Goal: Task Accomplishment & Management: Complete application form

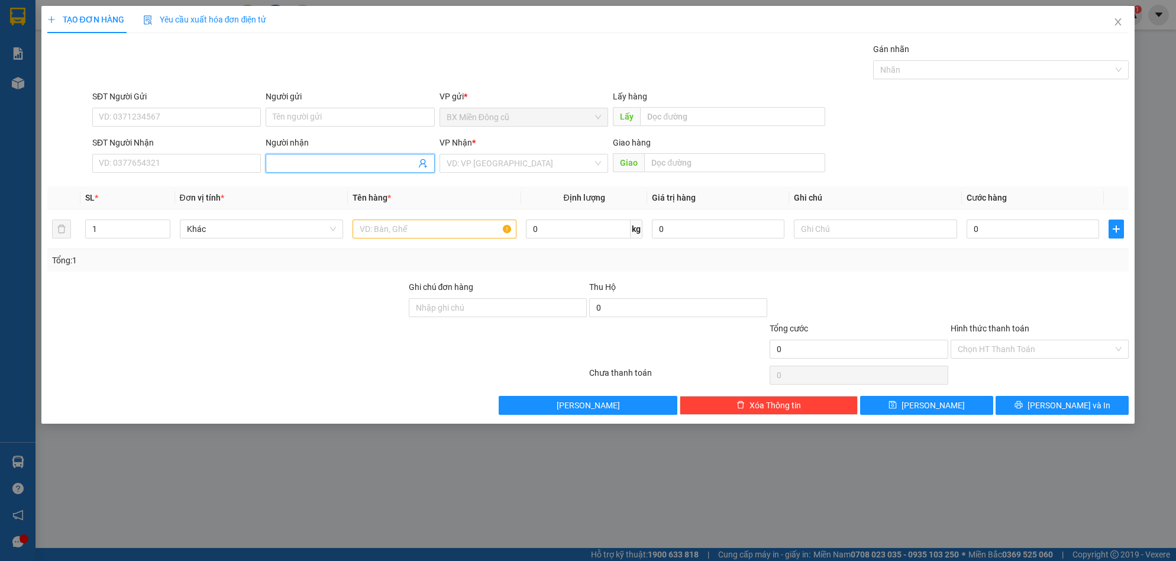
click at [313, 167] on input "Người nhận" at bounding box center [344, 163] width 143 height 13
type input "xuyên"
click at [328, 185] on div "xuyên - 0985991211" at bounding box center [350, 186] width 154 height 13
type input "0985991211"
type input "xuyên"
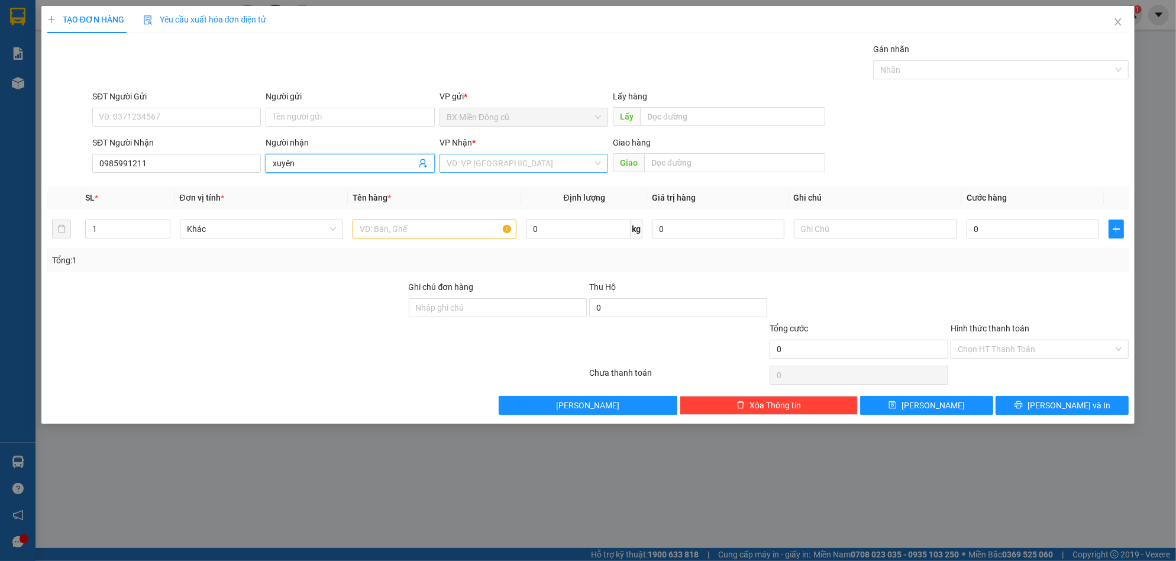
click at [493, 162] on input "search" at bounding box center [520, 163] width 146 height 18
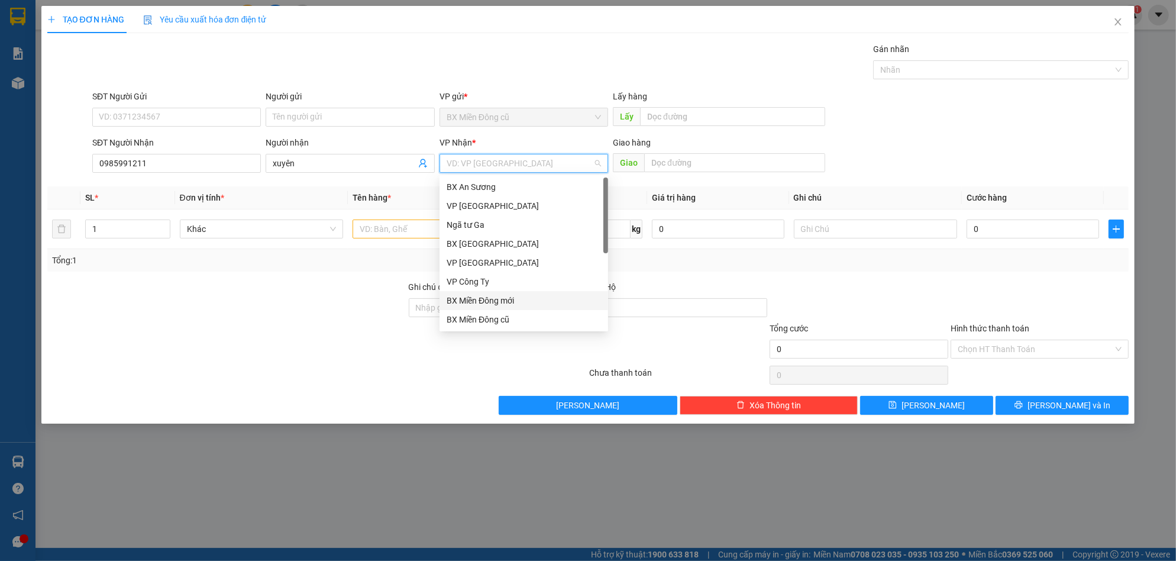
click at [477, 290] on div "BX An Sương VP Tân Bình Ngã tư Ga BX [GEOGRAPHIC_DATA] VP [GEOGRAPHIC_DATA] VP …" at bounding box center [524, 271] width 169 height 189
click at [477, 288] on div "VP Công Ty" at bounding box center [524, 281] width 154 height 13
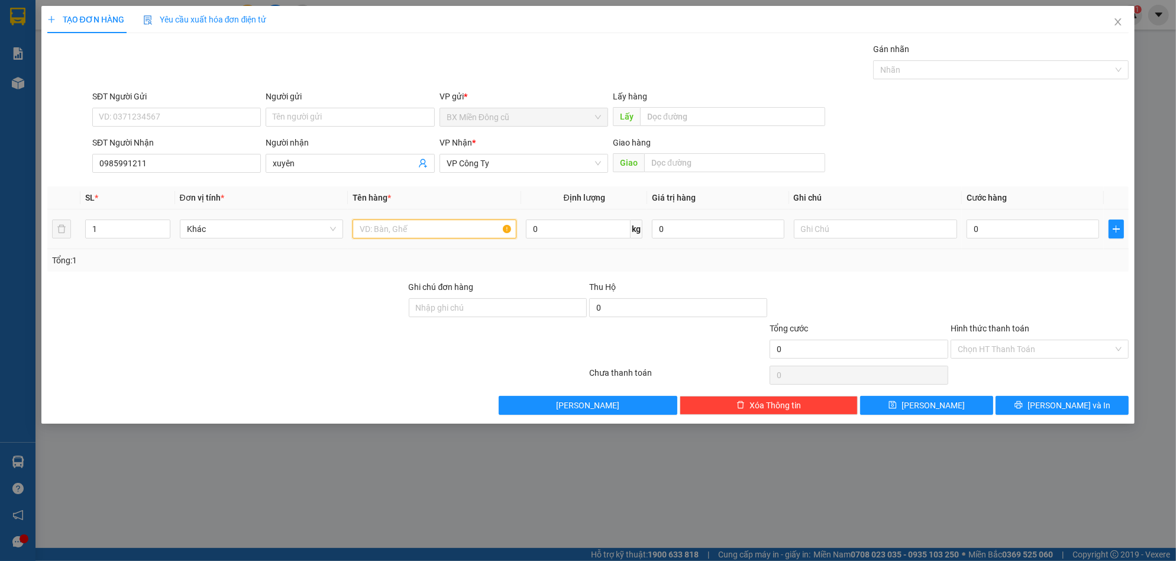
click at [421, 231] on input "text" at bounding box center [435, 228] width 164 height 19
paste input "ốp"
type input "1 xốp"
click at [1006, 228] on input "0" at bounding box center [1033, 228] width 133 height 19
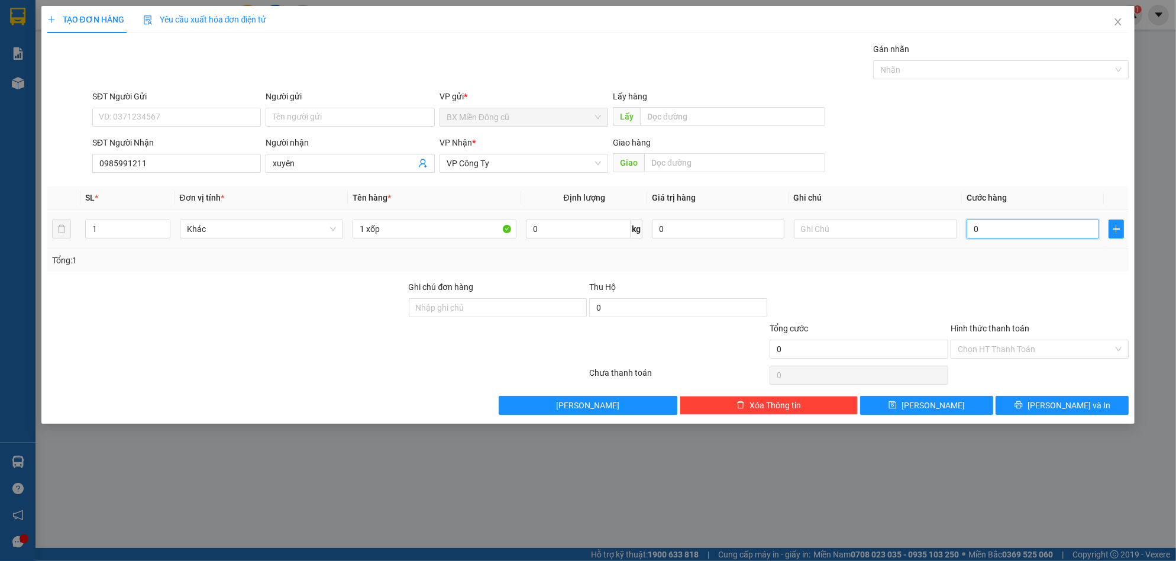
type input "8"
type input "80"
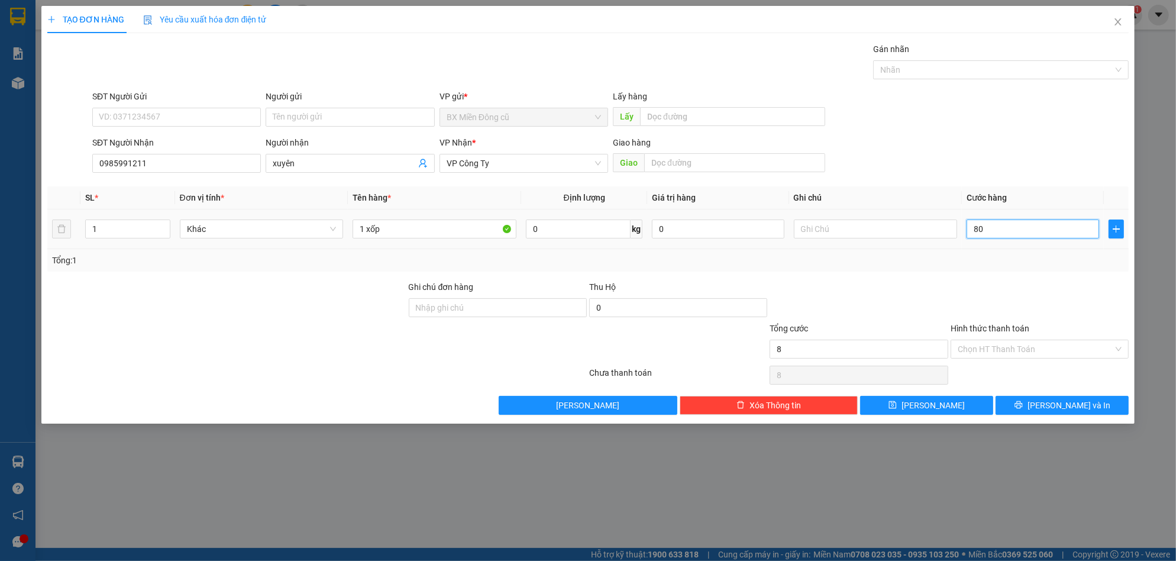
type input "80"
type input "800"
type input "8.000"
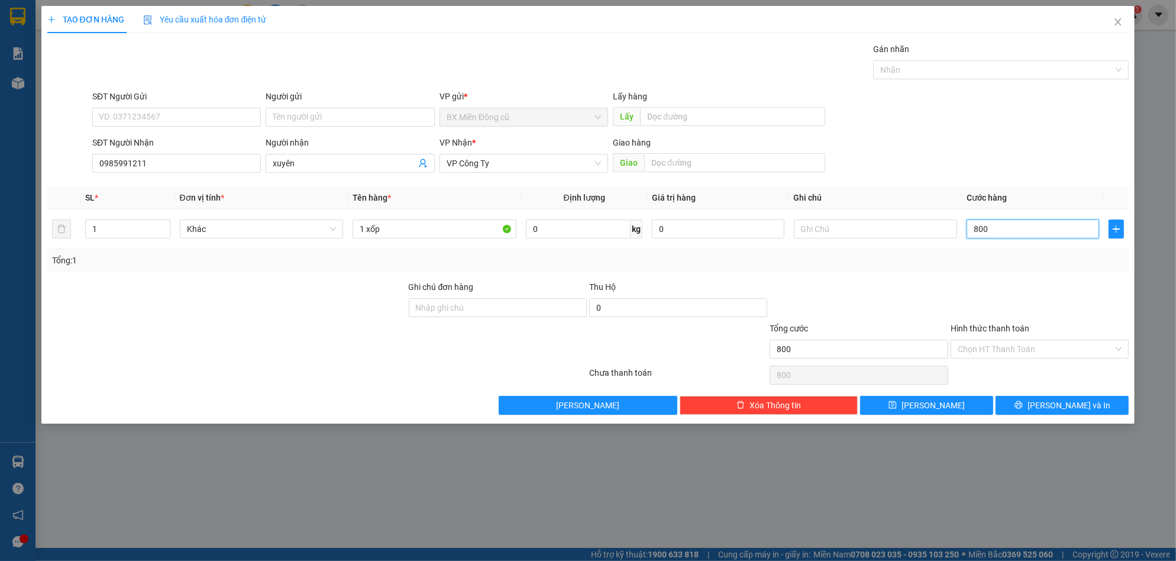
type input "8.000"
type input "80.000"
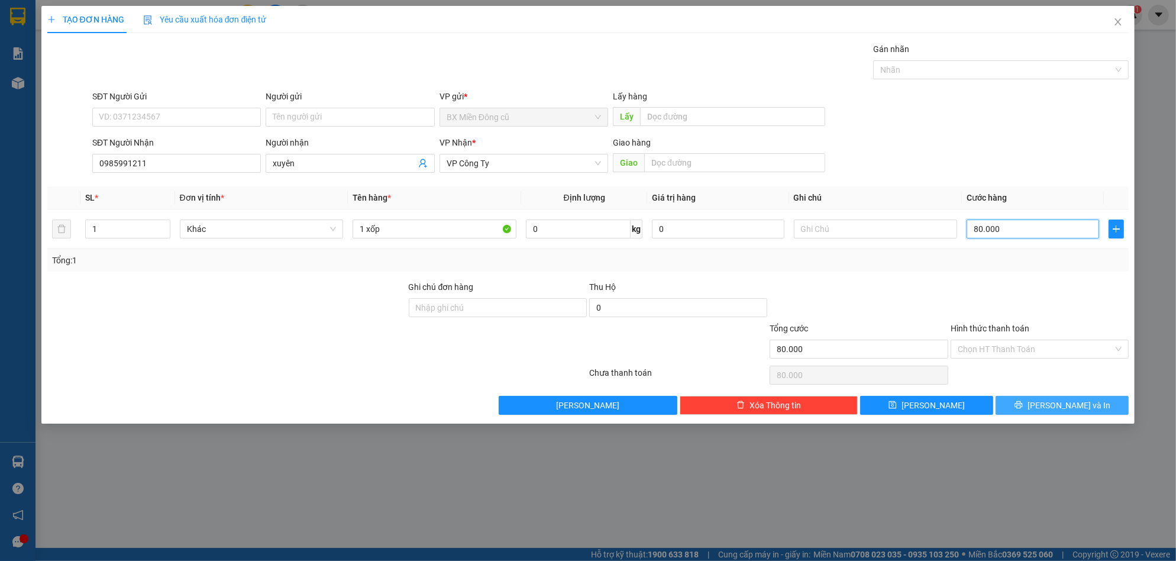
type input "80.000"
click at [1038, 407] on button "[PERSON_NAME] và In" at bounding box center [1062, 405] width 133 height 19
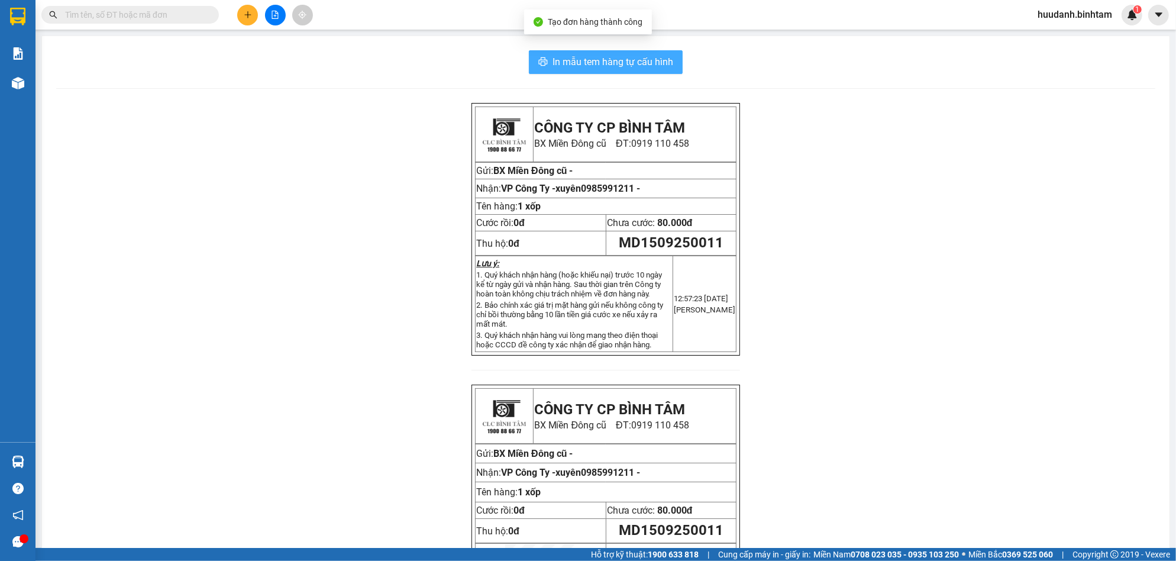
drag, startPoint x: 629, startPoint y: 67, endPoint x: 629, endPoint y: 74, distance: 6.5
click at [629, 70] on button "In mẫu tem hàng tự cấu hình" at bounding box center [606, 62] width 154 height 24
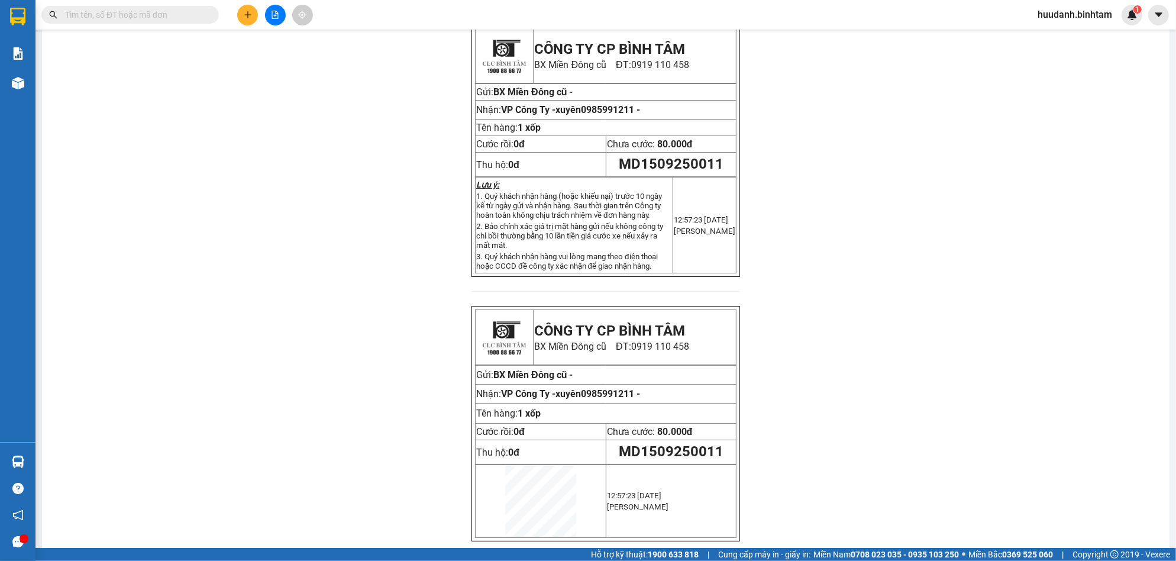
click at [242, 20] on button at bounding box center [247, 15] width 21 height 21
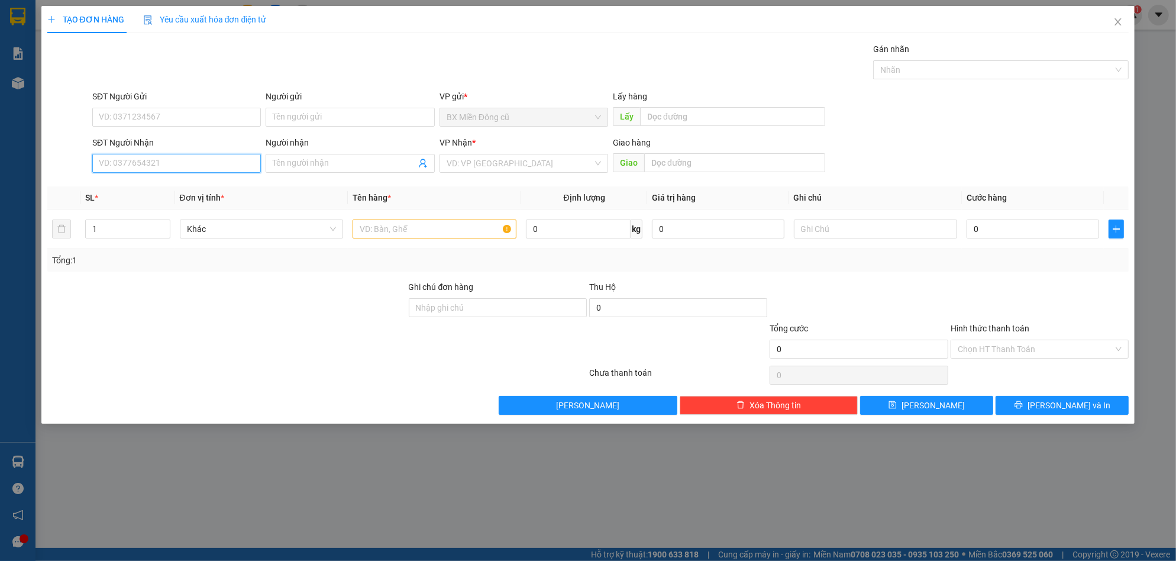
click at [184, 165] on input "SĐT Người Nhận" at bounding box center [176, 163] width 169 height 19
type input "0905264526"
click at [173, 190] on div "0905264526 - Thuỷ" at bounding box center [176, 186] width 154 height 13
type input "Thuỷ"
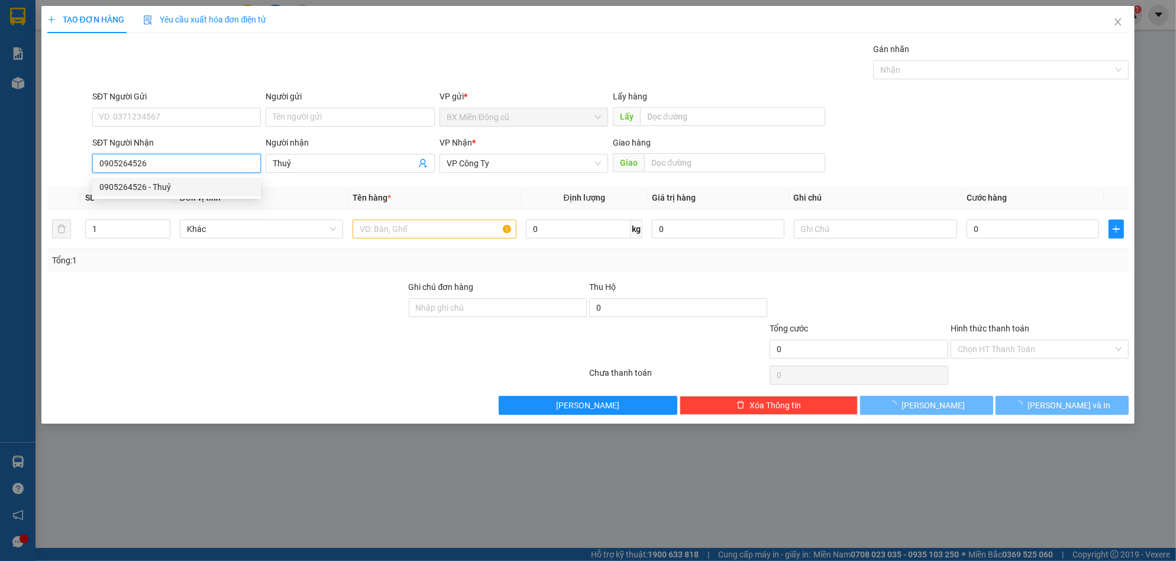
type input "70.000"
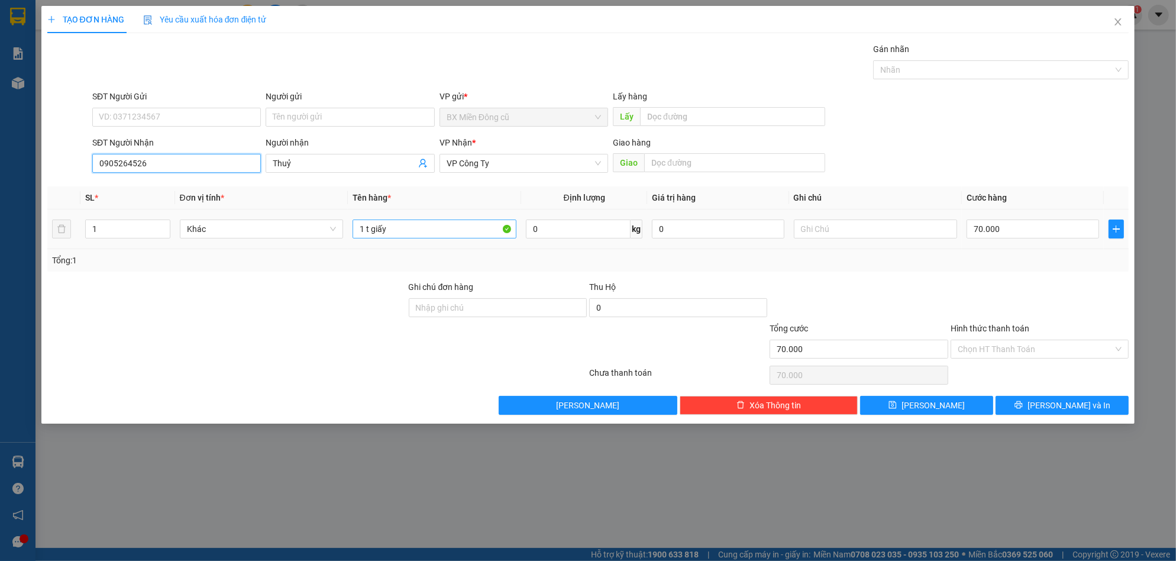
type input "0905264526"
click at [396, 225] on input "1 t giấy" at bounding box center [435, 228] width 164 height 19
paste input "ôp"
paste input "ốp"
type input "1 xốp"
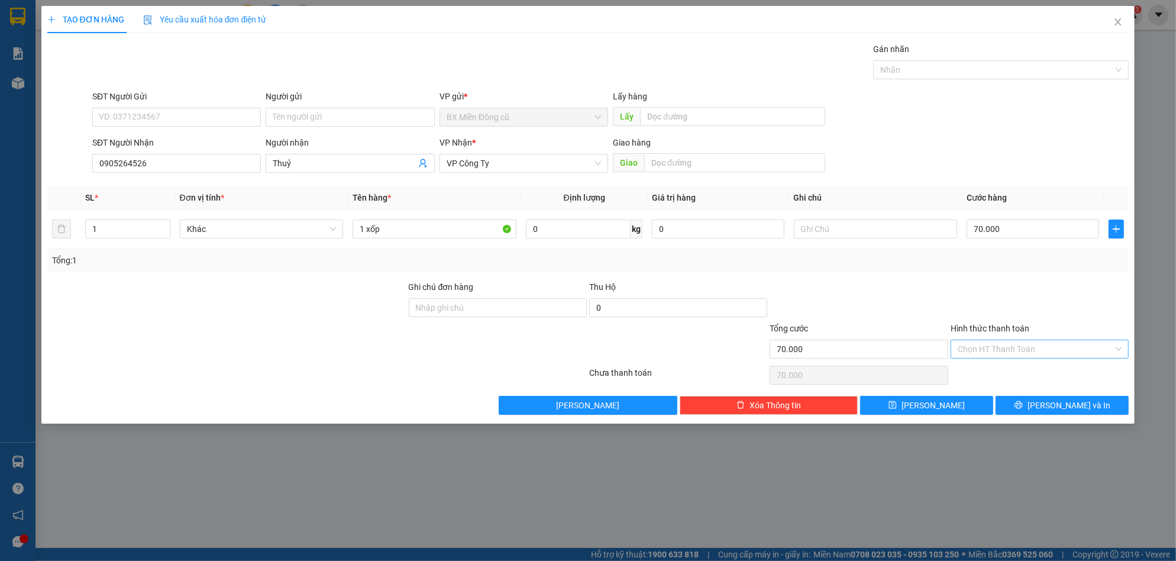
click at [1012, 357] on input "Hình thức thanh toán" at bounding box center [1036, 349] width 156 height 18
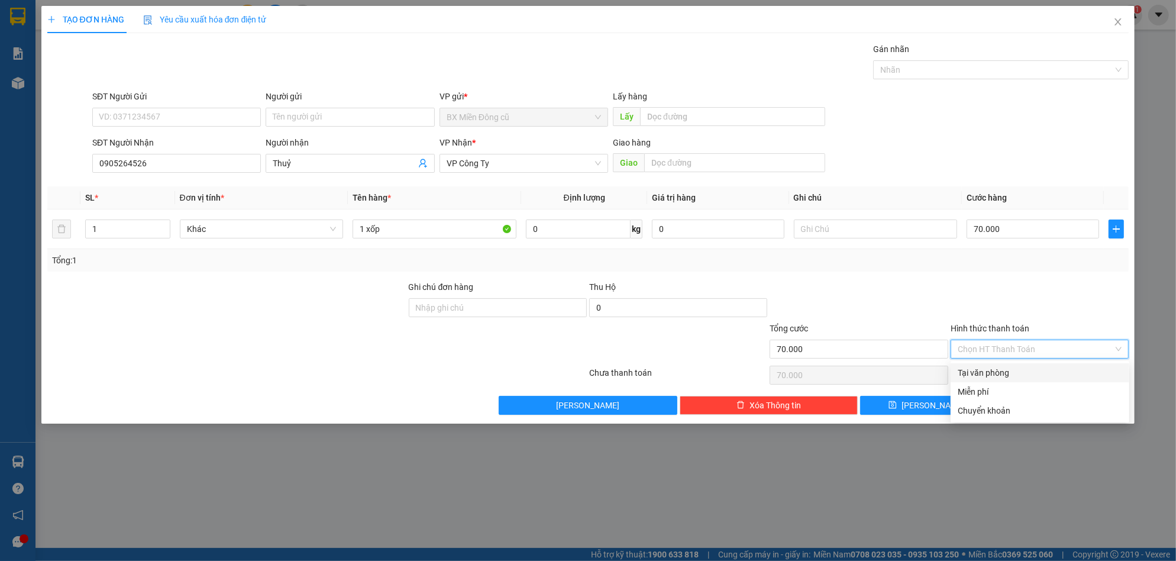
click at [1002, 377] on div "Tại văn phòng" at bounding box center [1040, 372] width 164 height 13
type input "0"
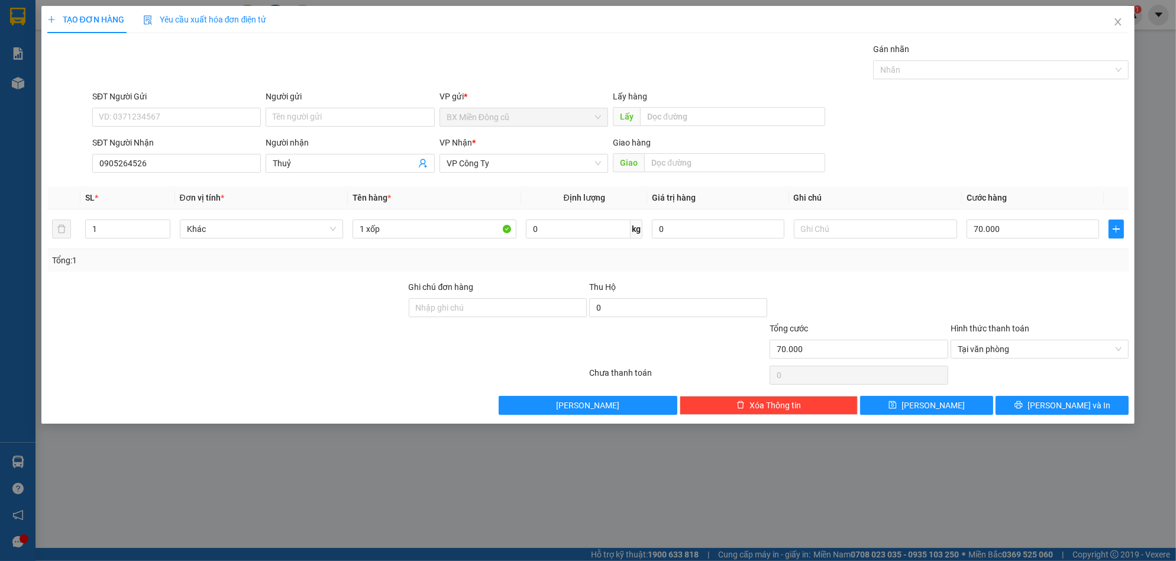
click at [1064, 419] on div "TẠO ĐƠN HÀNG Yêu cầu xuất hóa đơn điện tử Transit Pickup Surcharge Ids Transit …" at bounding box center [588, 215] width 1094 height 418
click at [1064, 413] on button "[PERSON_NAME] và In" at bounding box center [1062, 405] width 133 height 19
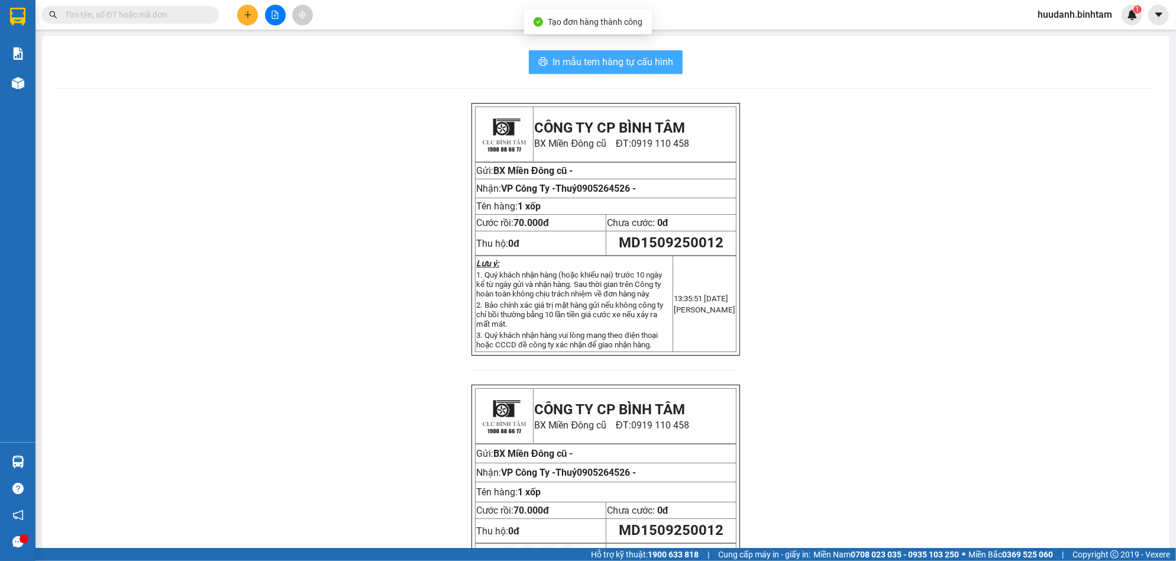
click at [612, 63] on span "In mẫu tem hàng tự cấu hình" at bounding box center [613, 61] width 121 height 15
click at [244, 17] on button at bounding box center [247, 15] width 21 height 21
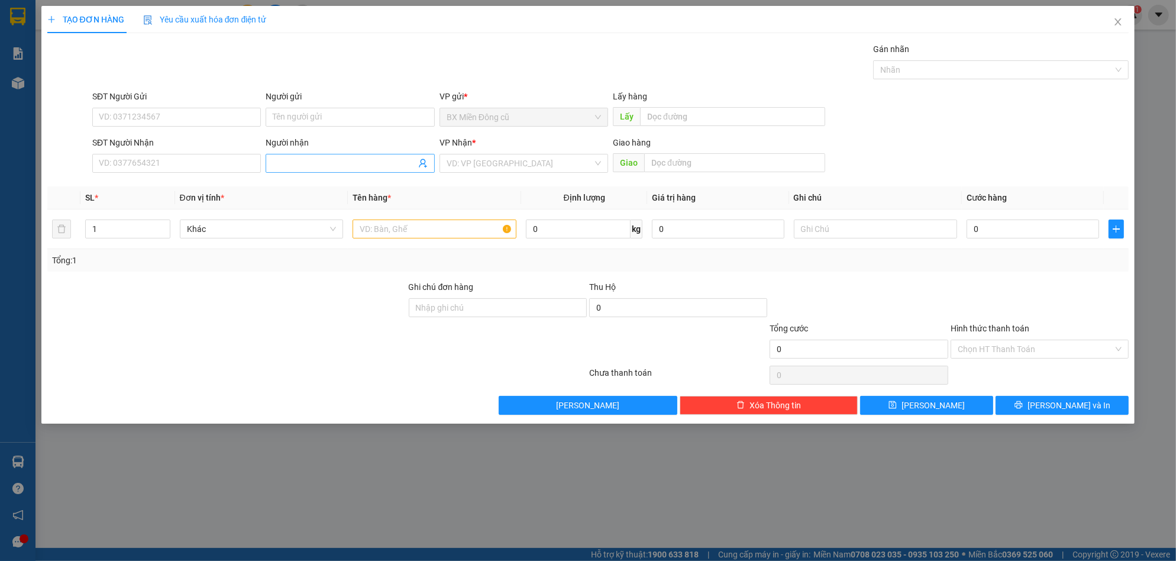
click at [344, 159] on input "Người nhận" at bounding box center [344, 163] width 143 height 13
type input "d"
paste input "đ"
paste input "àn"
paste input "ị"
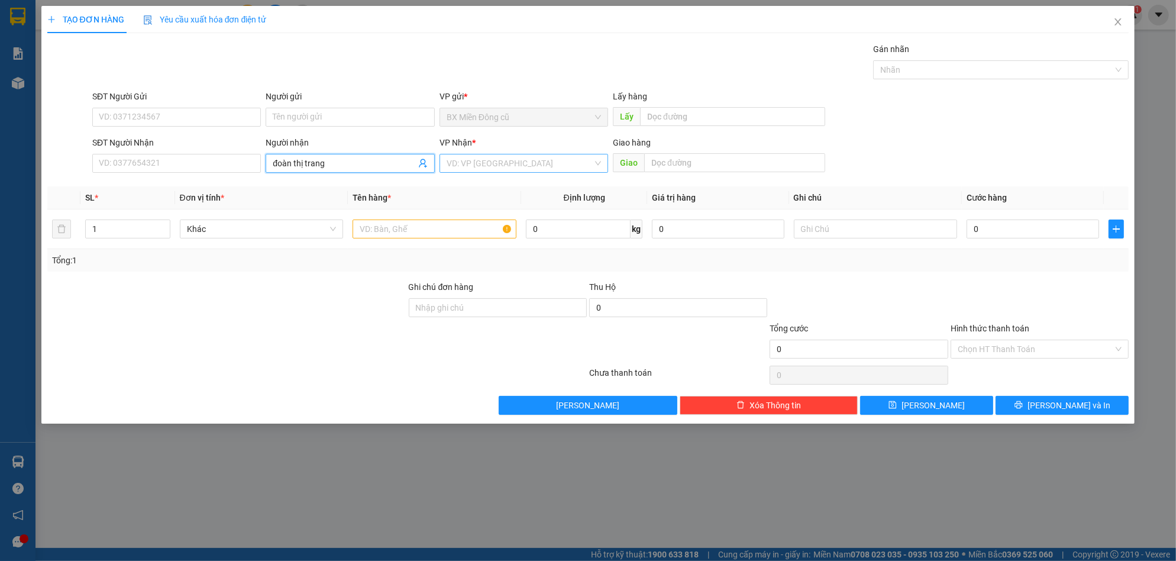
type input "đoàn thị trang"
click at [518, 165] on input "search" at bounding box center [520, 163] width 146 height 18
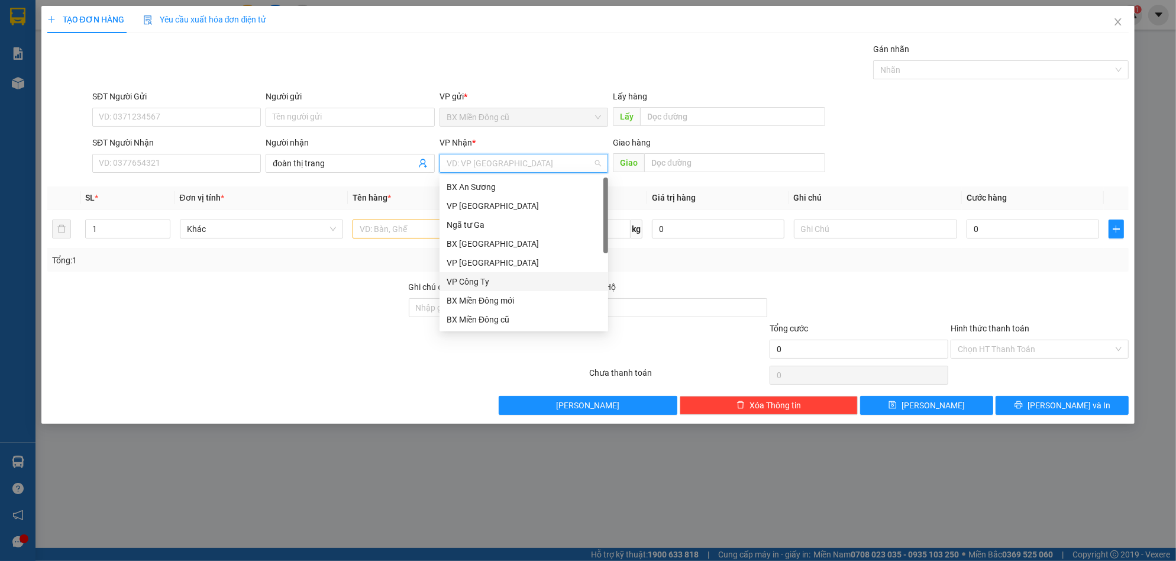
click at [499, 278] on div "VP Công Ty" at bounding box center [524, 281] width 154 height 13
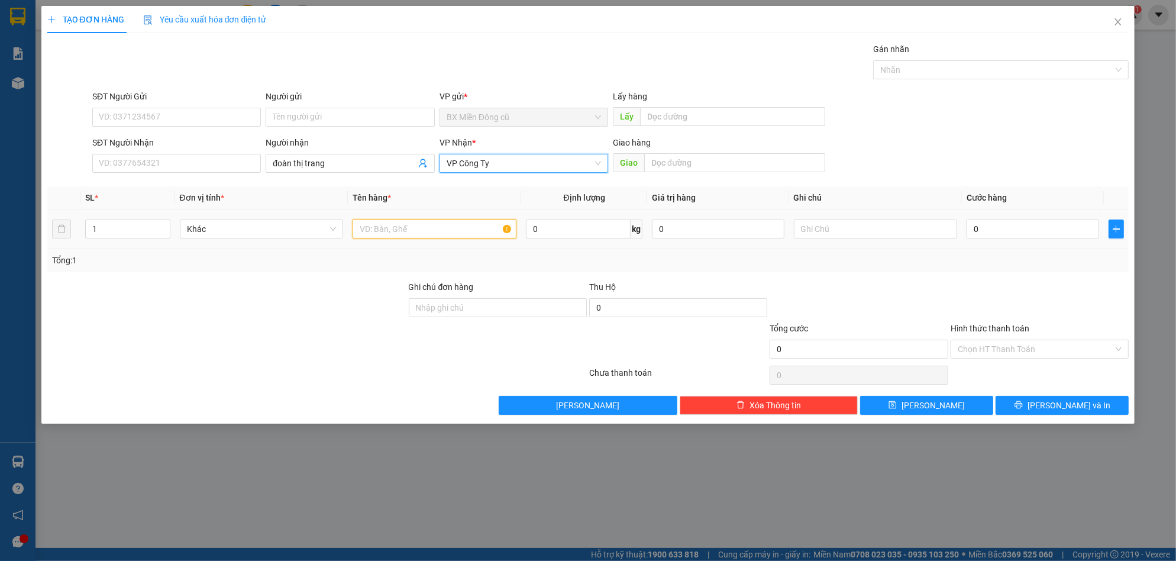
click at [425, 231] on input "text" at bounding box center [435, 228] width 164 height 19
type input "1"
paste input "ùng"
paste input "ấy"
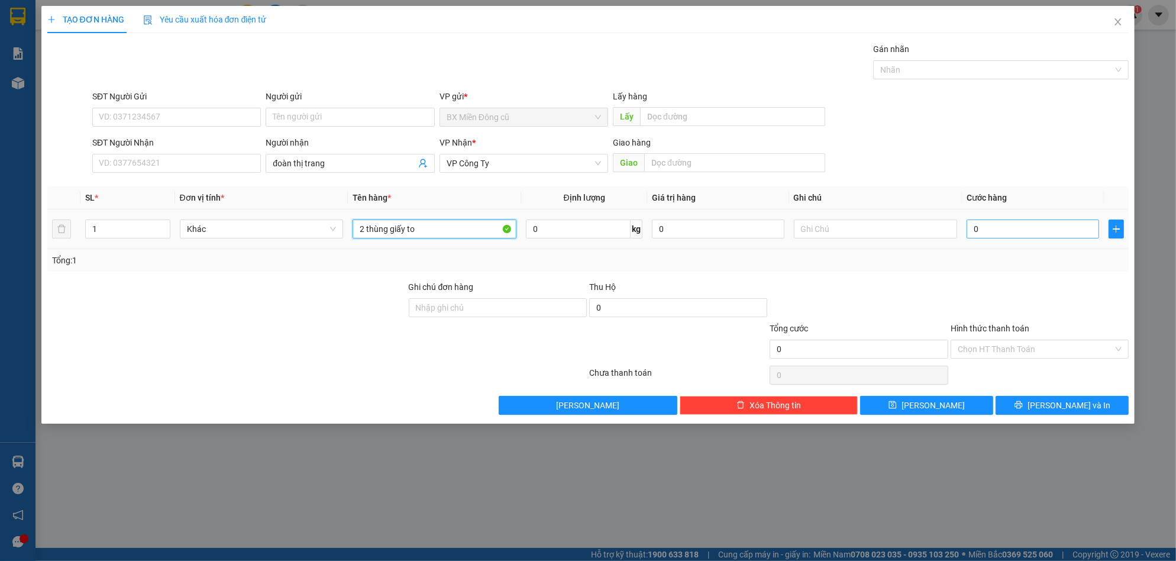
type input "2 thùng giấy to"
click at [1000, 228] on input "0" at bounding box center [1033, 228] width 133 height 19
type input "2"
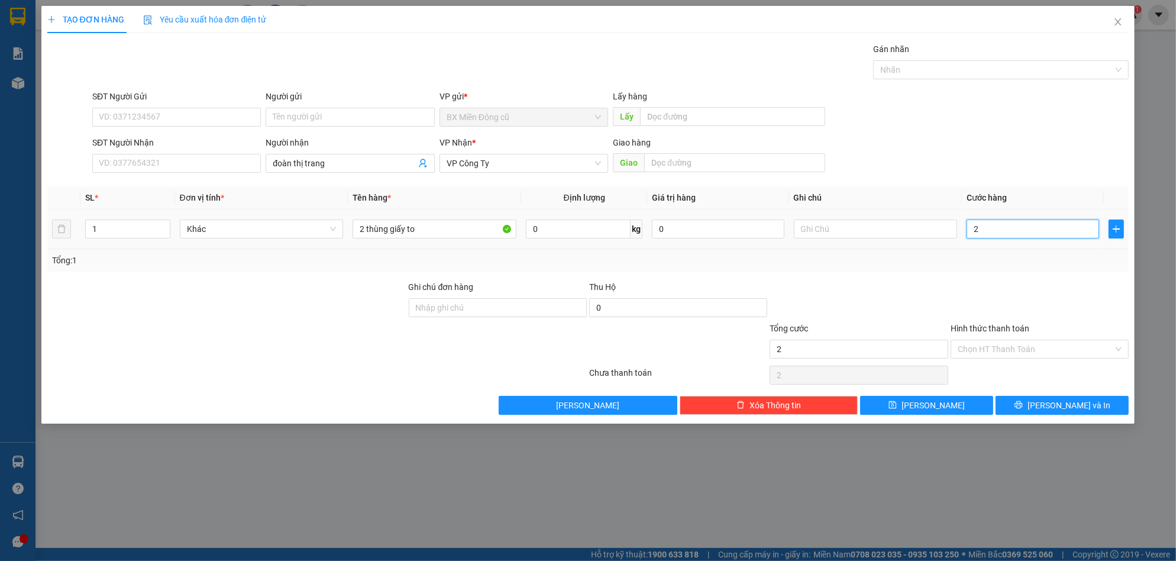
type input "24"
type input "240"
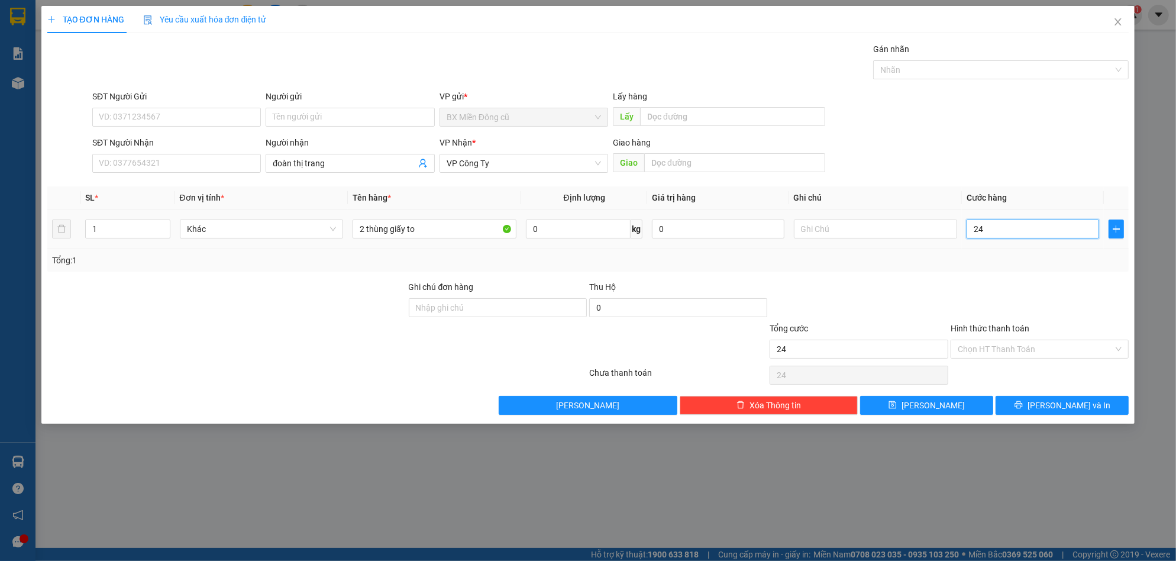
type input "240"
type input "2.400"
type input "24.000"
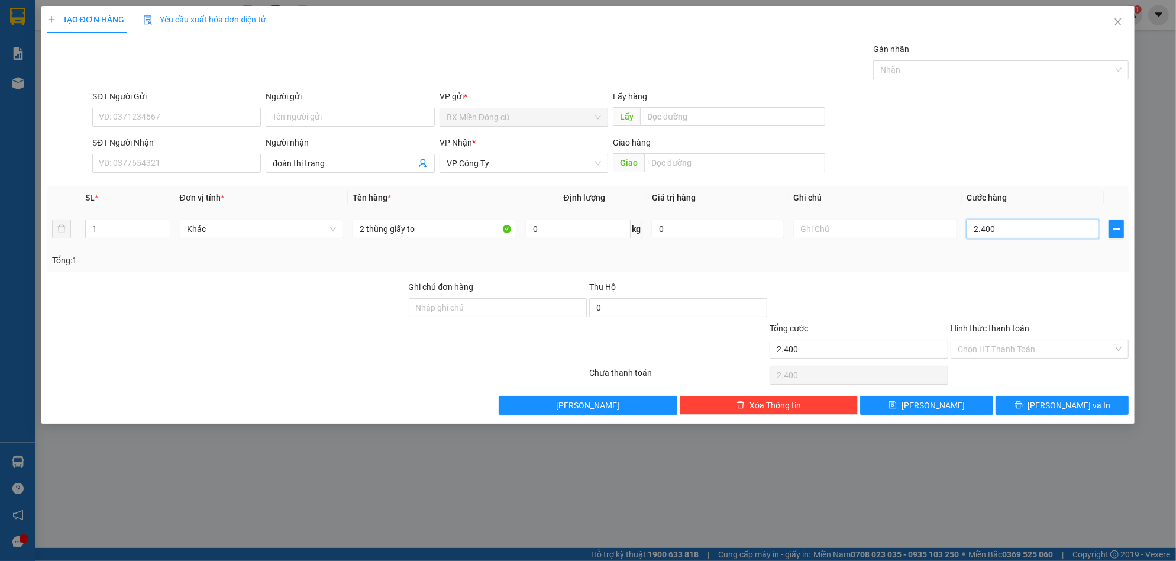
type input "24.000"
type input "240.000"
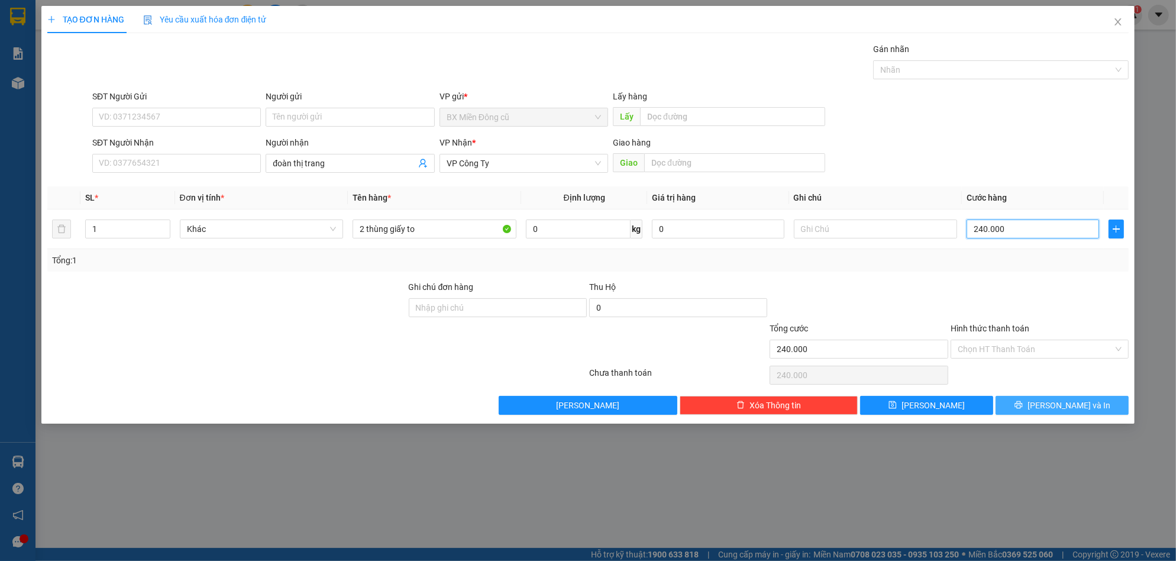
type input "240.000"
click at [1048, 401] on button "[PERSON_NAME] và In" at bounding box center [1062, 405] width 133 height 19
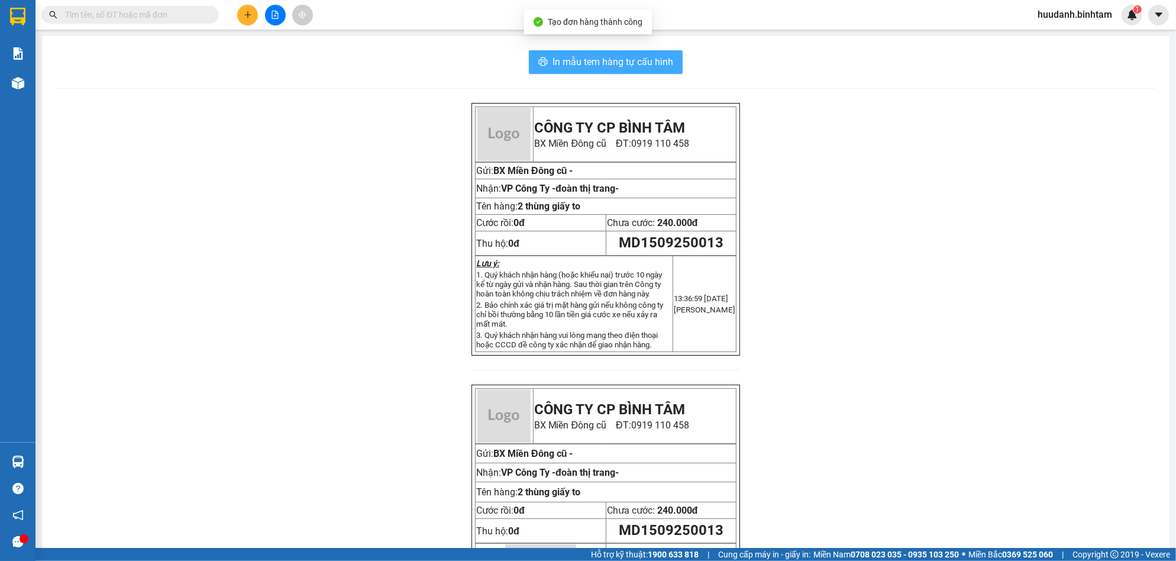
click at [622, 65] on span "In mẫu tem hàng tự cấu hình" at bounding box center [613, 61] width 121 height 15
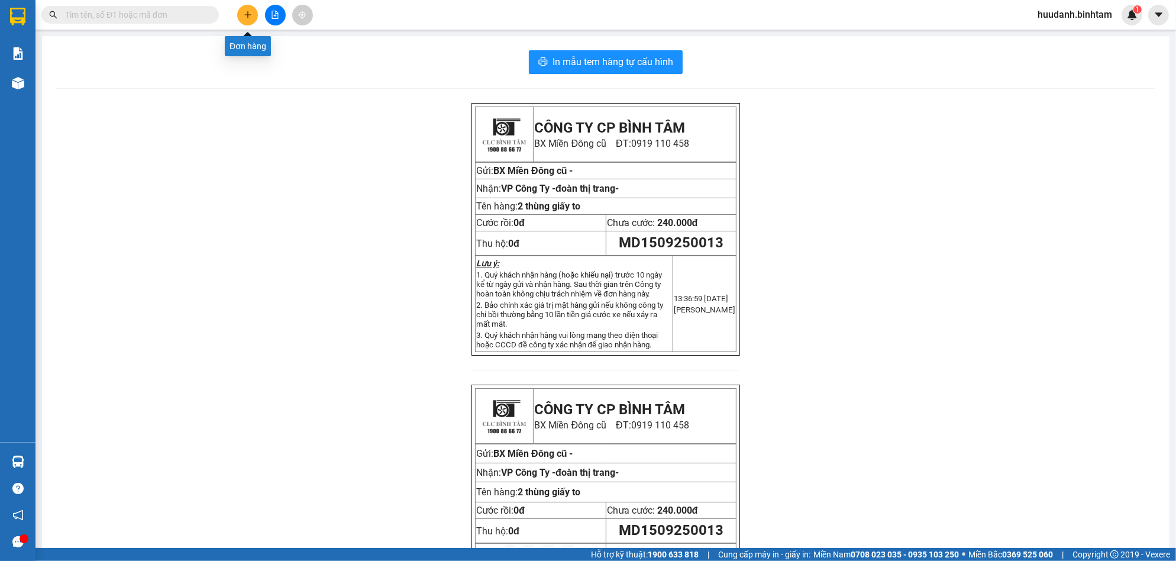
click at [240, 15] on button at bounding box center [247, 15] width 21 height 21
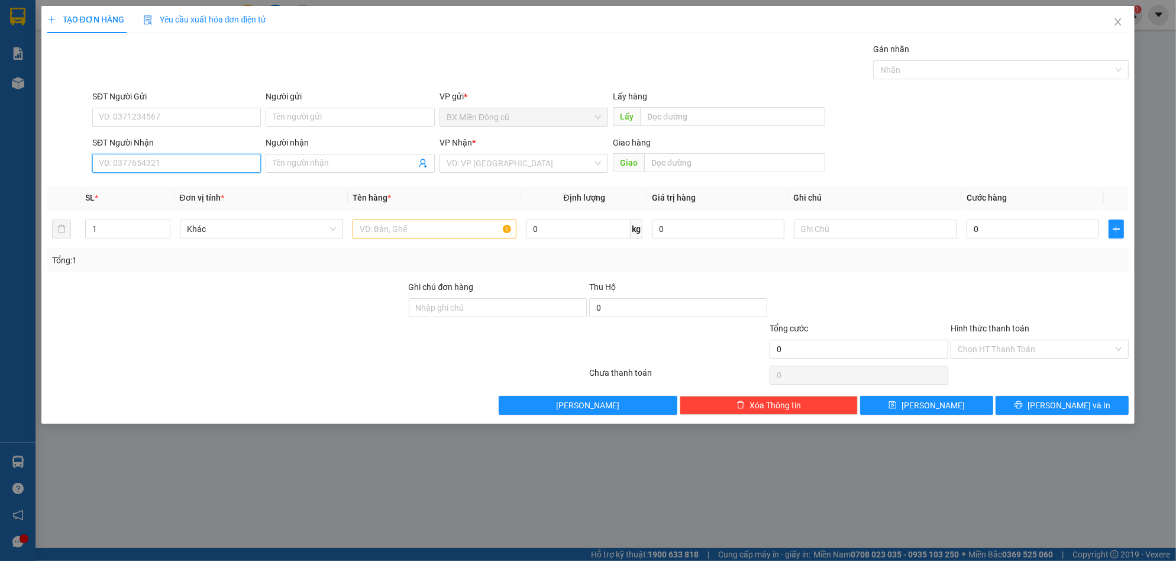
click at [145, 173] on input "SĐT Người Nhận" at bounding box center [176, 163] width 169 height 19
type input "0943153039"
click at [185, 188] on div "0943153039 - đạt" at bounding box center [176, 186] width 154 height 13
type input "đạt"
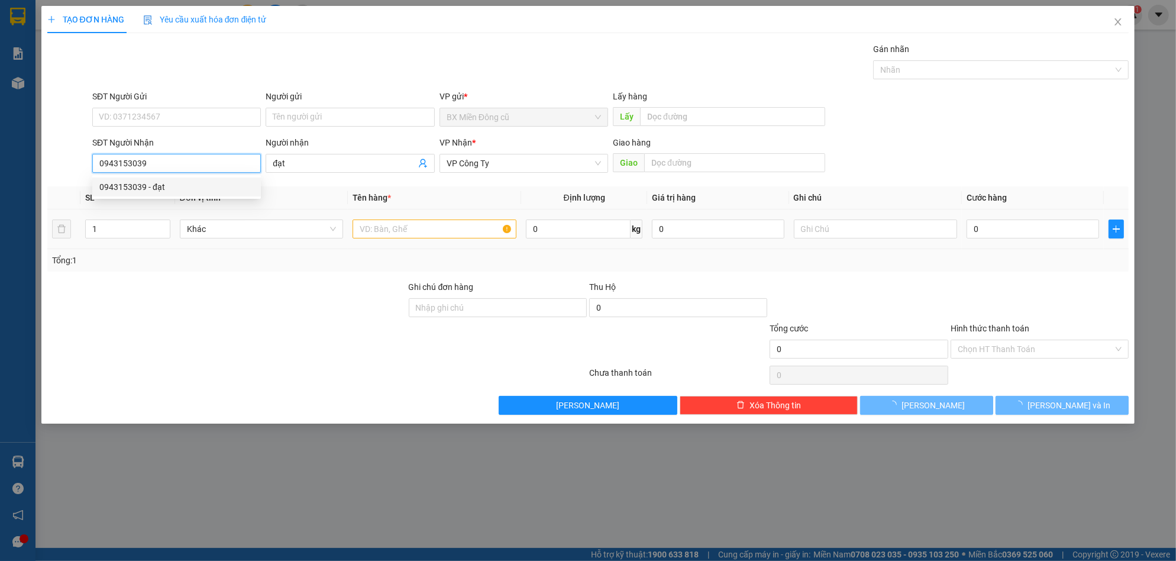
type input "50.000"
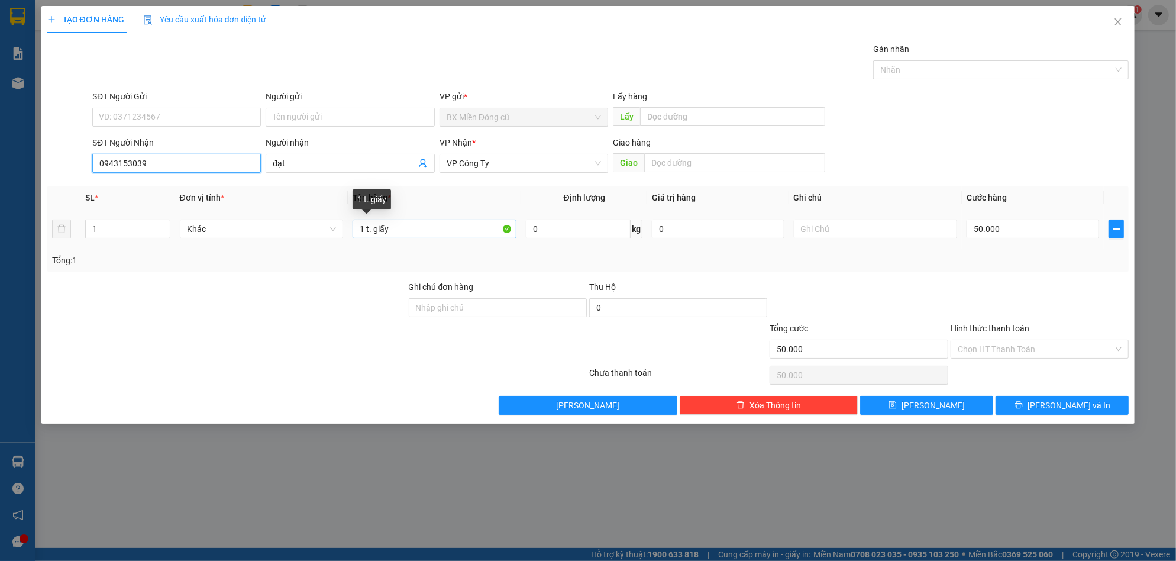
type input "0943153039"
click at [418, 233] on input "1 t. giấy" at bounding box center [435, 228] width 164 height 19
paste input "ện"
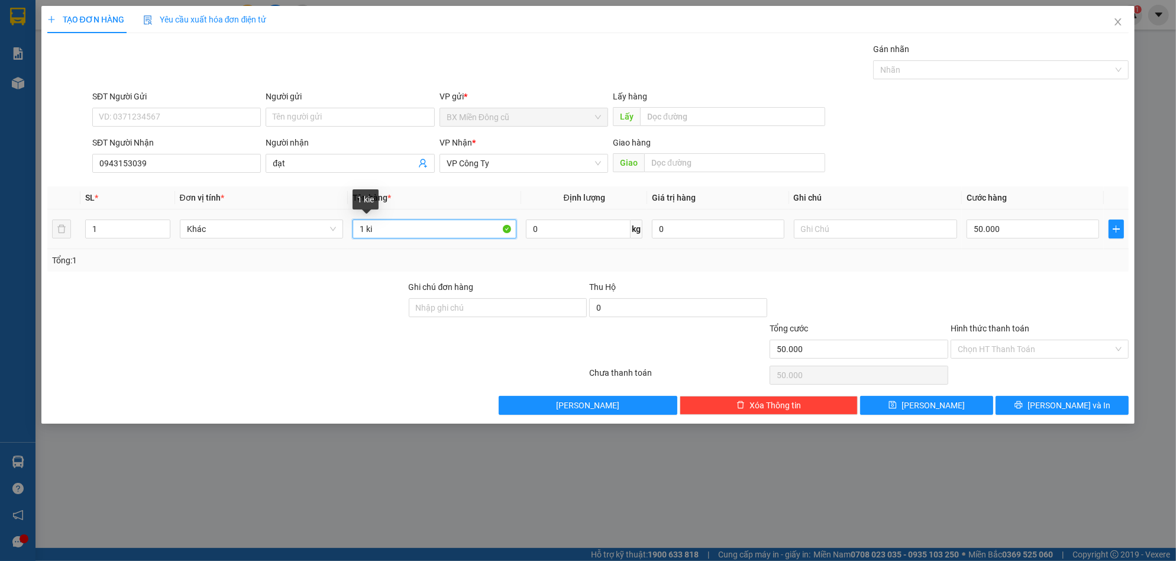
paste input "ện"
paste input "ắng"
type input "1 kiện trắng"
click at [1043, 233] on input "50.000" at bounding box center [1033, 228] width 133 height 19
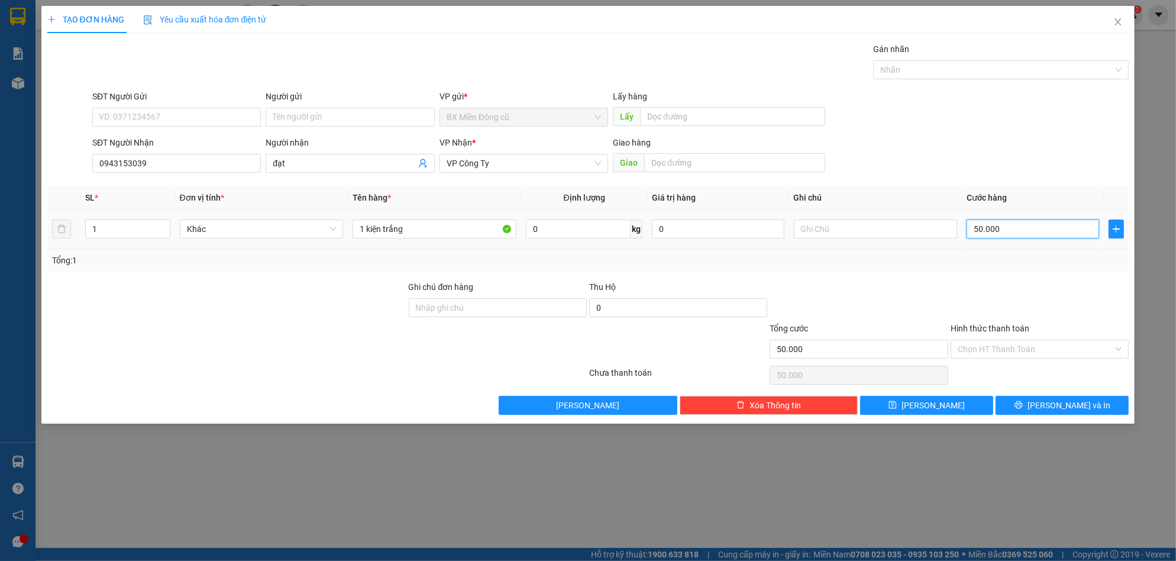
click at [1043, 233] on input "50.000" at bounding box center [1033, 228] width 133 height 19
type input "7"
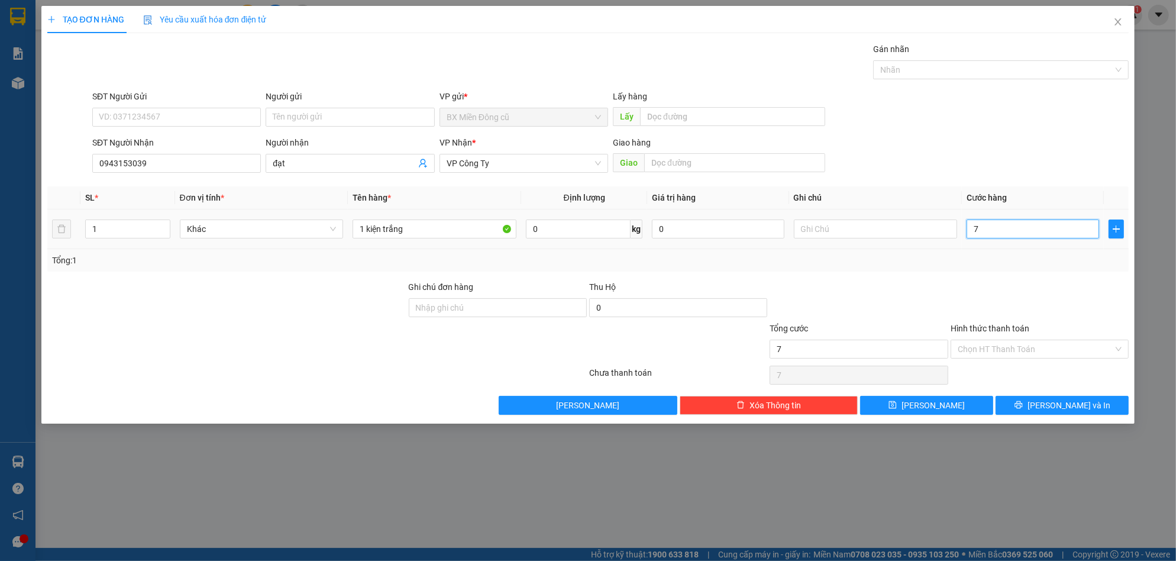
type input "70"
type input "700"
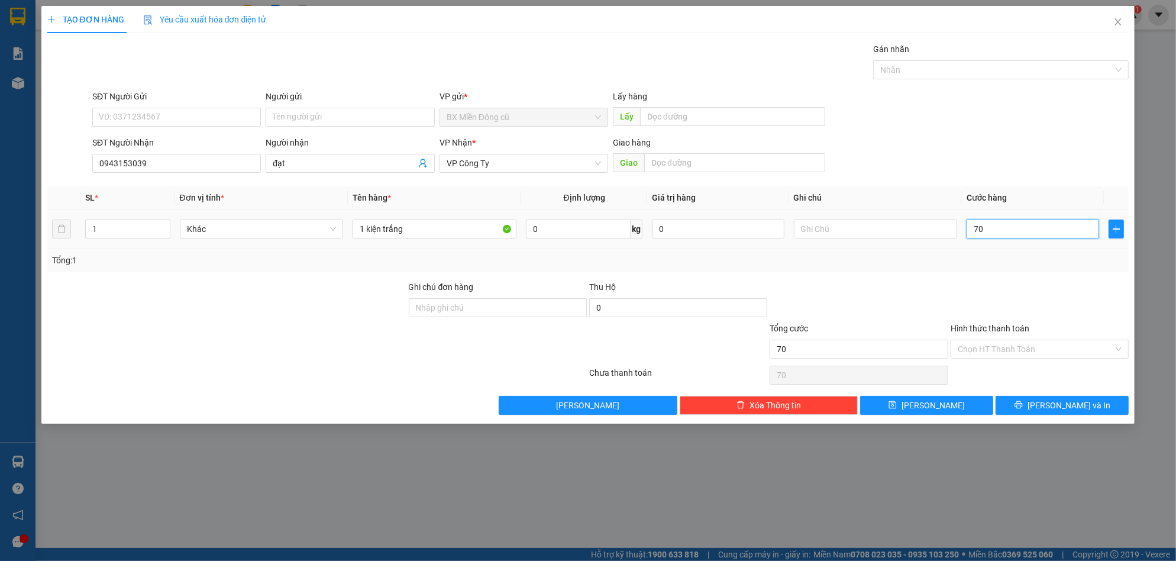
type input "700"
type input "7.000"
type input "70.000"
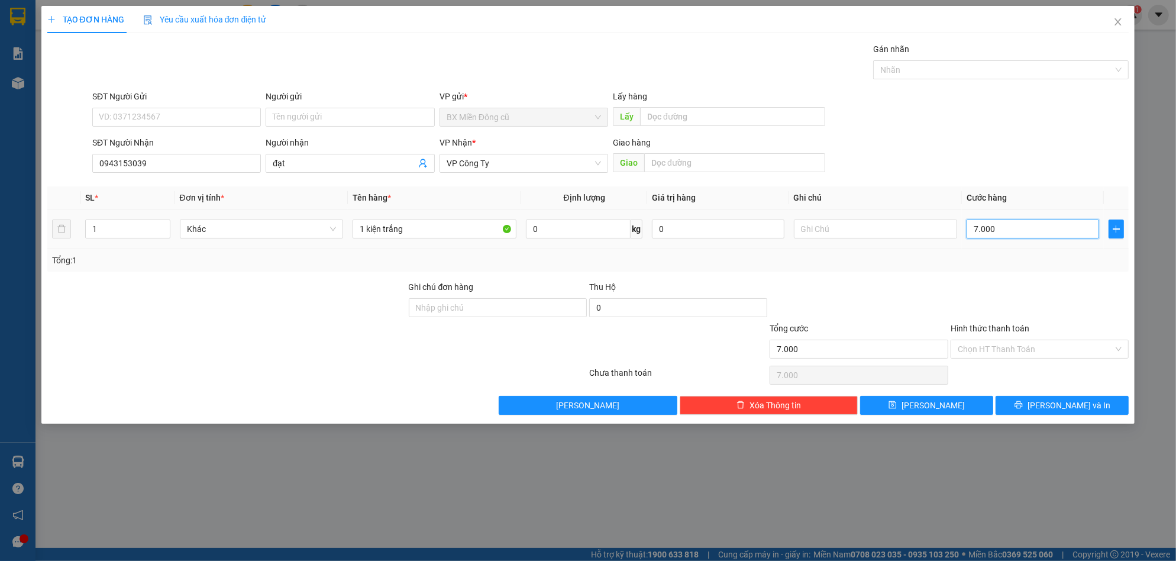
type input "70.000"
click at [1024, 403] on button "[PERSON_NAME] và In" at bounding box center [1062, 405] width 133 height 19
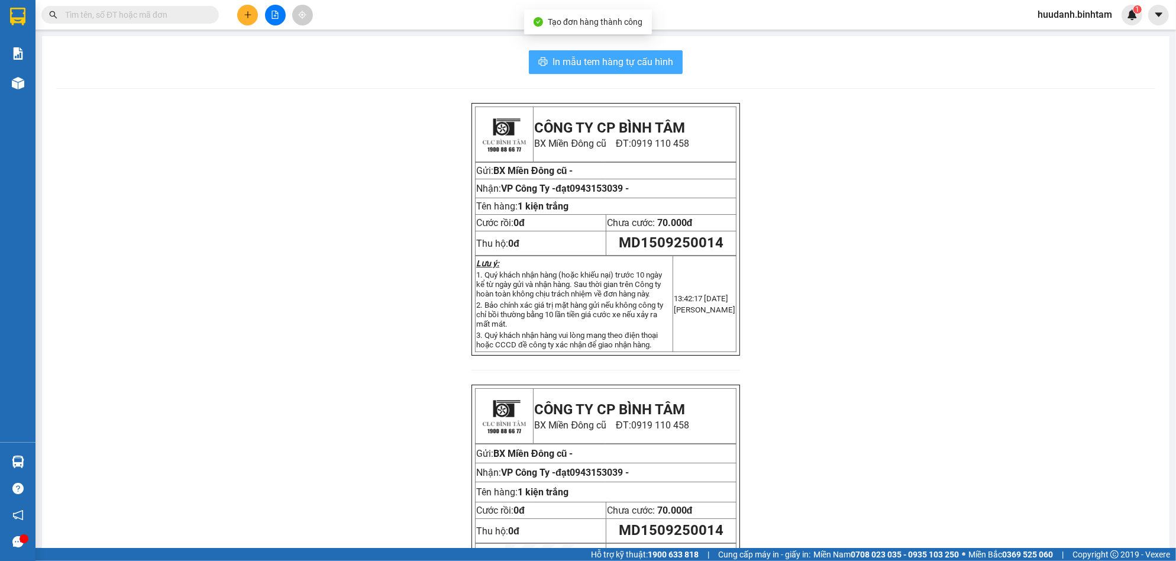
click at [657, 72] on button "In mẫu tem hàng tự cấu hình" at bounding box center [606, 62] width 154 height 24
click at [663, 57] on span "In mẫu tem hàng tự cấu hình" at bounding box center [613, 61] width 121 height 15
click at [256, 24] on div at bounding box center [275, 15] width 89 height 21
click at [246, 17] on icon "plus" at bounding box center [248, 15] width 8 height 8
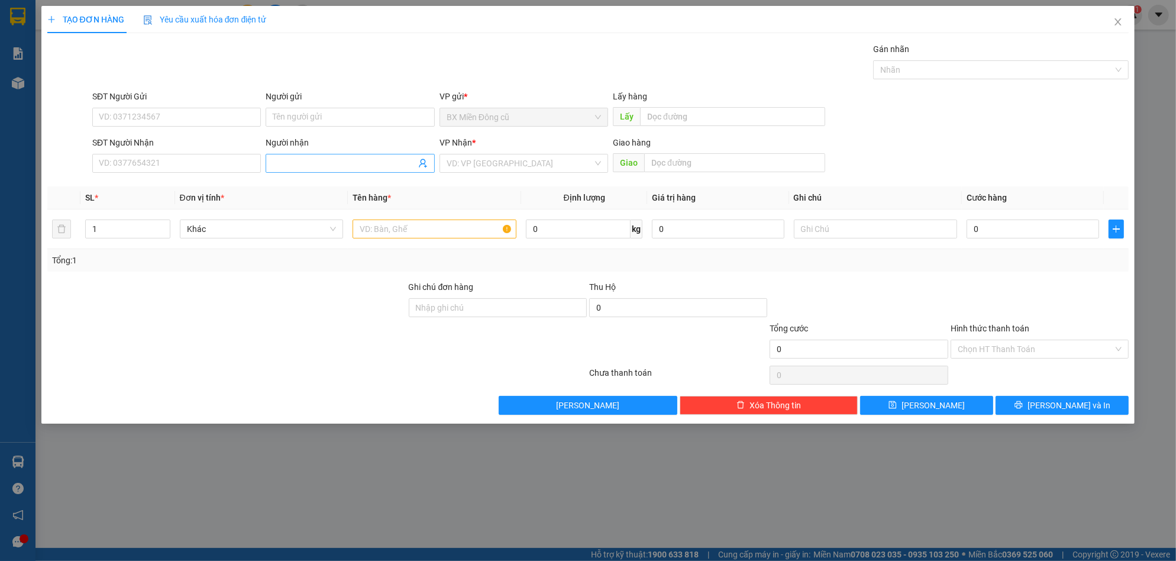
click at [286, 167] on input "Người nhận" at bounding box center [344, 163] width 143 height 13
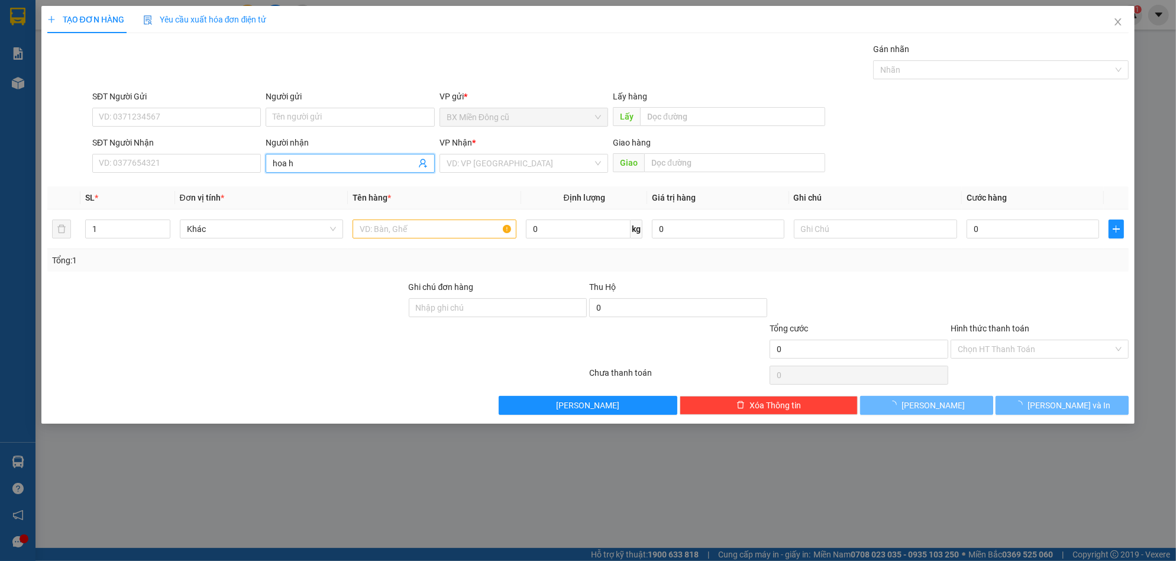
paste input "ông"
paste input "ồng"
type input "hoa hồng"
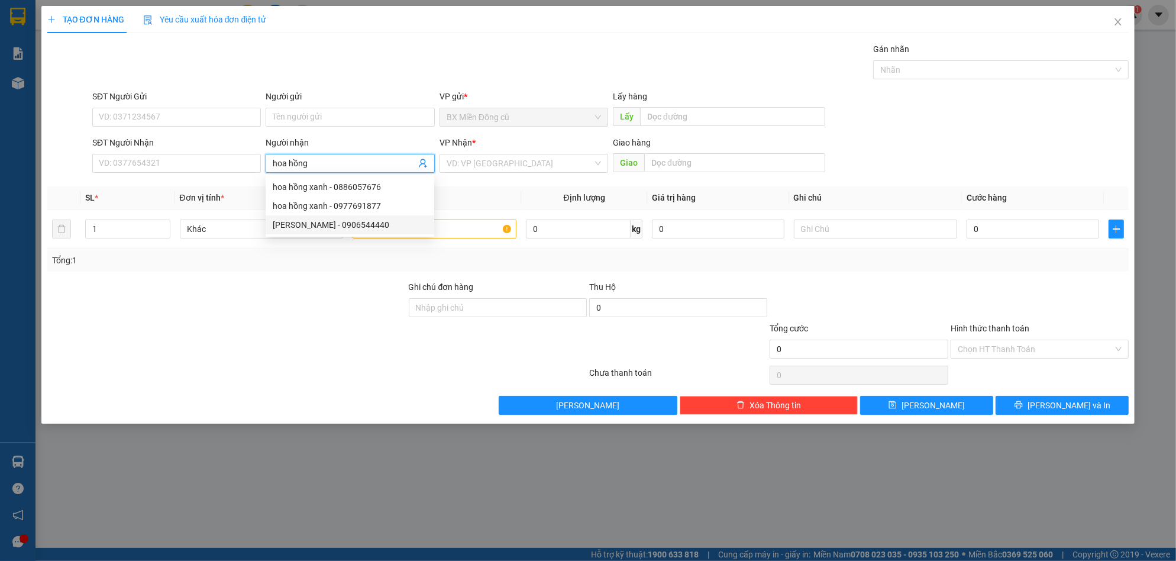
click at [343, 231] on div "[PERSON_NAME] - 0906544440" at bounding box center [350, 224] width 169 height 19
type input "0906544440"
type input "[PERSON_NAME]"
click at [506, 163] on input "search" at bounding box center [520, 163] width 146 height 18
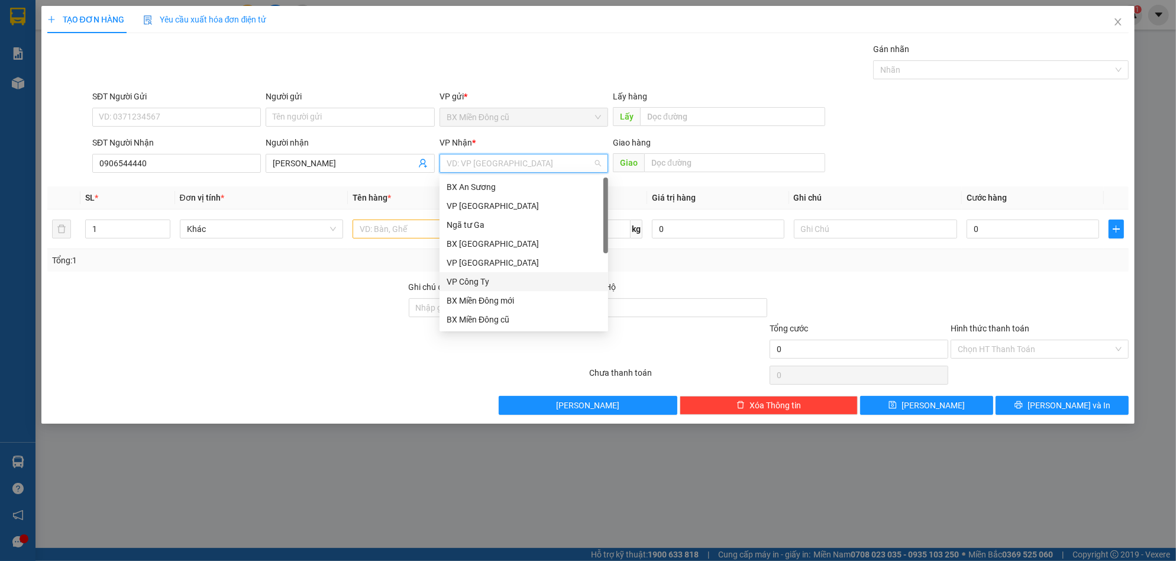
click at [479, 282] on div "VP Công Ty" at bounding box center [524, 281] width 154 height 13
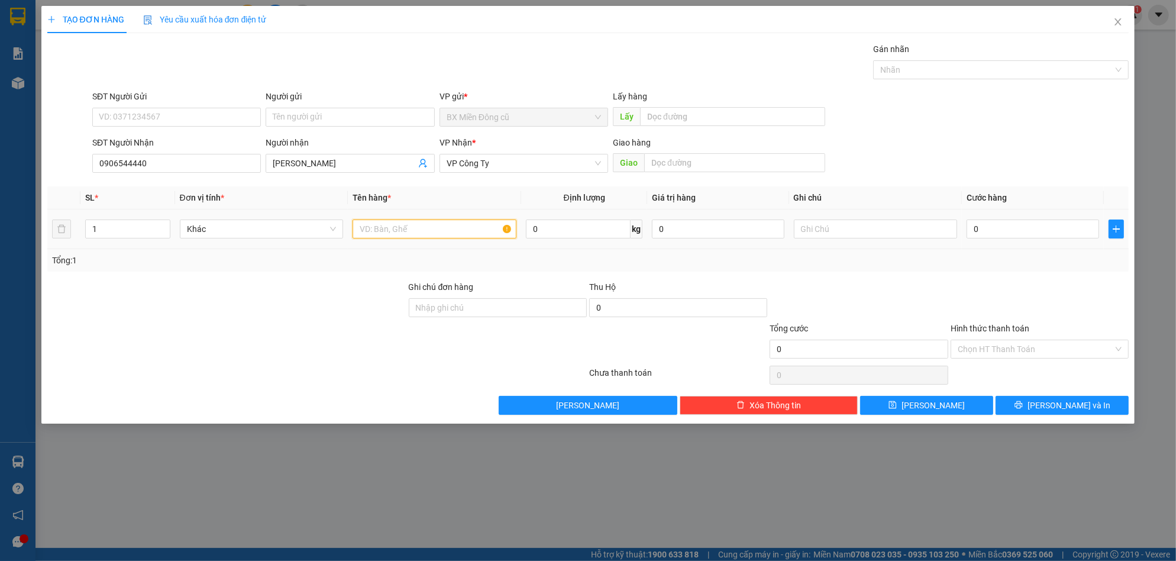
click at [419, 237] on input "text" at bounding box center [435, 228] width 164 height 19
paste input "ện"
type input "2 kiện"
click at [1005, 222] on input "0" at bounding box center [1033, 228] width 133 height 19
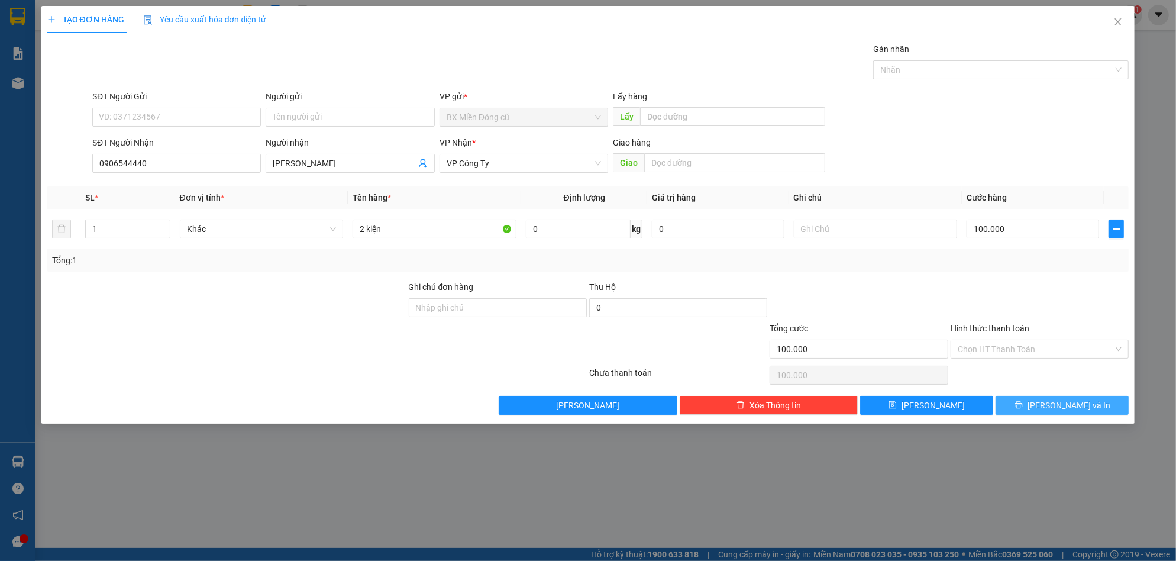
click at [1058, 404] on span "[PERSON_NAME] và In" at bounding box center [1069, 405] width 83 height 13
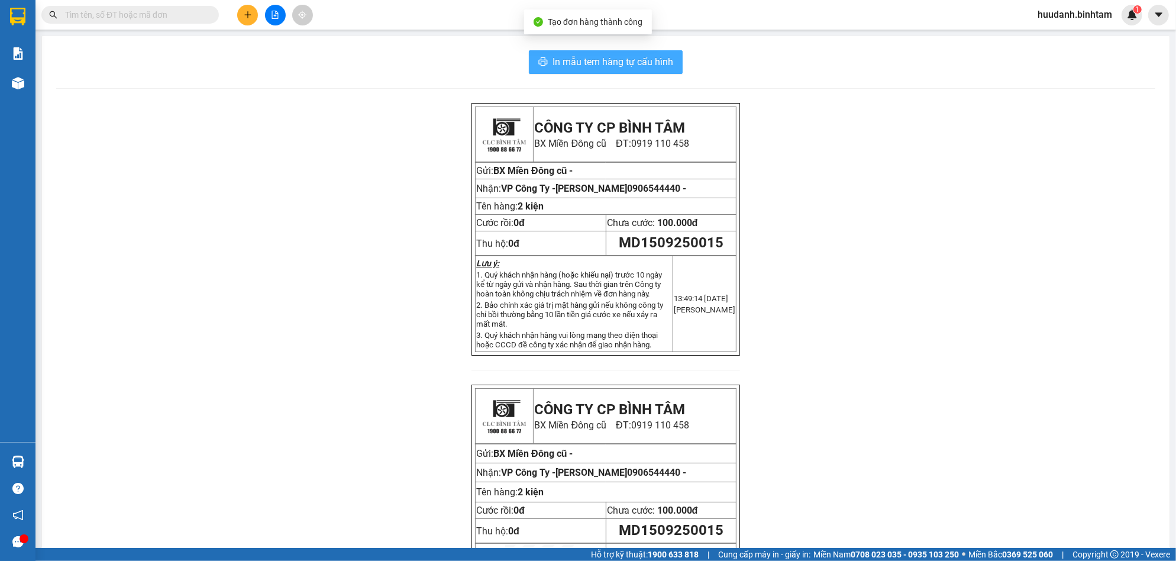
click at [616, 63] on span "In mẫu tem hàng tự cấu hình" at bounding box center [613, 61] width 121 height 15
click at [243, 16] on button at bounding box center [247, 15] width 21 height 21
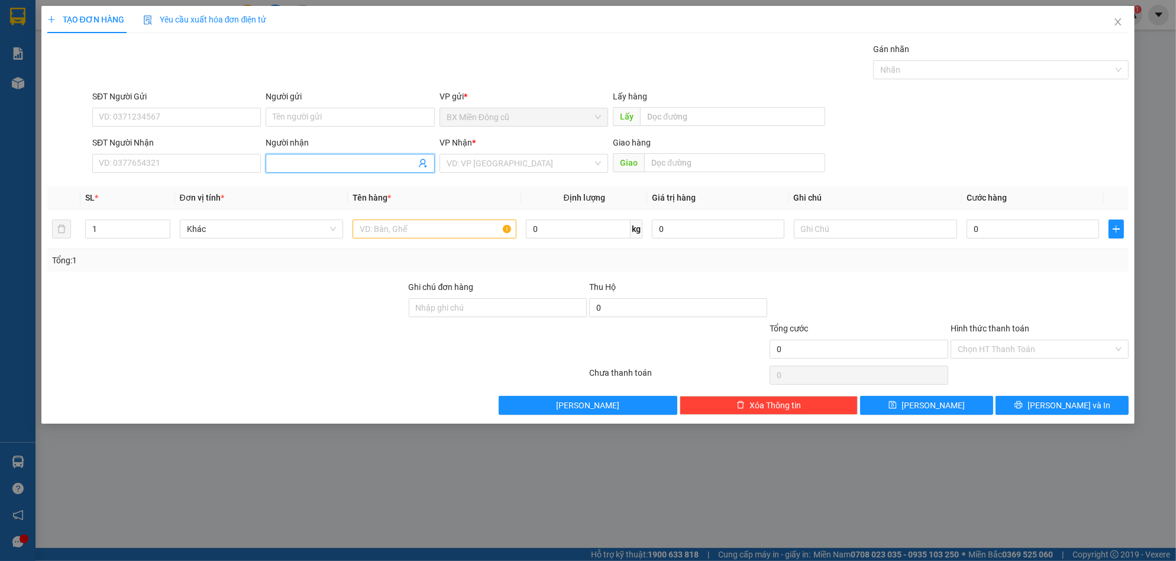
click at [281, 160] on input "Người nhận" at bounding box center [344, 163] width 143 height 13
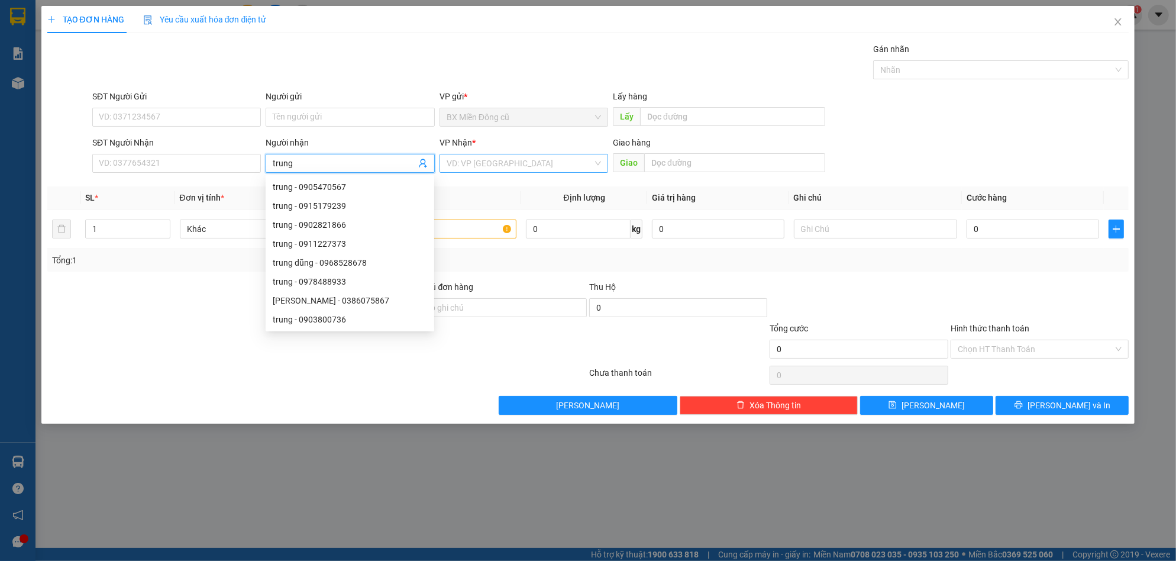
type input "trung"
click at [490, 170] on input "search" at bounding box center [520, 163] width 146 height 18
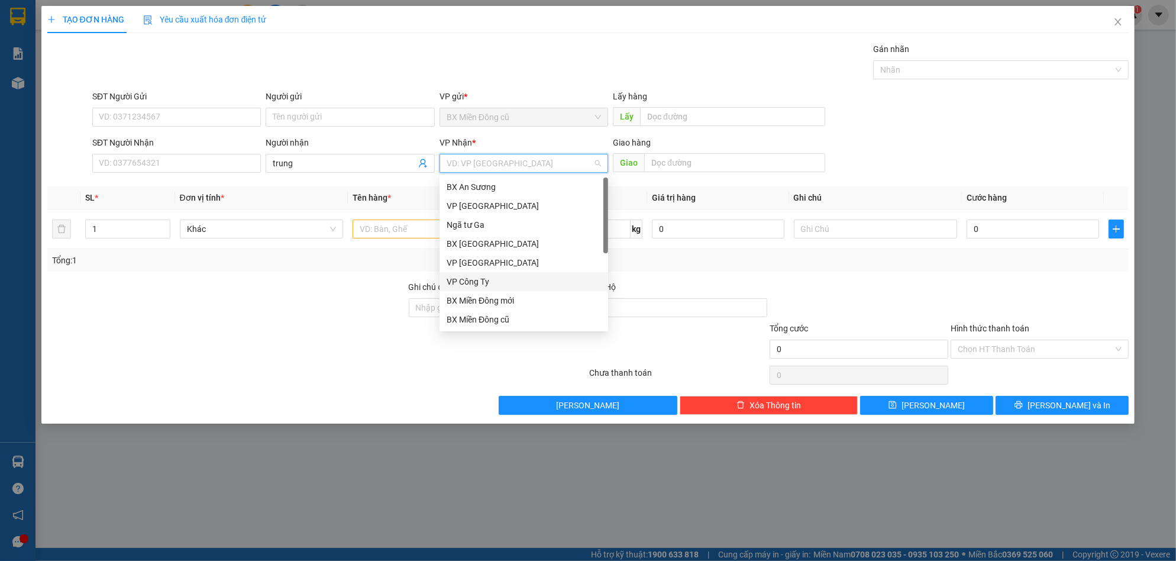
click at [480, 278] on div "VP Công Ty" at bounding box center [524, 281] width 154 height 13
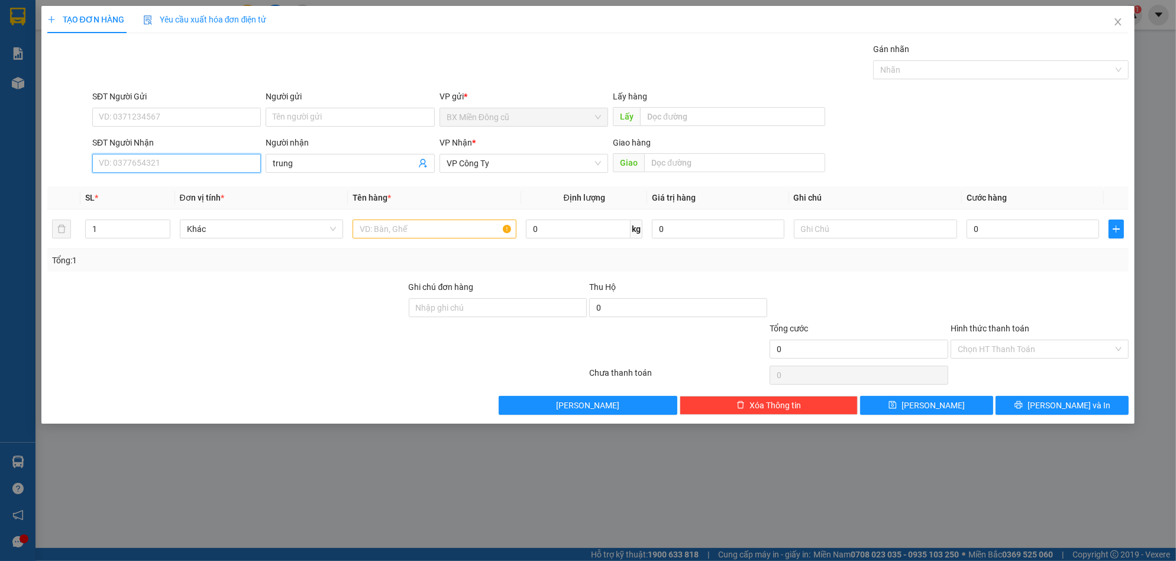
click at [175, 169] on input "SĐT Người Nhận" at bounding box center [176, 163] width 169 height 19
click at [322, 167] on input "trung" at bounding box center [344, 163] width 143 height 13
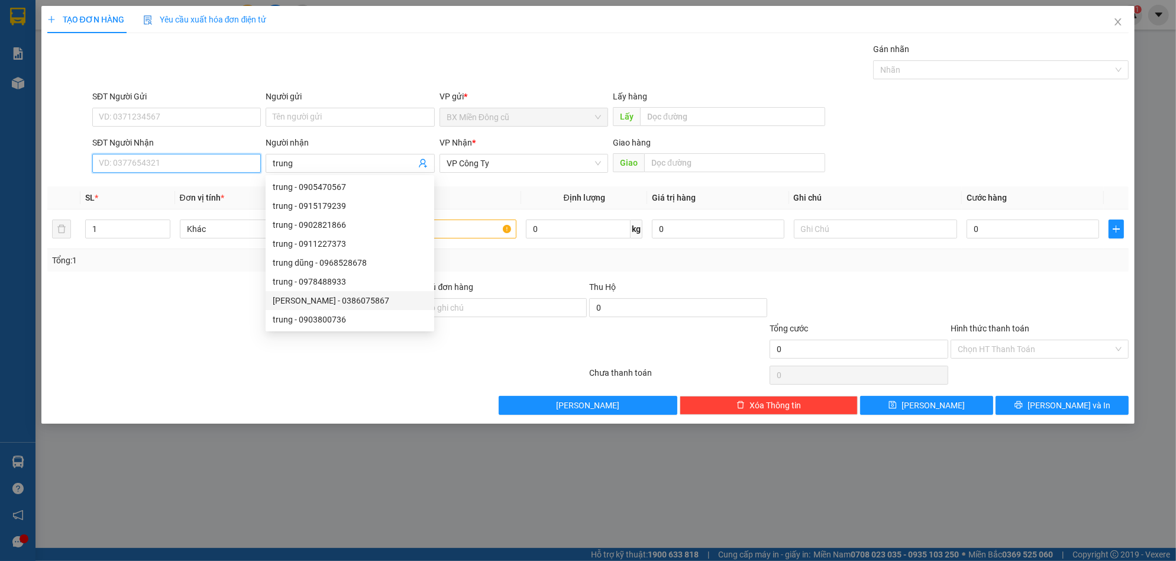
click at [175, 165] on input "SĐT Người Nhận" at bounding box center [176, 163] width 169 height 19
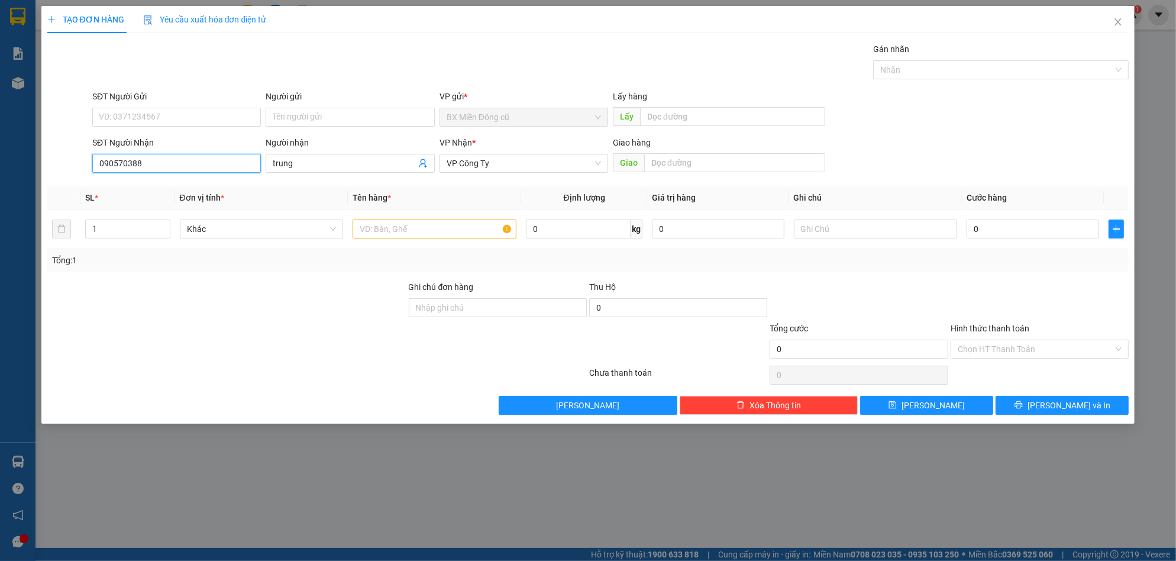
type input "0905703888"
click at [151, 186] on div "0905703888 - trung" at bounding box center [176, 186] width 154 height 13
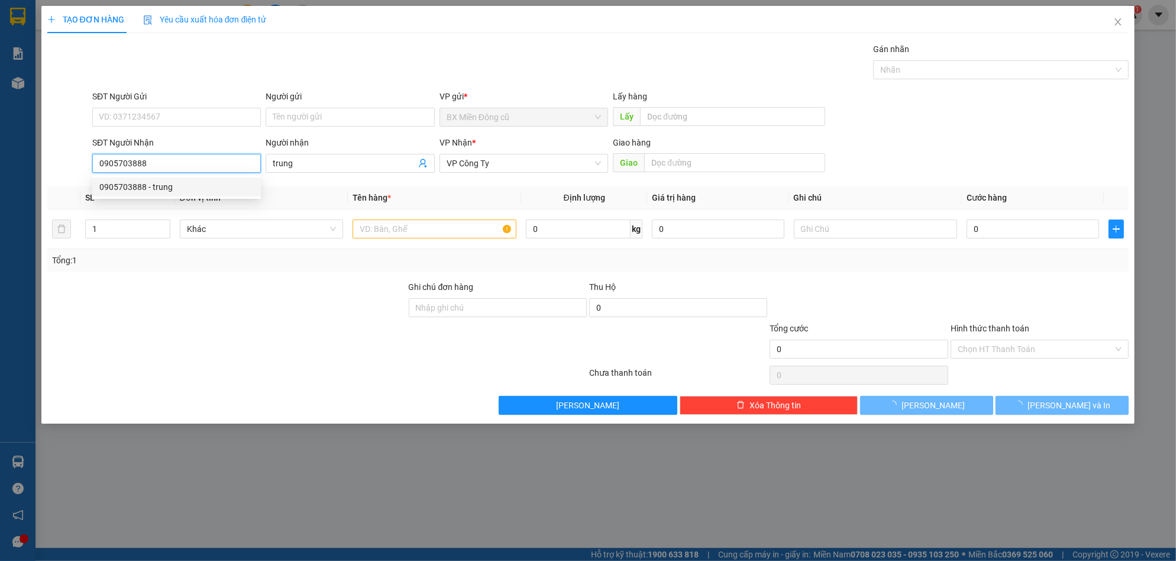
type input "240.000"
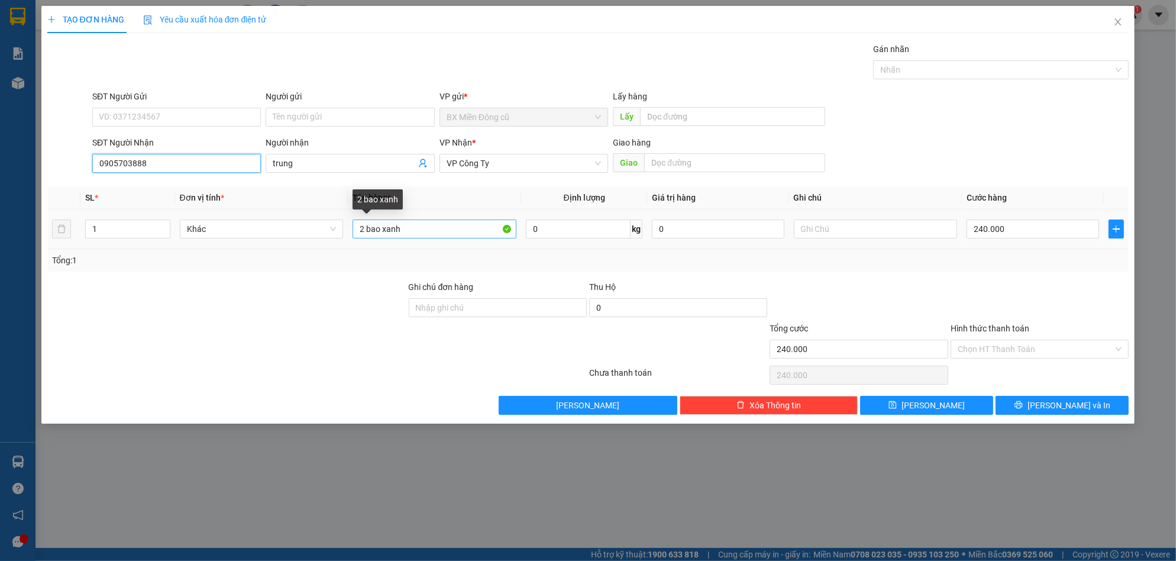
type input "0905703888"
click at [364, 233] on input "2 bao xanh" at bounding box center [435, 228] width 164 height 19
type input "1 bao xanh"
click at [1023, 228] on input "240.000" at bounding box center [1033, 228] width 133 height 19
type input "0"
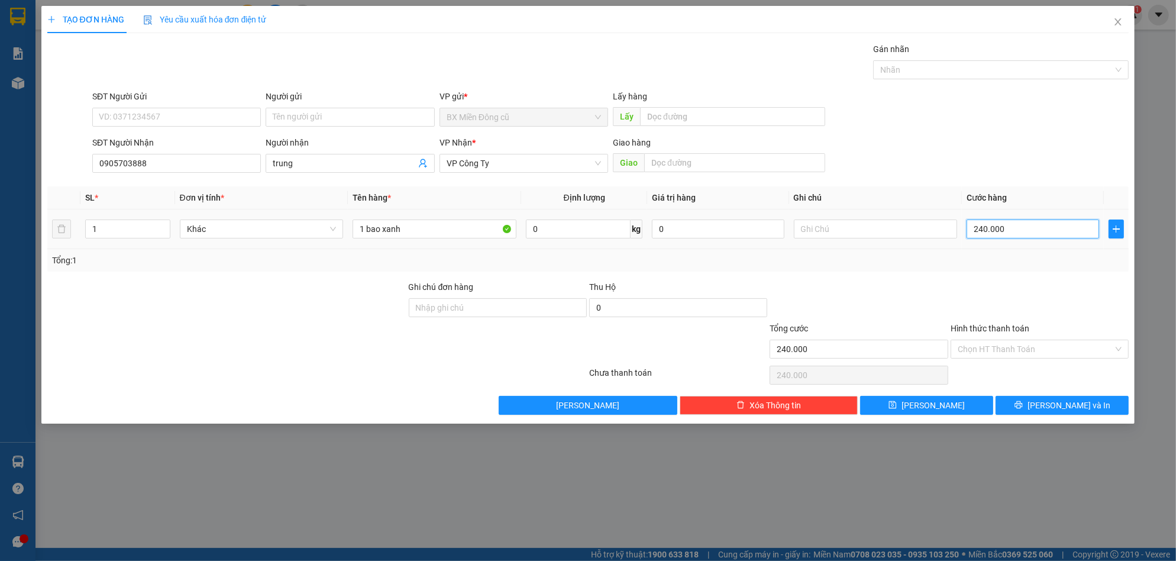
type input "0"
type input "1"
type input "01"
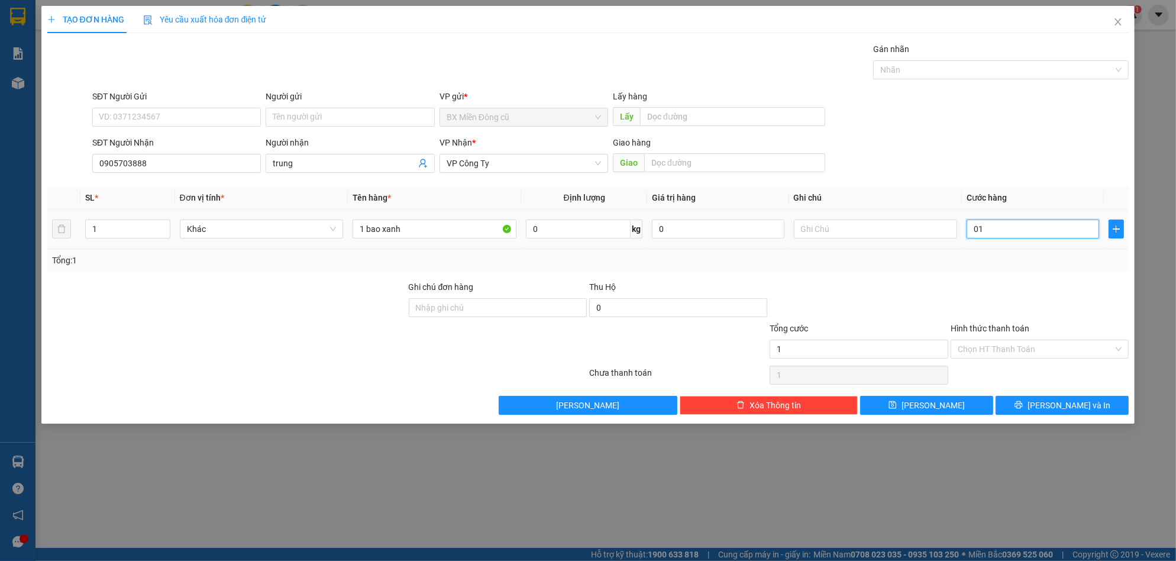
type input "12"
type input "012"
type input "120"
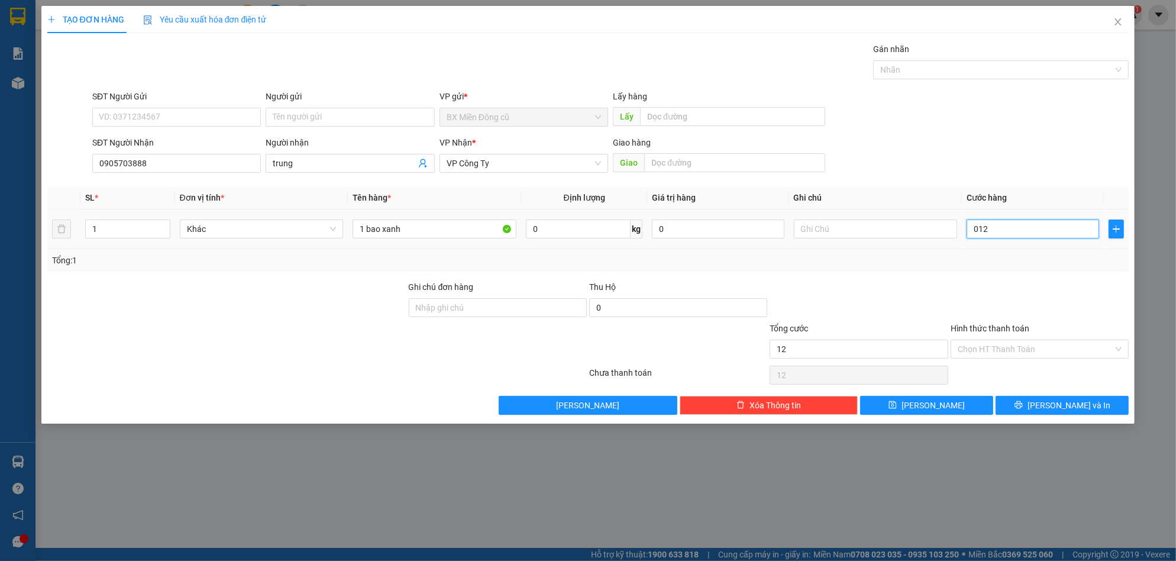
type input "0.120"
type input "1.200"
type input "012.000"
type input "12.000"
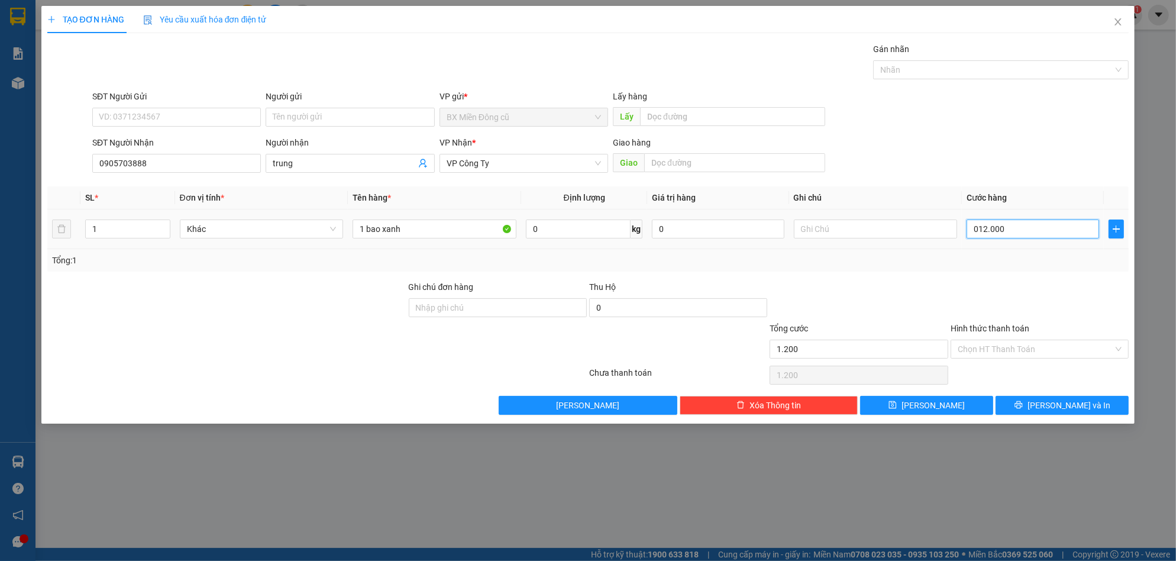
type input "12.000"
drag, startPoint x: 1090, startPoint y: 398, endPoint x: 1083, endPoint y: 390, distance: 10.5
click at [1090, 398] on button "[PERSON_NAME] và In" at bounding box center [1062, 405] width 133 height 19
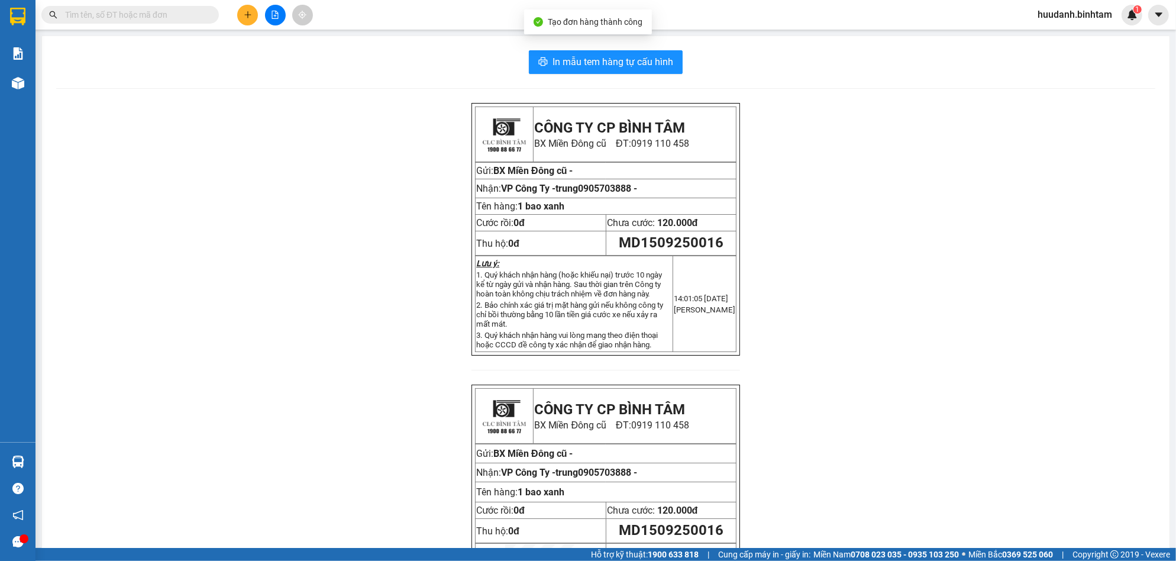
click at [621, 49] on div "In mẫu tem hàng tự cấu hình CÔNG TY CP BÌNH TÂM [GEOGRAPHIC_DATA] cũ ĐT: 0919 1…" at bounding box center [606, 349] width 1128 height 627
click at [627, 61] on span "In mẫu tem hàng tự cấu hình" at bounding box center [613, 61] width 121 height 15
drag, startPoint x: 260, startPoint y: 14, endPoint x: 250, endPoint y: 14, distance: 9.5
click at [259, 14] on div at bounding box center [275, 15] width 89 height 21
click at [248, 12] on icon "plus" at bounding box center [248, 15] width 8 height 8
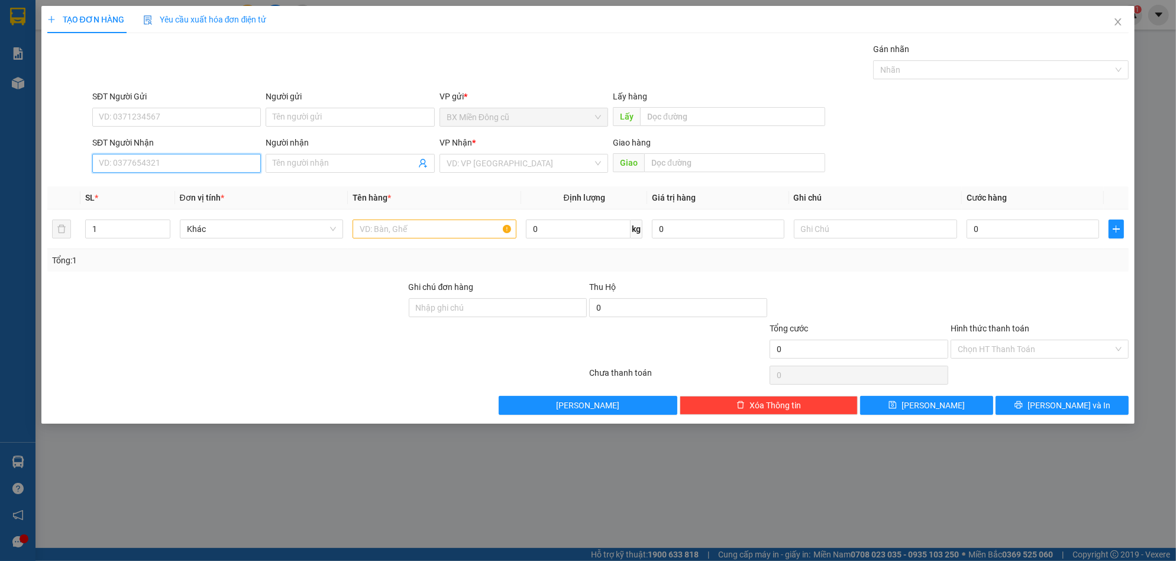
click at [117, 168] on input "SĐT Người Nhận" at bounding box center [176, 163] width 169 height 19
type input "1"
type input "0"
click at [305, 156] on span at bounding box center [350, 163] width 169 height 19
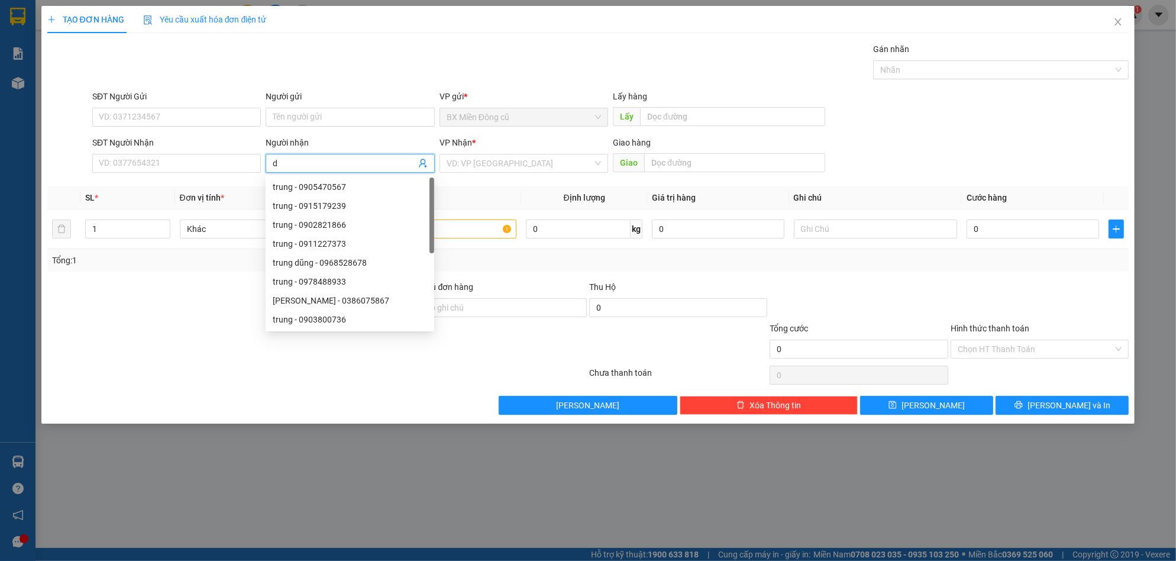
type input "d"
paste input "đ"
paste input "ạt"
type input "đạt"
click at [546, 161] on input "search" at bounding box center [520, 163] width 146 height 18
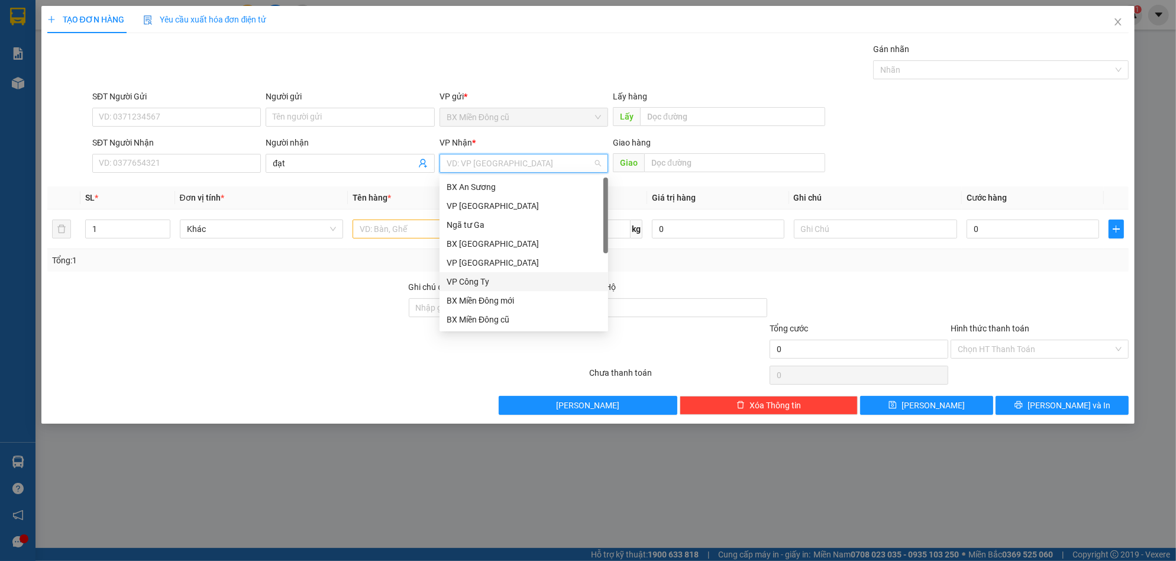
click at [476, 275] on div "VP Công Ty" at bounding box center [524, 281] width 154 height 13
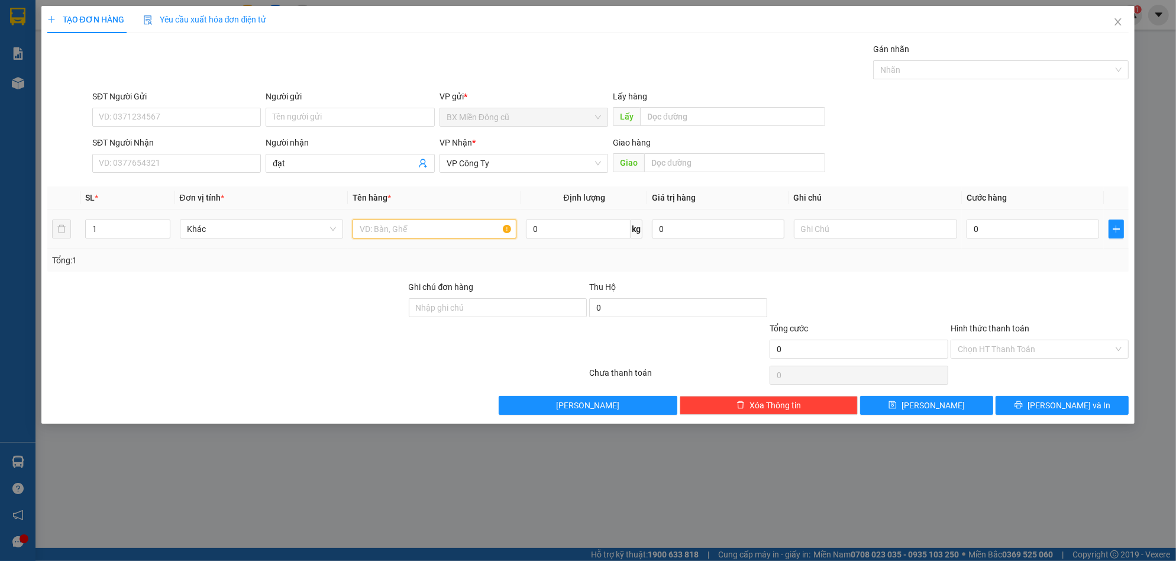
click at [412, 224] on input "text" at bounding box center [435, 228] width 164 height 19
paste input "ôp"
paste input "ốp"
type input "1 xốp"
click at [1045, 231] on input "0" at bounding box center [1033, 228] width 133 height 19
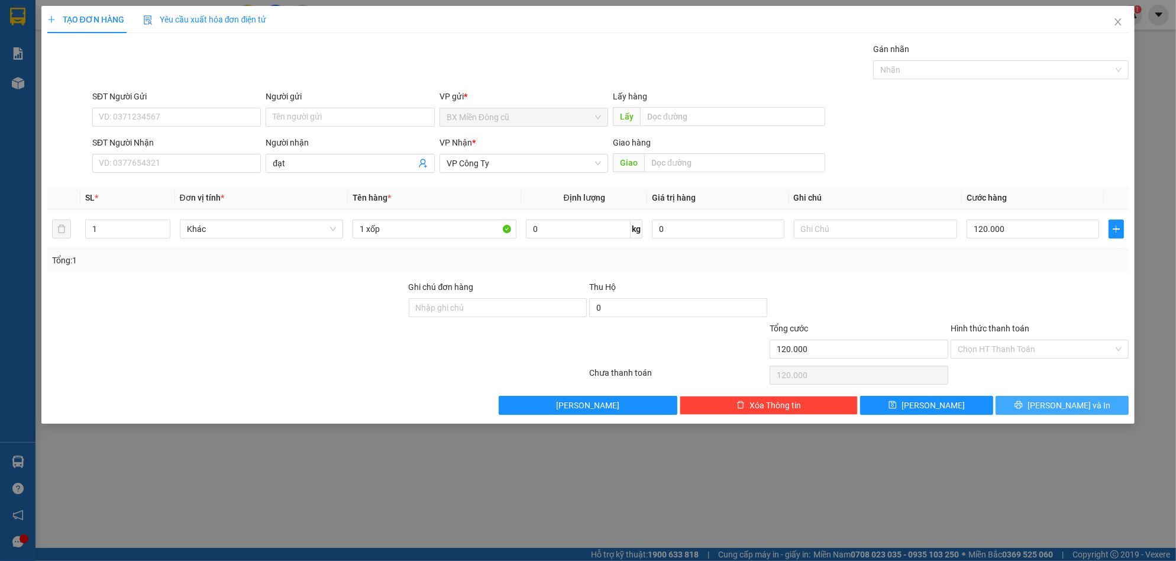
click at [1052, 402] on span "[PERSON_NAME] và In" at bounding box center [1069, 405] width 83 height 13
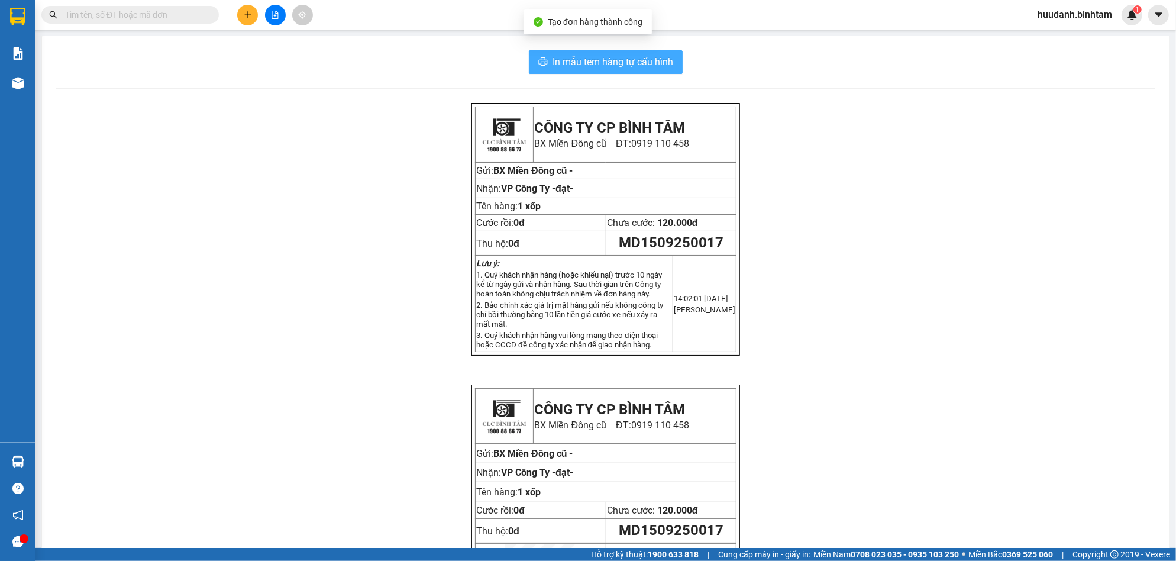
click at [644, 59] on span "In mẫu tem hàng tự cấu hình" at bounding box center [613, 61] width 121 height 15
click at [242, 18] on button at bounding box center [247, 15] width 21 height 21
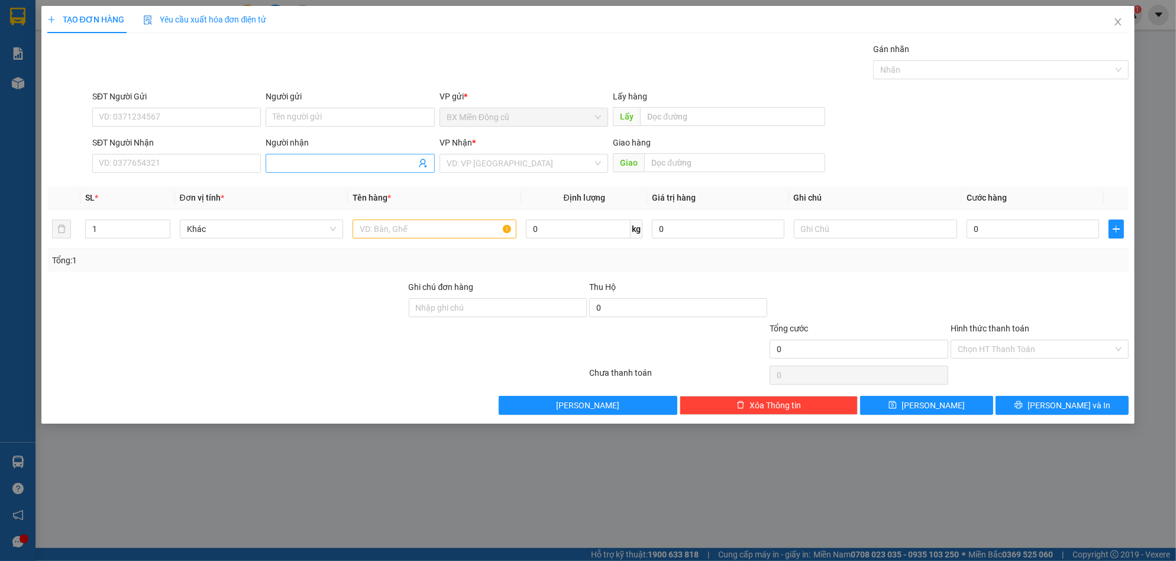
click at [305, 162] on input "Người nhận" at bounding box center [344, 163] width 143 height 13
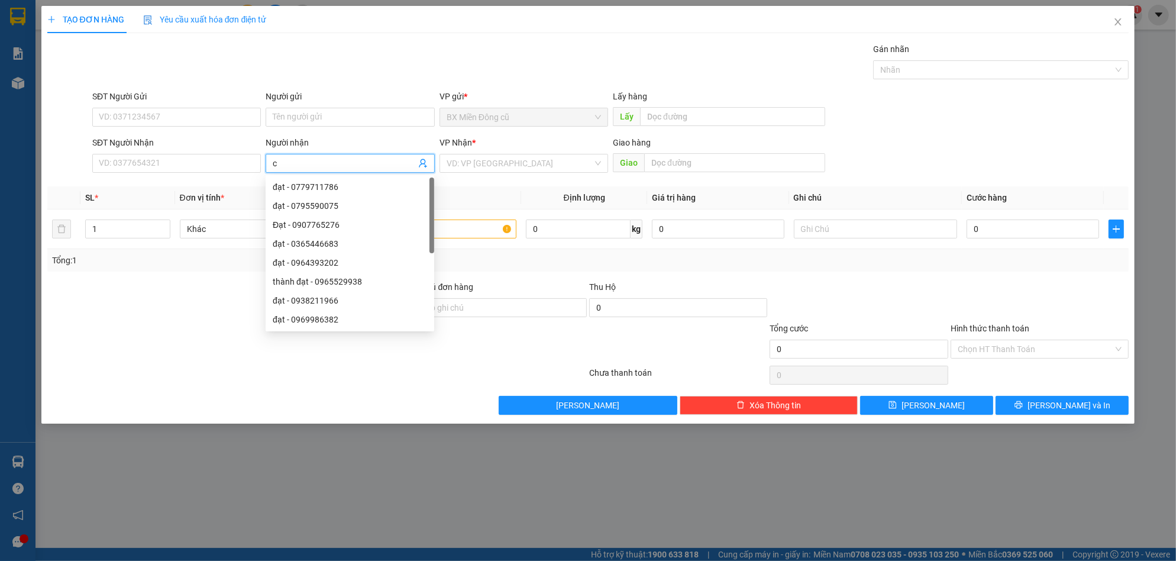
paste input "ô"
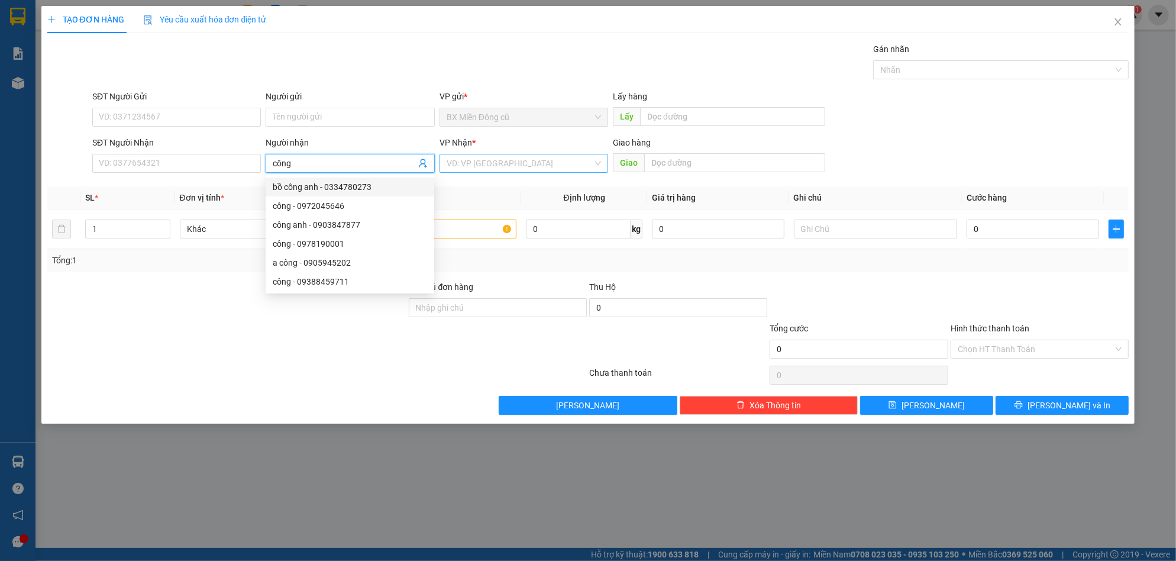
type input "công"
click at [475, 165] on input "search" at bounding box center [520, 163] width 146 height 18
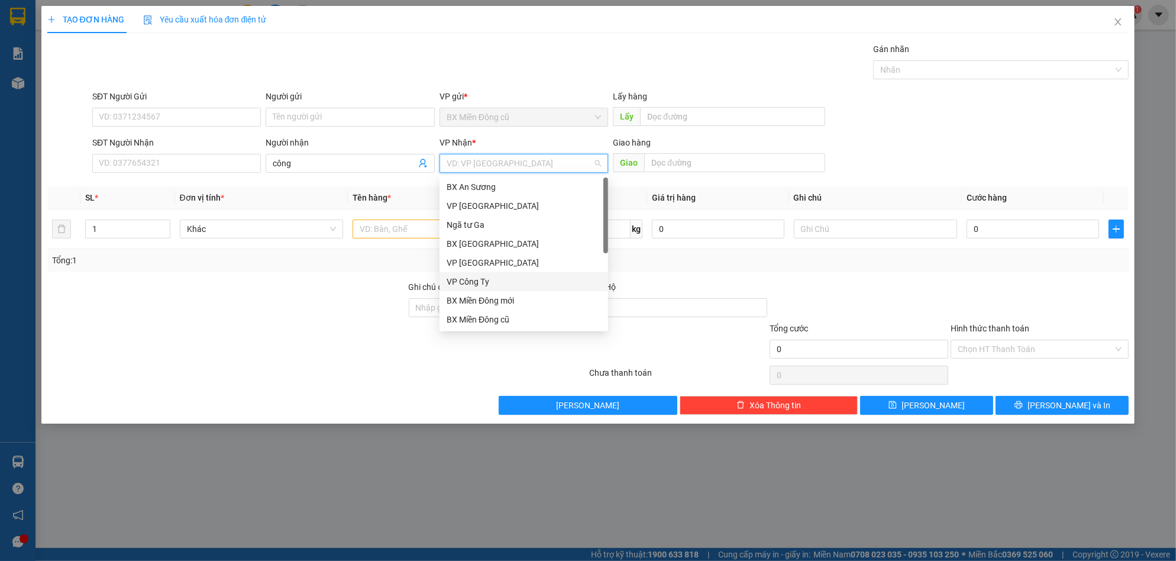
click at [477, 276] on div "VP Công Ty" at bounding box center [524, 281] width 154 height 13
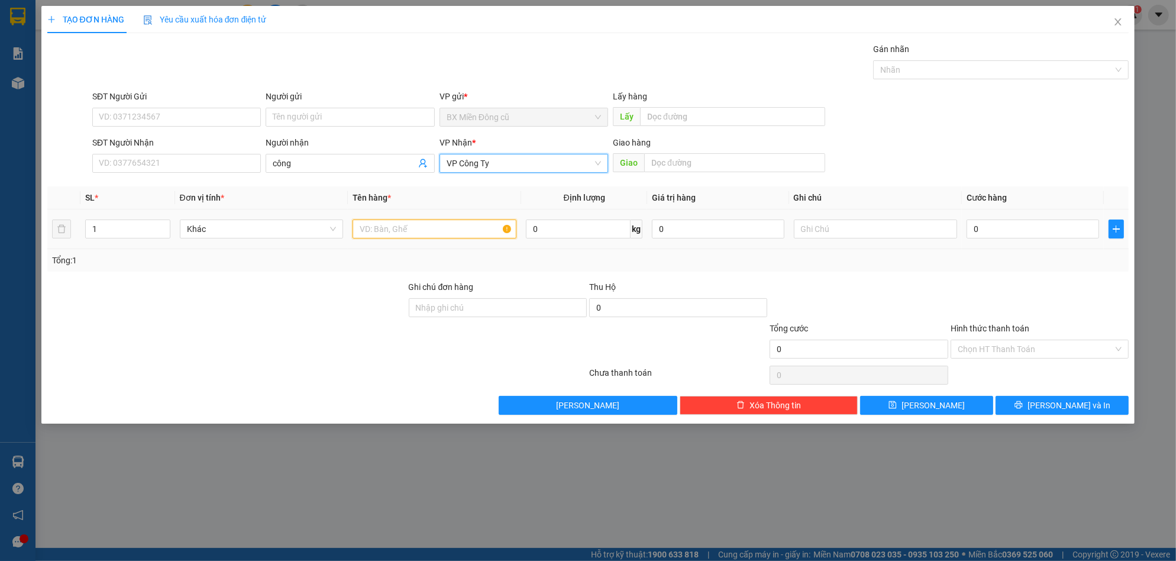
click at [380, 222] on input "text" at bounding box center [435, 228] width 164 height 19
paste input "ùng"
paste input "ô"
type input "1 thùng bông"
click at [999, 225] on input "0" at bounding box center [1033, 228] width 133 height 19
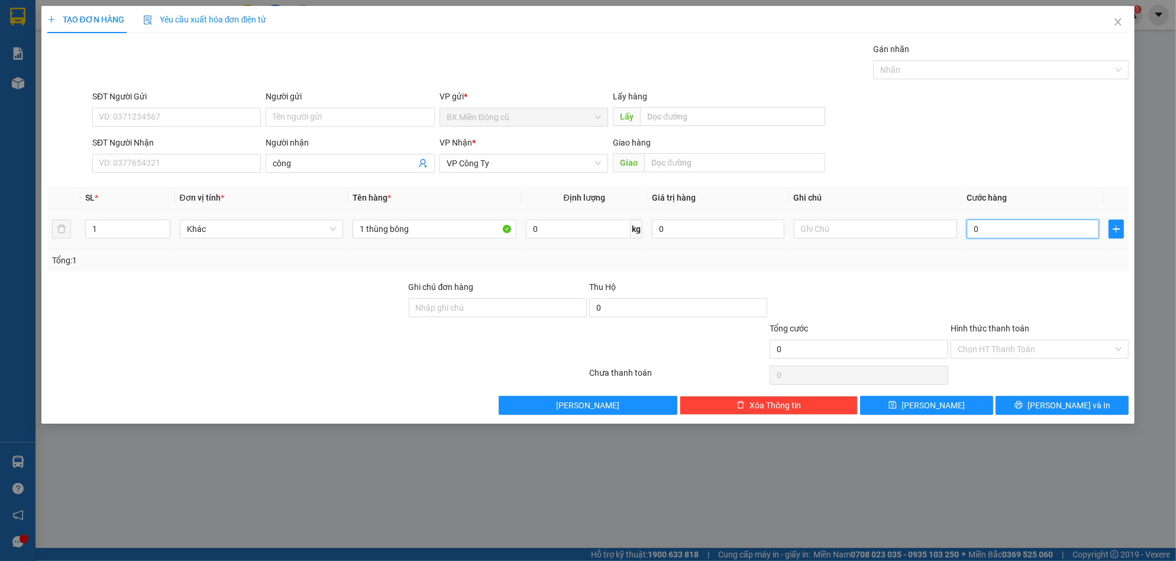
type input "2"
type input "20"
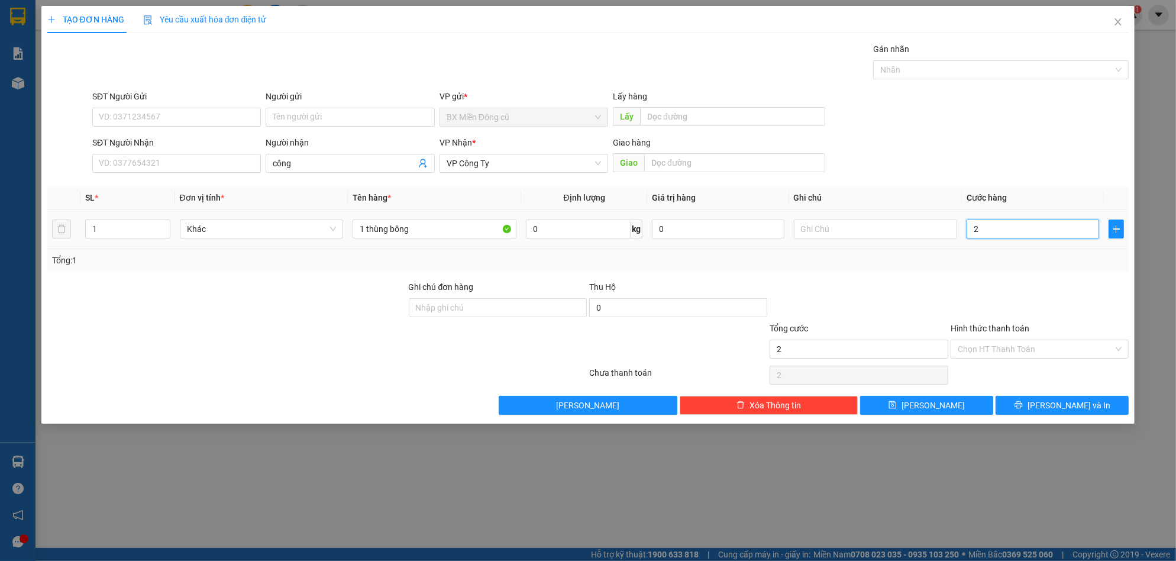
type input "20"
type input "200"
type input "2.000"
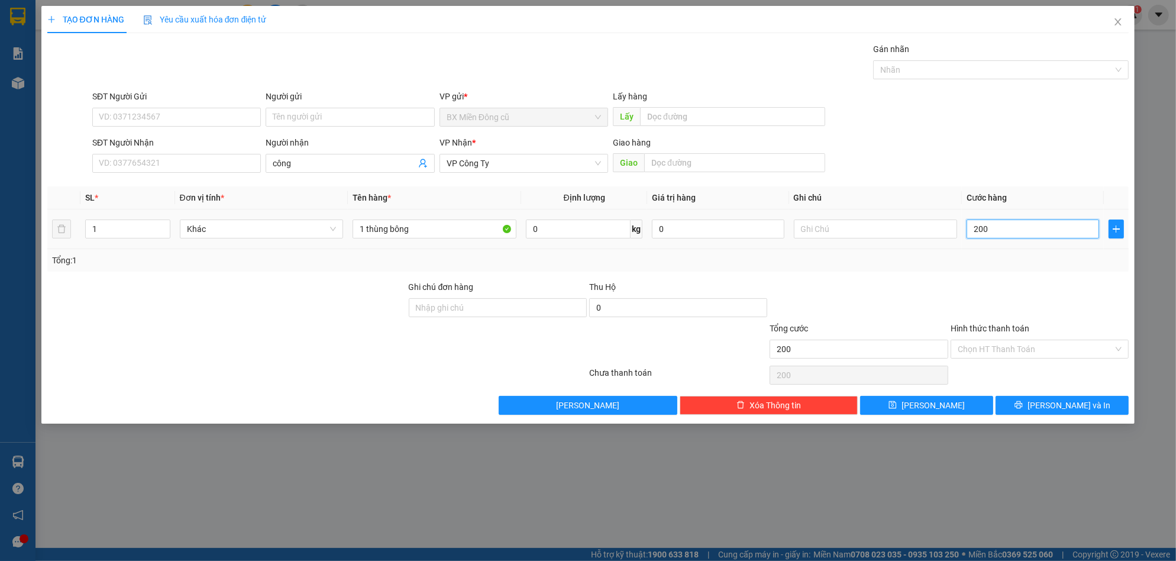
type input "2.000"
type input "20.000"
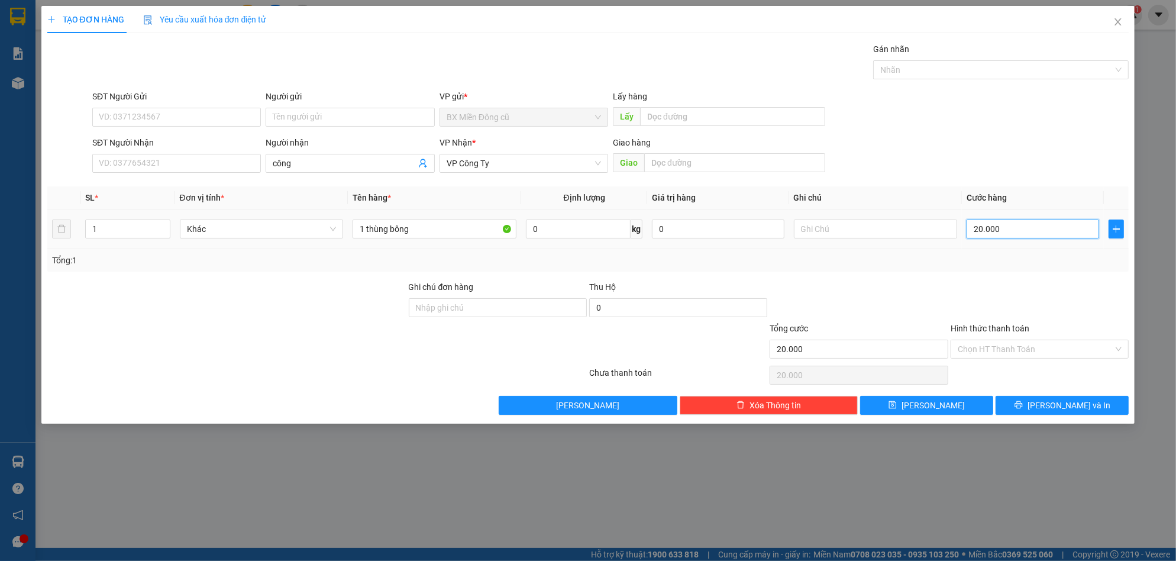
type input "200.000"
click at [968, 402] on button "[PERSON_NAME]" at bounding box center [926, 405] width 133 height 19
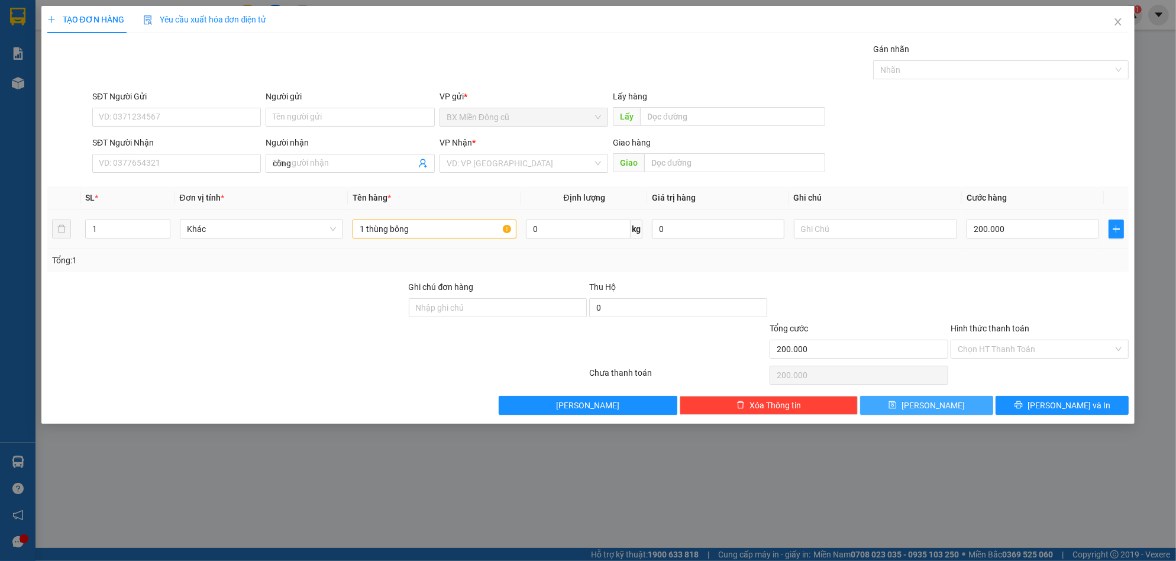
type input "0"
click at [181, 173] on div "SĐT Người Nhận VD: 0377654321" at bounding box center [176, 156] width 169 height 41
click at [190, 171] on input "SĐT Người Nhận" at bounding box center [176, 163] width 169 height 19
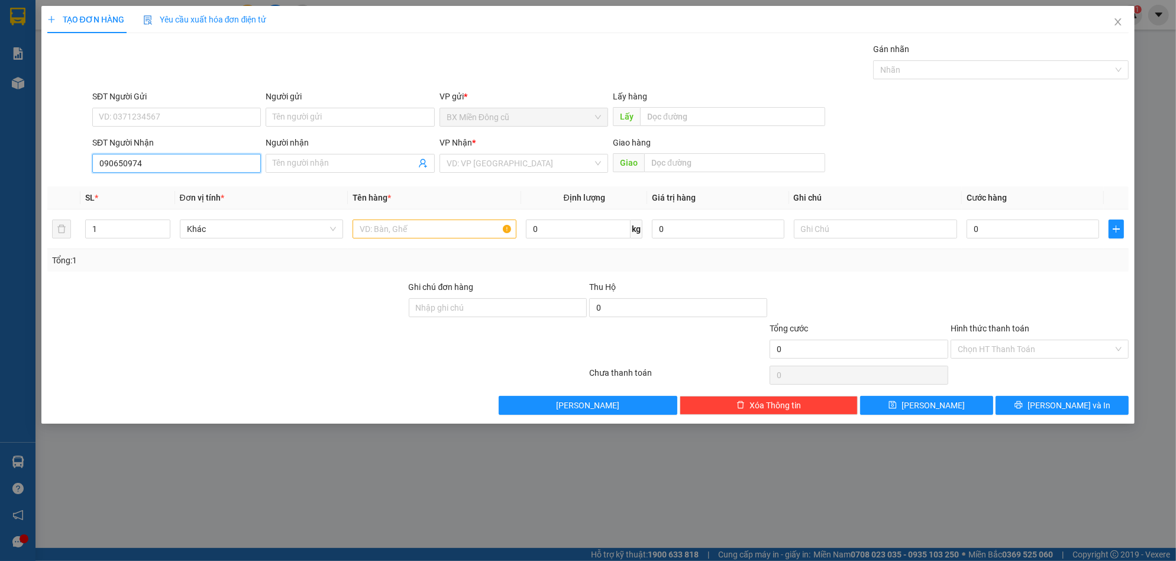
type input "0906509748"
click at [177, 189] on div "0906509748 - lốp nhỏ" at bounding box center [176, 186] width 154 height 13
type input "lốp nhỏ"
type input "0906509748"
click at [377, 159] on input "lốp nhỏ" at bounding box center [344, 163] width 143 height 13
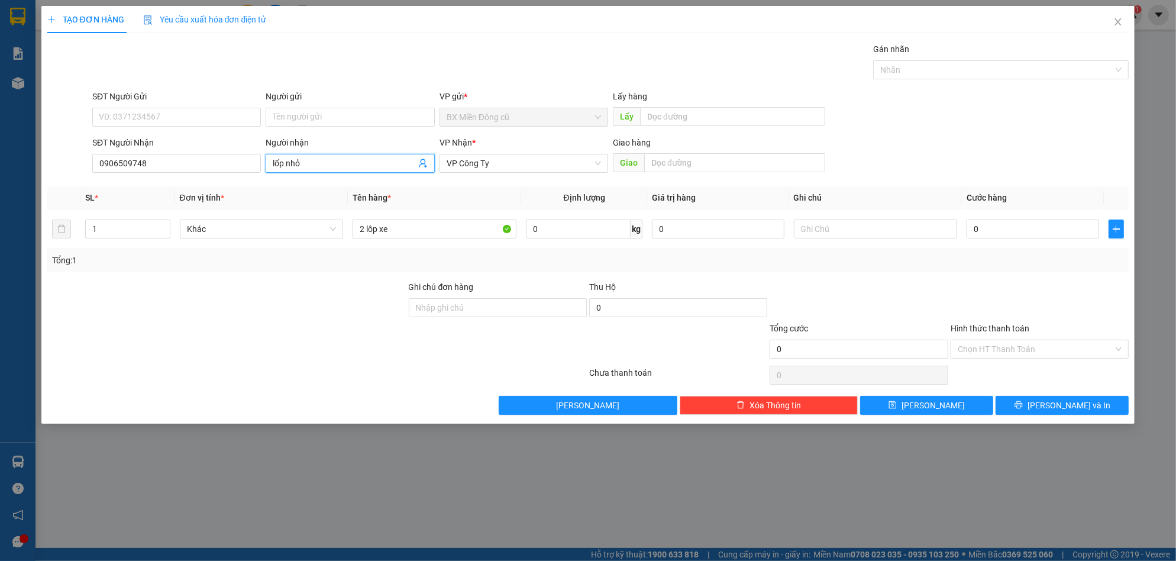
click at [377, 159] on input "lốp nhỏ" at bounding box center [344, 163] width 143 height 13
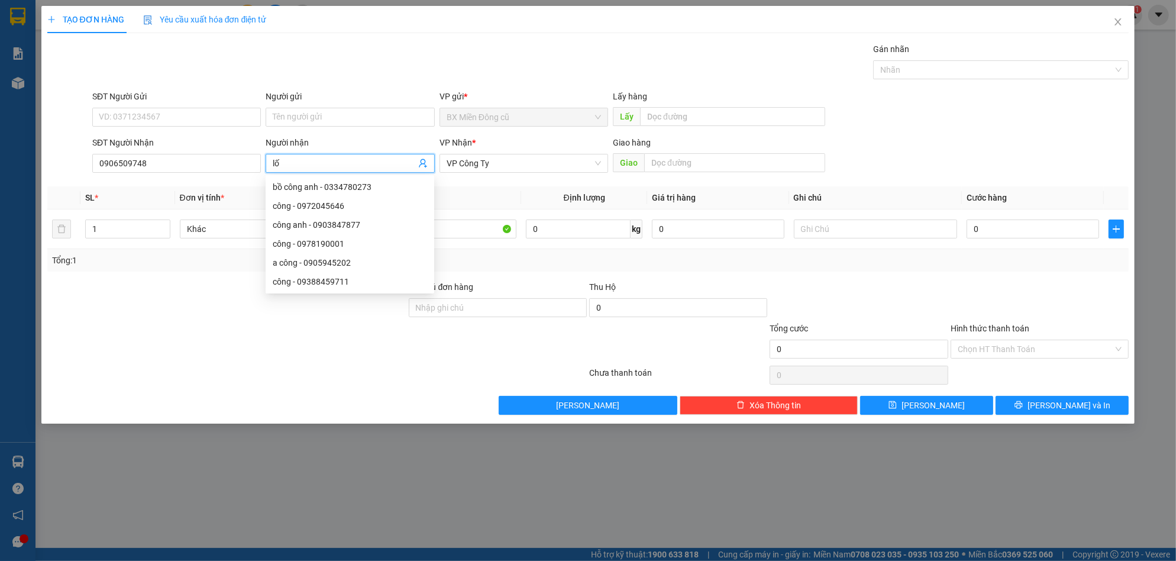
type input "l"
paste input "ọc"
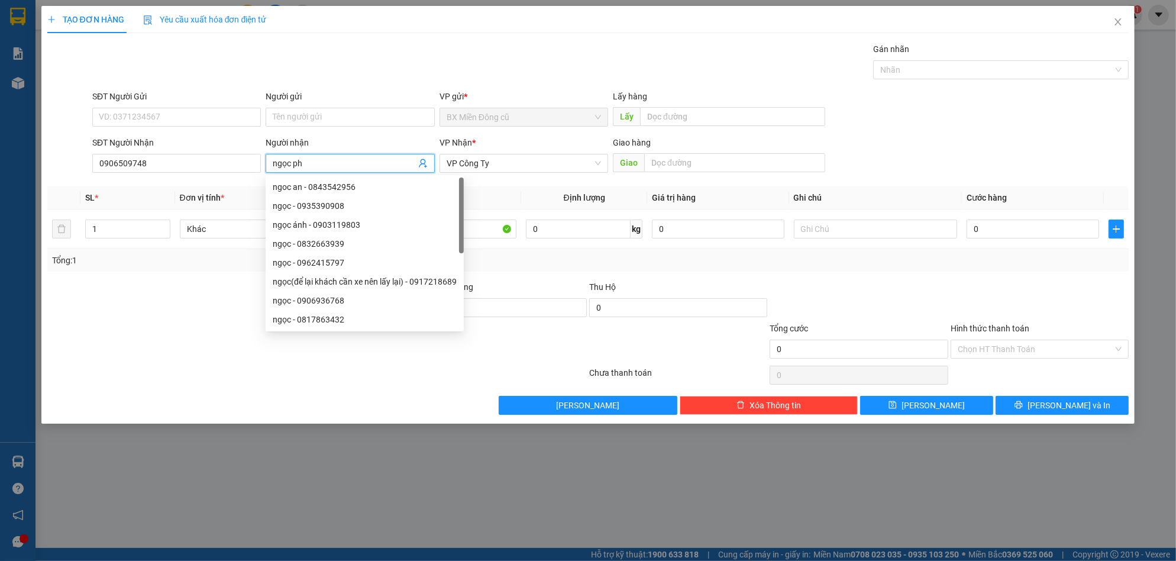
paste input "ú"
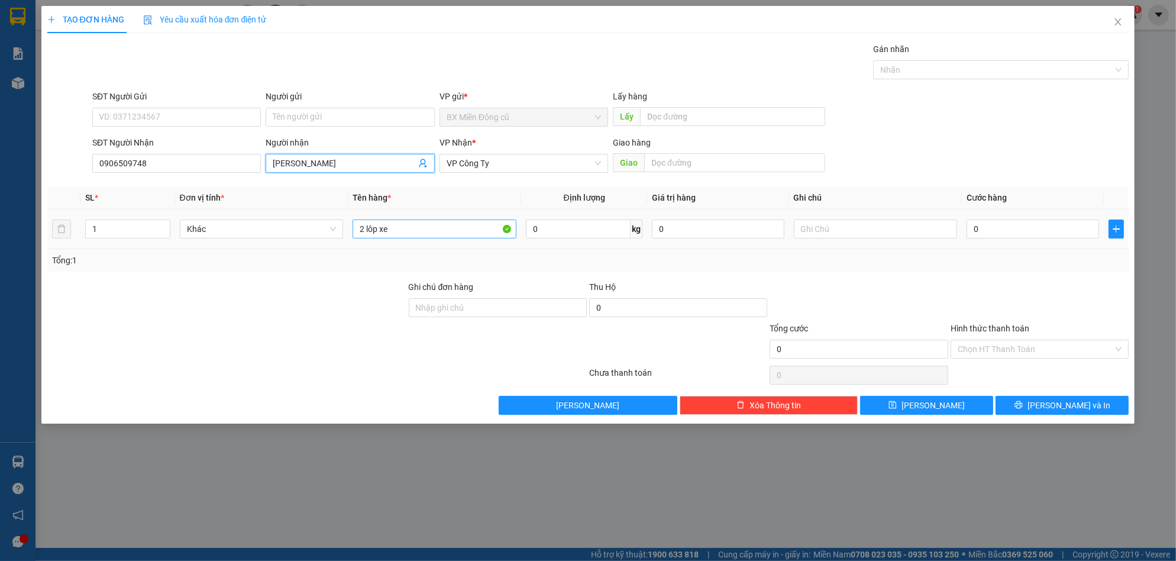
type input "[PERSON_NAME]"
click at [445, 235] on input "2 lôp xe" at bounding box center [435, 228] width 164 height 19
click at [444, 235] on input "2 lôp xe" at bounding box center [435, 228] width 164 height 19
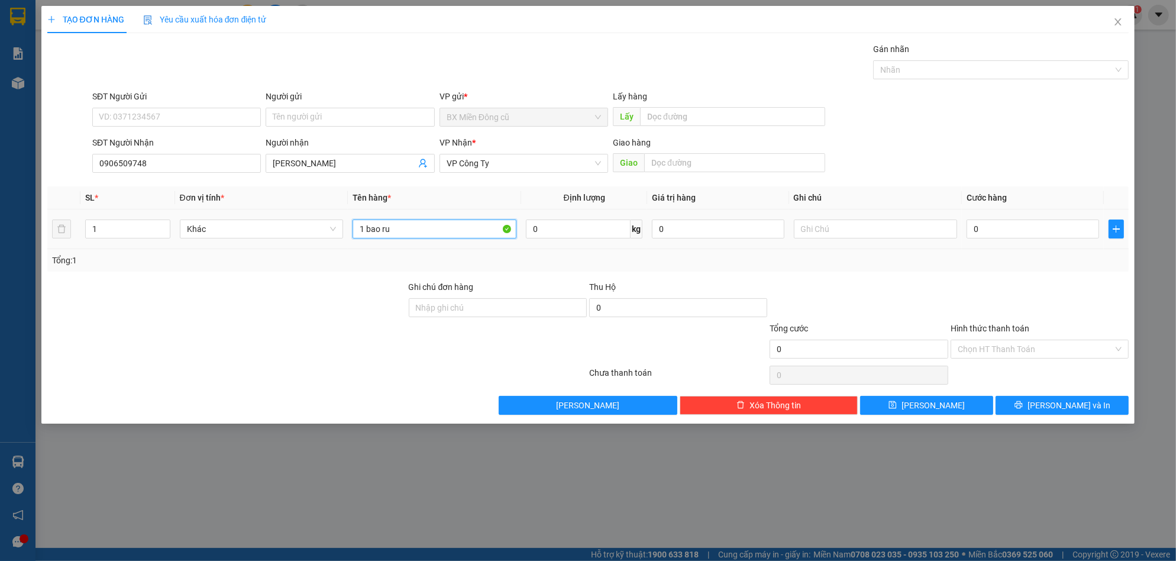
paste input "ô"
paste input "ột"
type input "1 bao ruột xe"
click at [1033, 237] on input "0" at bounding box center [1033, 228] width 133 height 19
click at [1031, 233] on input "0" at bounding box center [1033, 228] width 133 height 19
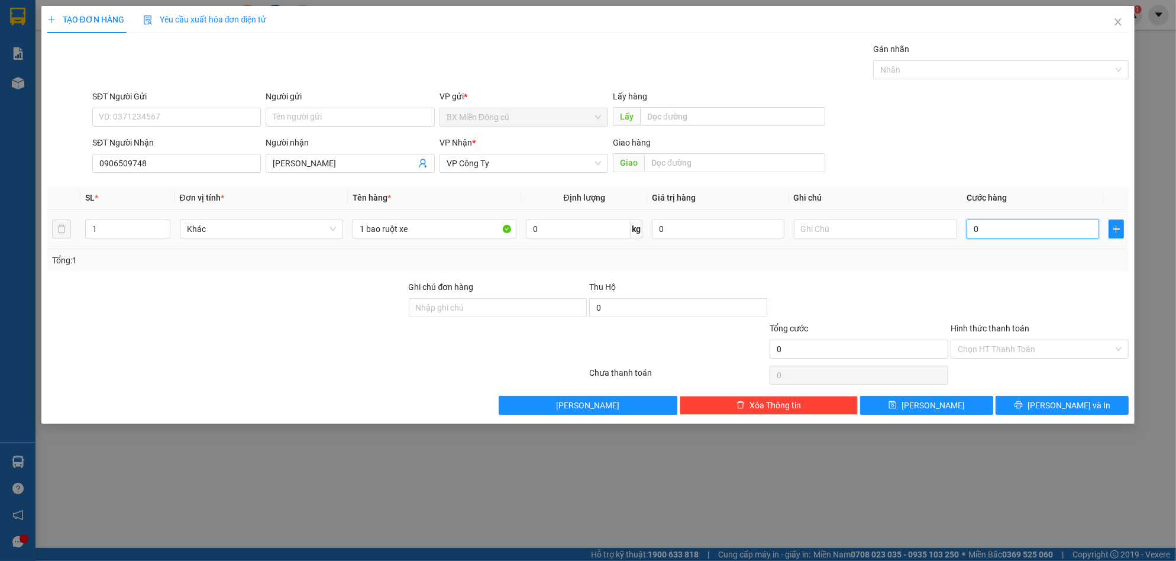
click at [1031, 232] on input "0" at bounding box center [1033, 228] width 133 height 19
type input "1"
type input "10"
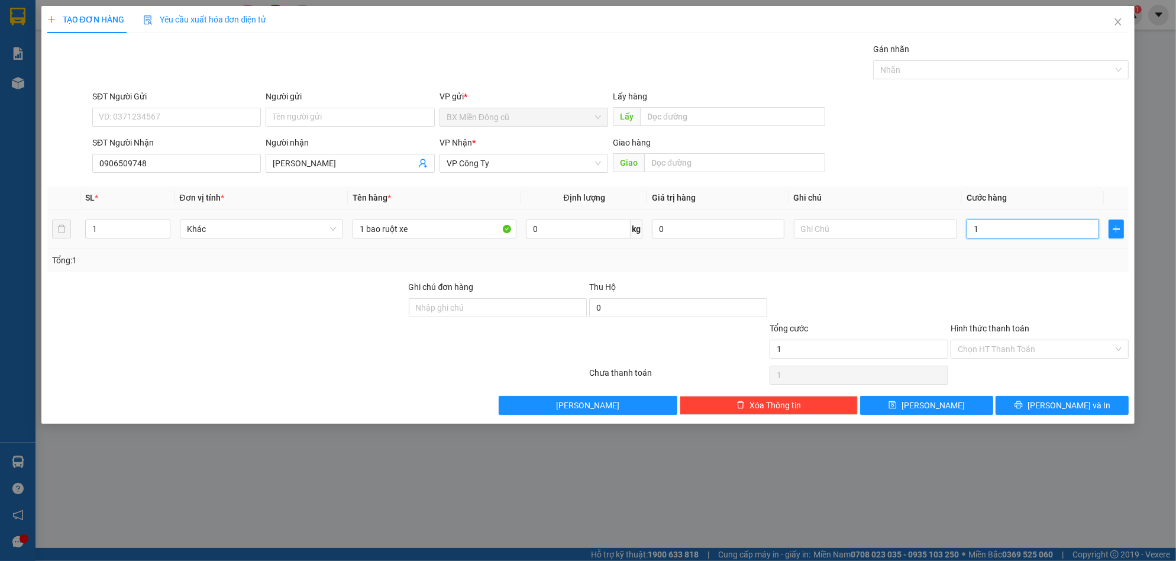
type input "10"
type input "100"
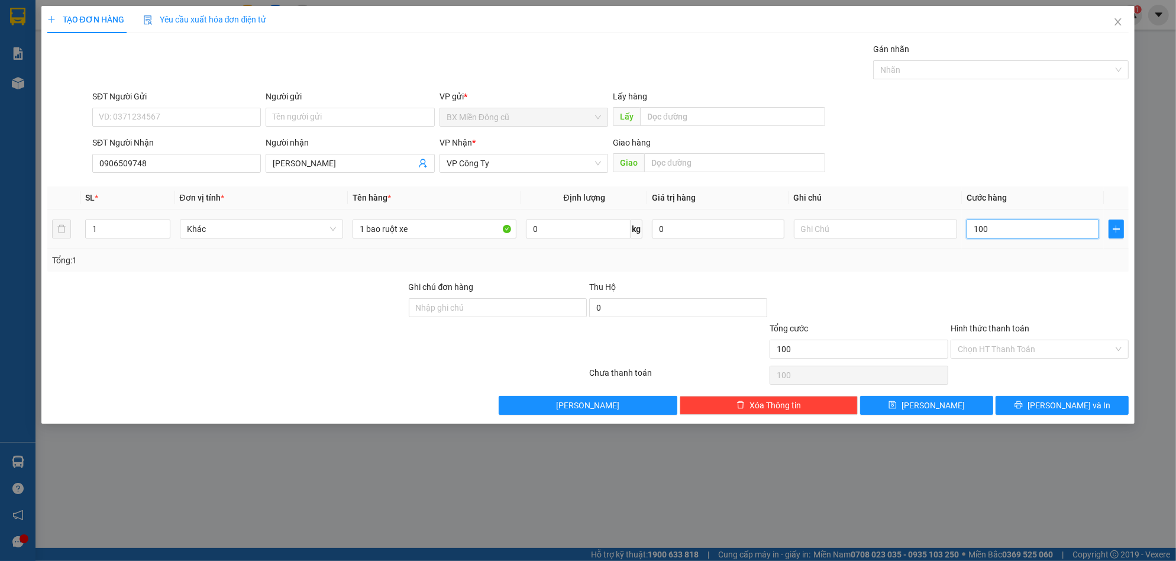
type input "1.000"
type input "10.000"
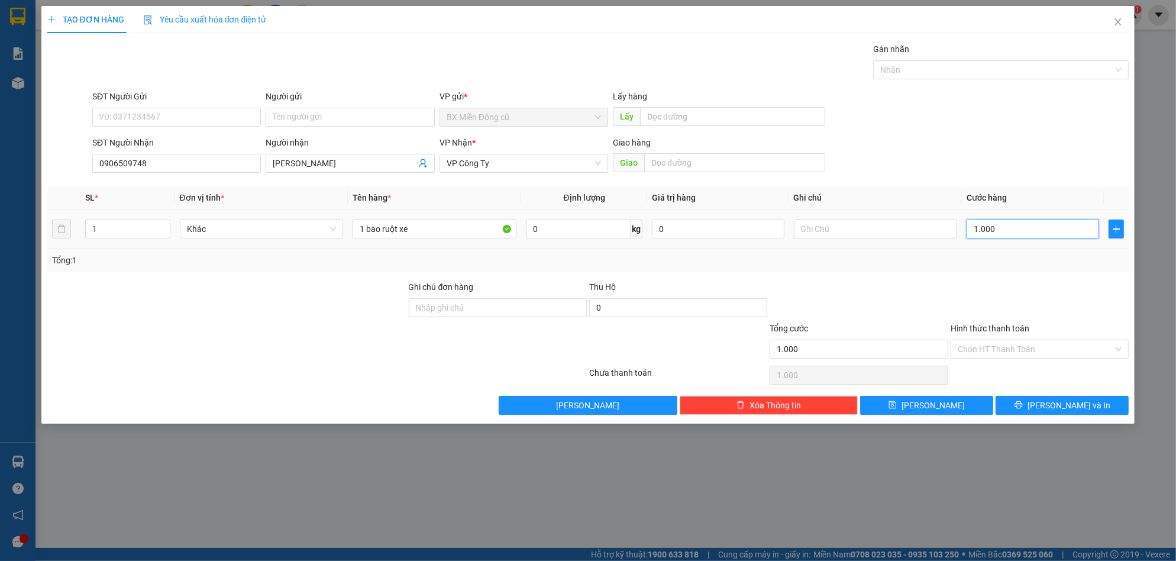
type input "10.000"
type input "100.000"
click at [1053, 406] on span "[PERSON_NAME] và In" at bounding box center [1069, 405] width 83 height 13
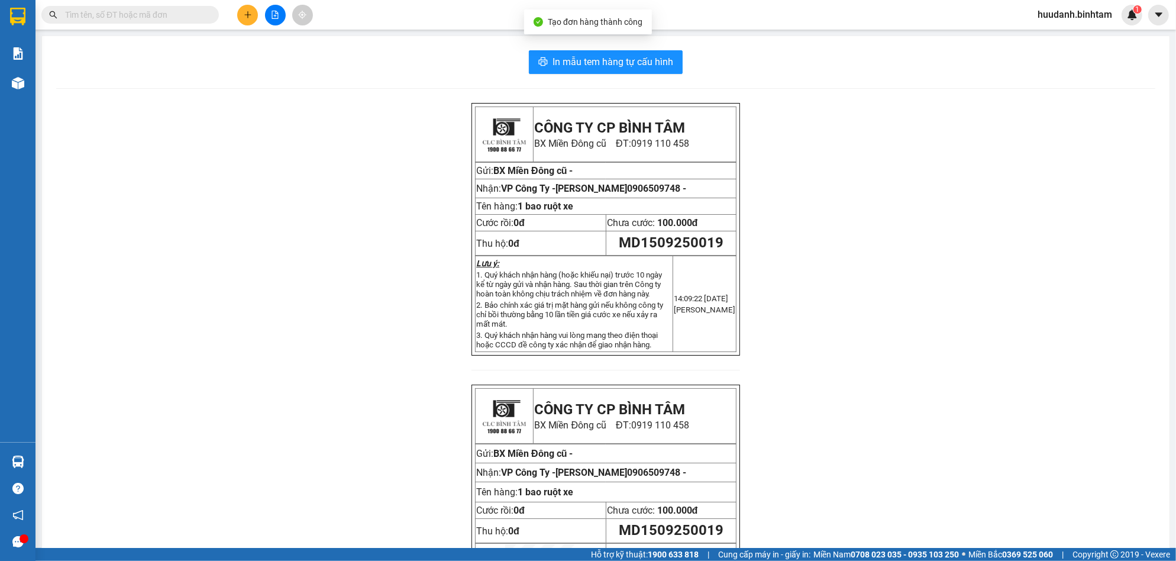
click at [636, 79] on div "In mẫu tem hàng tự cấu hình CÔNG TY CP BÌNH TÂM [GEOGRAPHIC_DATA] cũ ĐT: 0919 1…" at bounding box center [606, 349] width 1128 height 627
click at [637, 63] on span "In mẫu tem hàng tự cấu hình" at bounding box center [613, 61] width 121 height 15
click at [249, 12] on icon "plus" at bounding box center [248, 15] width 8 height 8
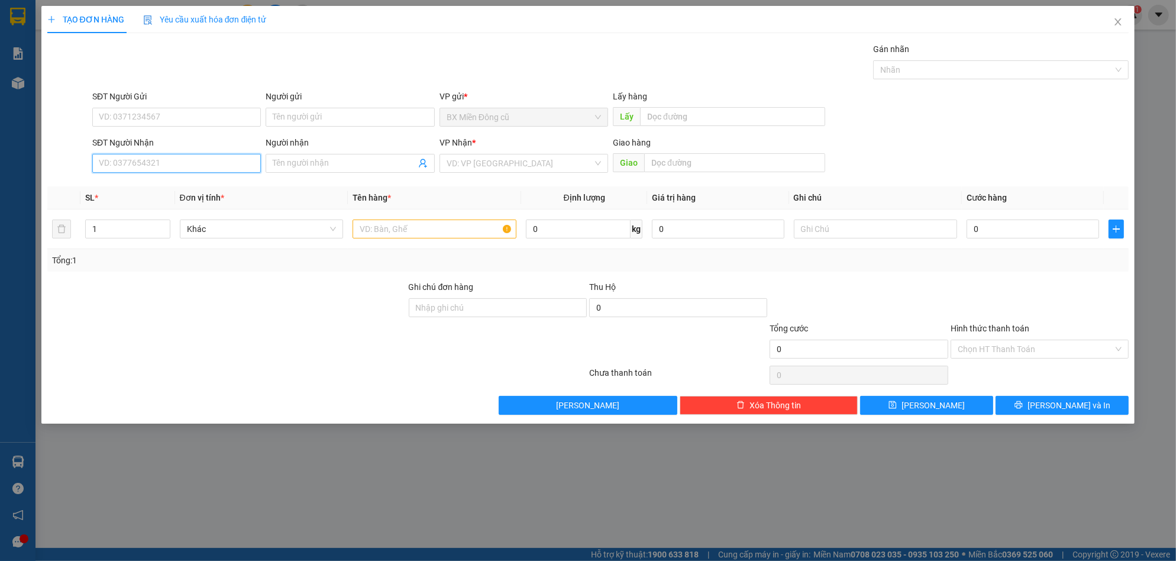
click at [167, 158] on input "SĐT Người Nhận" at bounding box center [176, 163] width 169 height 19
drag, startPoint x: 305, startPoint y: 175, endPoint x: 321, endPoint y: 161, distance: 21.0
click at [307, 173] on div "Người nhận Tên người nhận" at bounding box center [350, 156] width 169 height 41
click at [321, 161] on input "Người nhận" at bounding box center [344, 163] width 143 height 13
paste input "ùng"
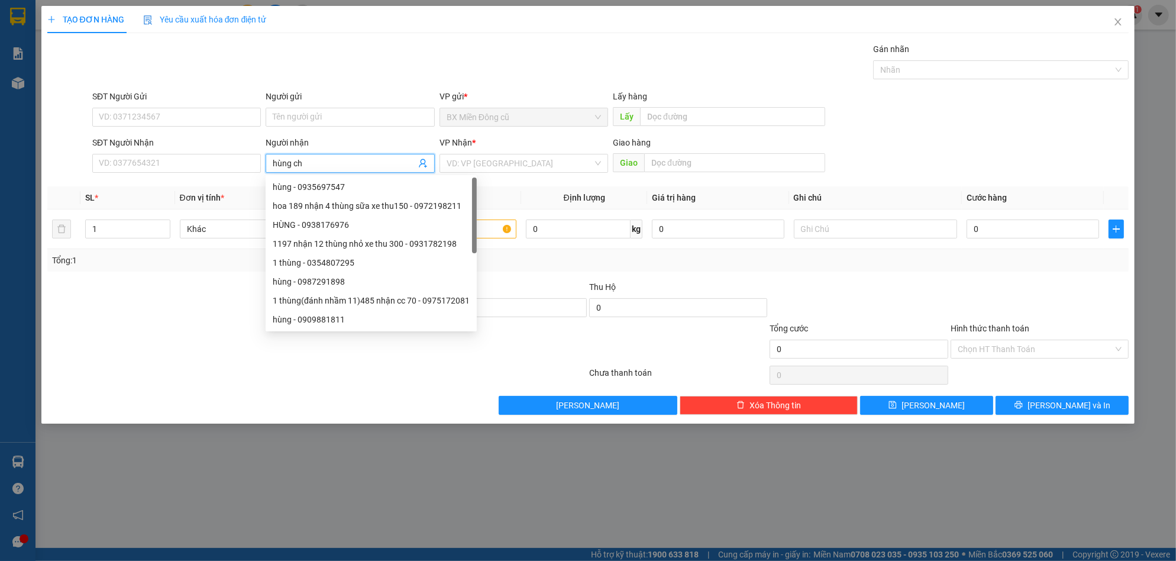
paste input "ợ"
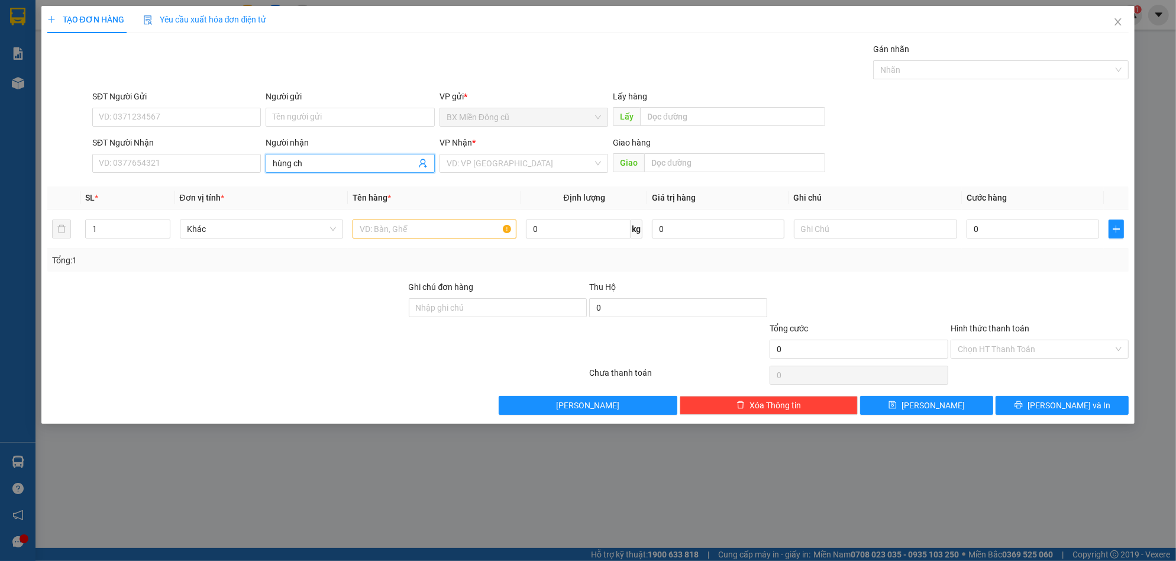
paste input "áu"
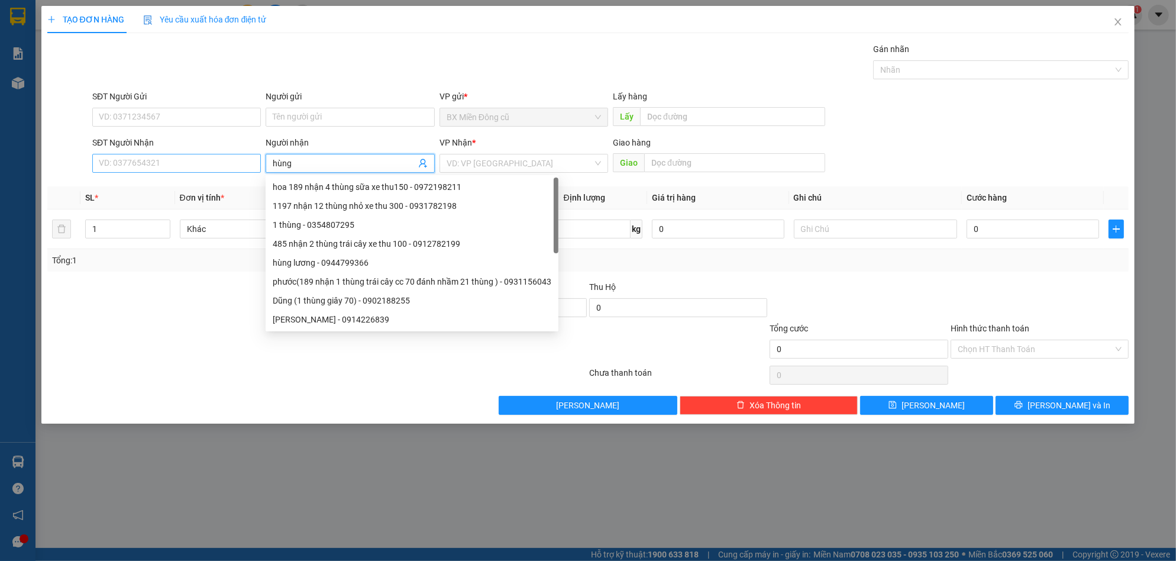
type input "hùng"
drag, startPoint x: 114, startPoint y: 166, endPoint x: 108, endPoint y: 164, distance: 6.2
click at [111, 166] on input "SĐT Người Nhận" at bounding box center [176, 163] width 169 height 19
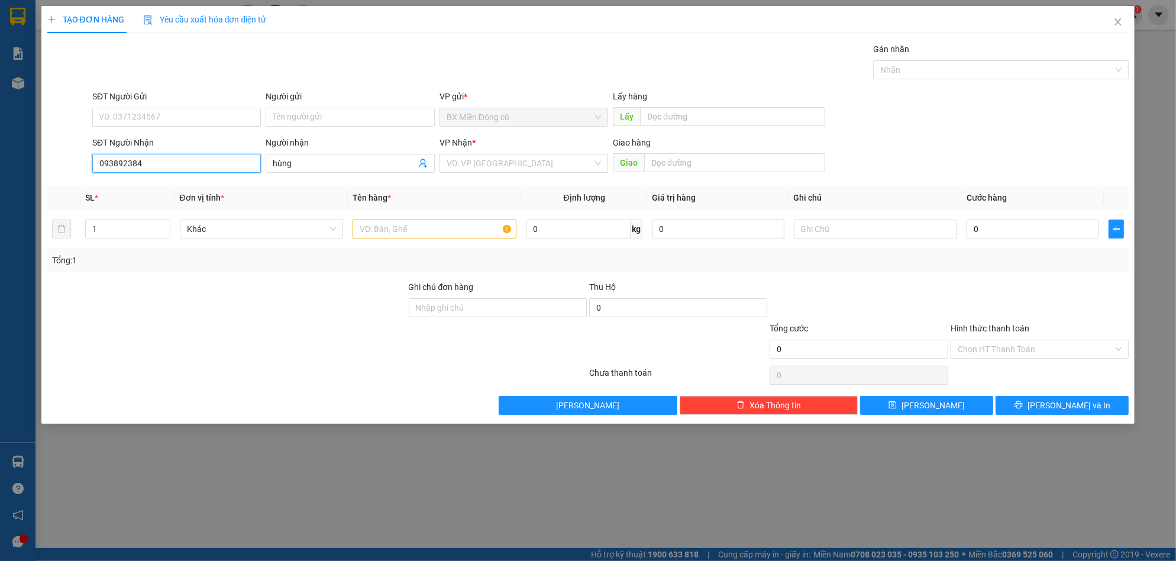
type input "0938923849"
click at [176, 188] on div "0938923849 - hùng cháo" at bounding box center [176, 186] width 154 height 13
type input "hùng cháo"
type input "[GEOGRAPHIC_DATA][DEMOGRAPHIC_DATA]"
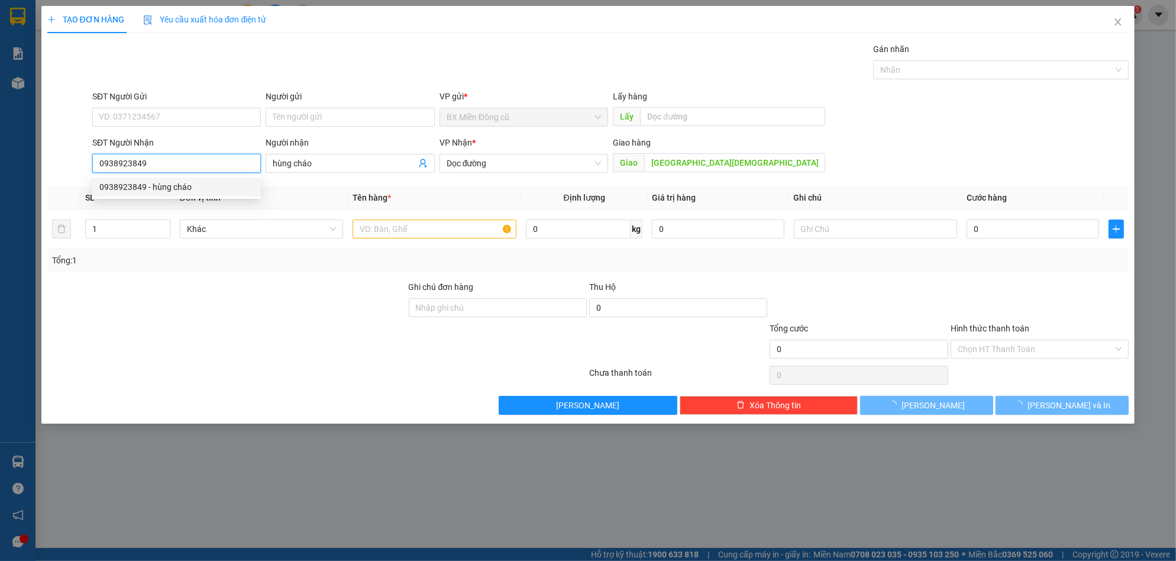
type input "120.000"
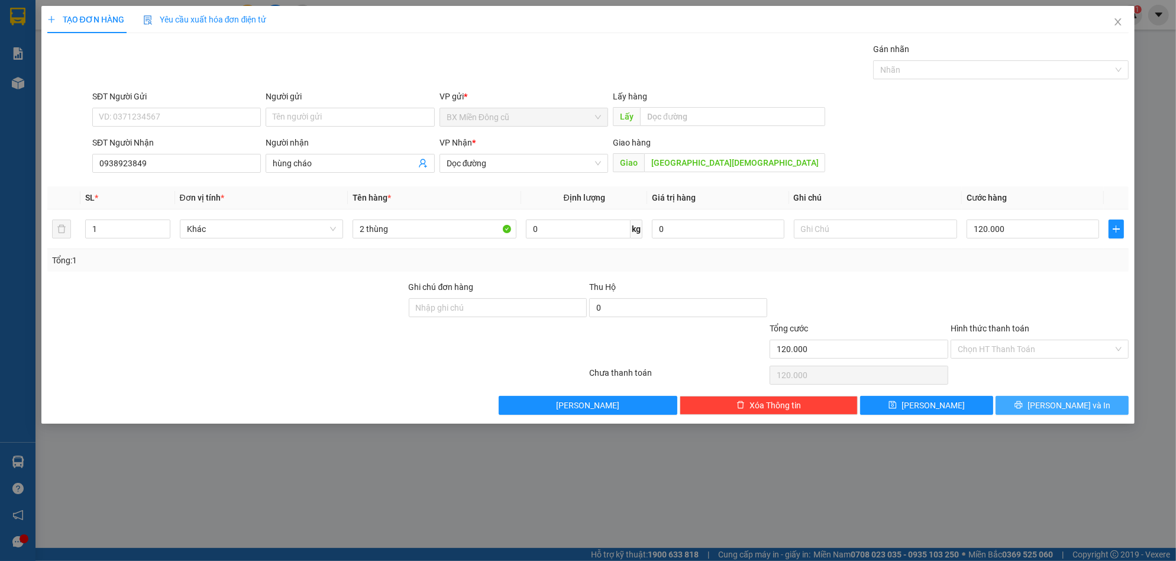
click at [1045, 398] on button "[PERSON_NAME] và In" at bounding box center [1062, 405] width 133 height 19
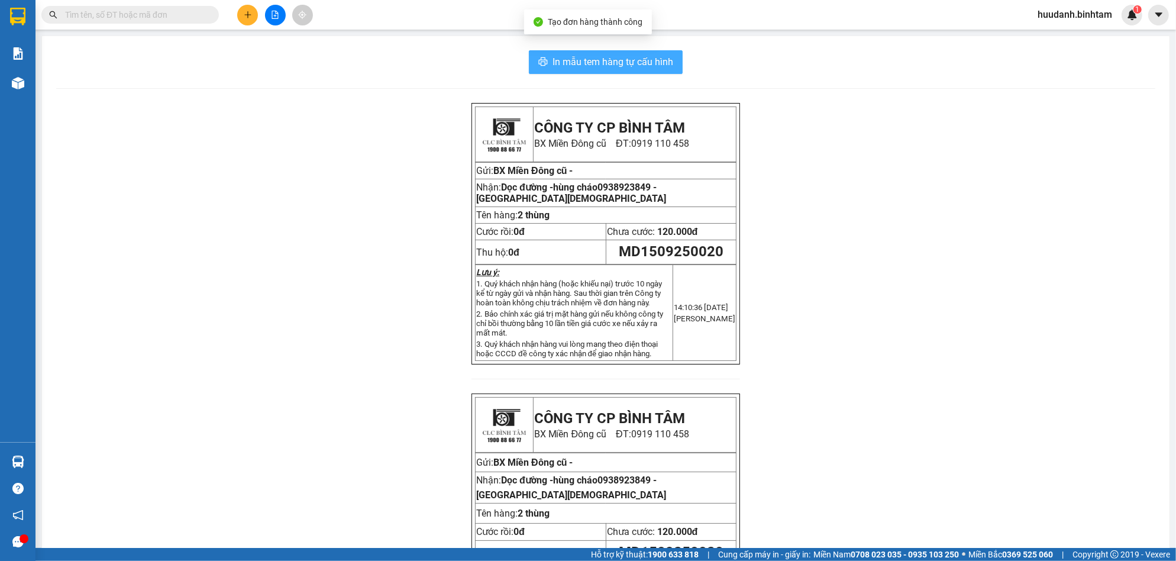
click at [635, 60] on span "In mẫu tem hàng tự cấu hình" at bounding box center [613, 61] width 121 height 15
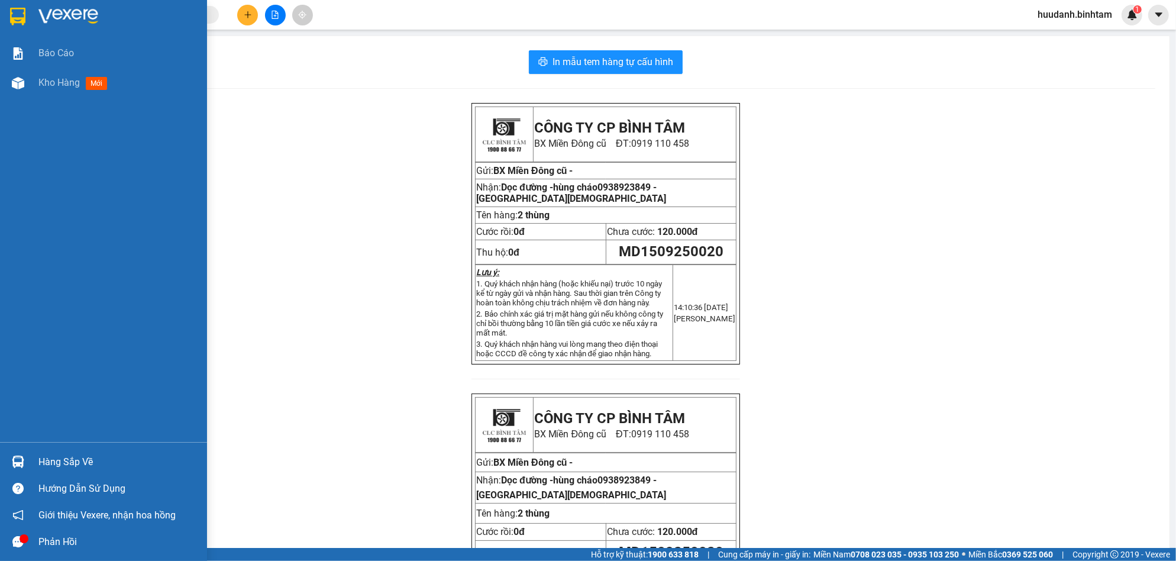
drag, startPoint x: 80, startPoint y: 85, endPoint x: 589, endPoint y: 33, distance: 510.8
click at [80, 84] on span "Kho hàng" at bounding box center [58, 82] width 41 height 11
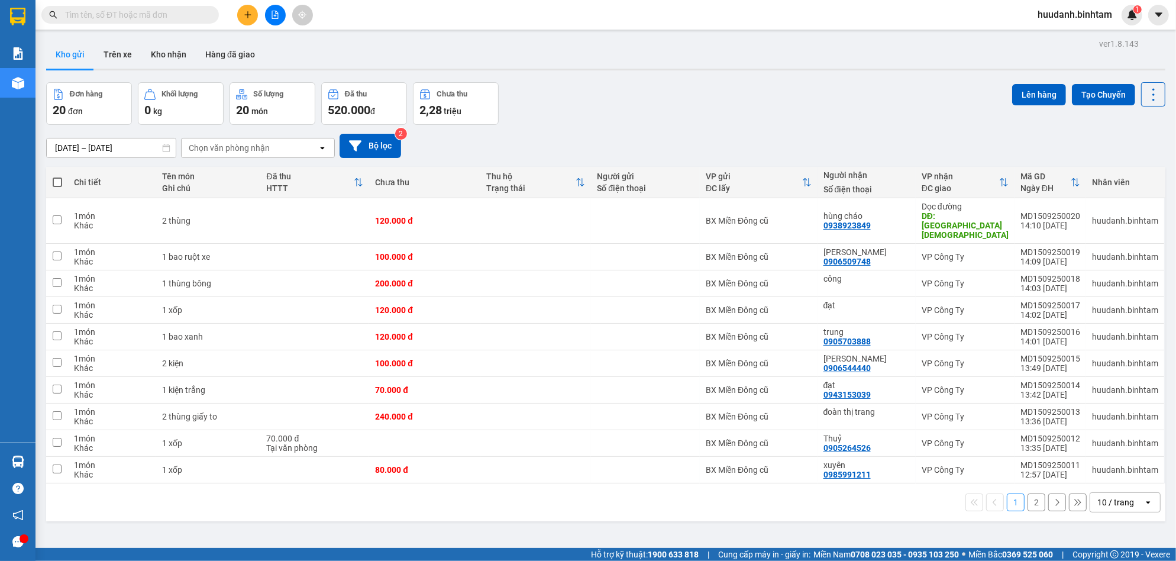
click at [1099, 496] on div "10 / trang" at bounding box center [1115, 502] width 37 height 12
click at [1108, 414] on span "50 / trang" at bounding box center [1105, 416] width 38 height 12
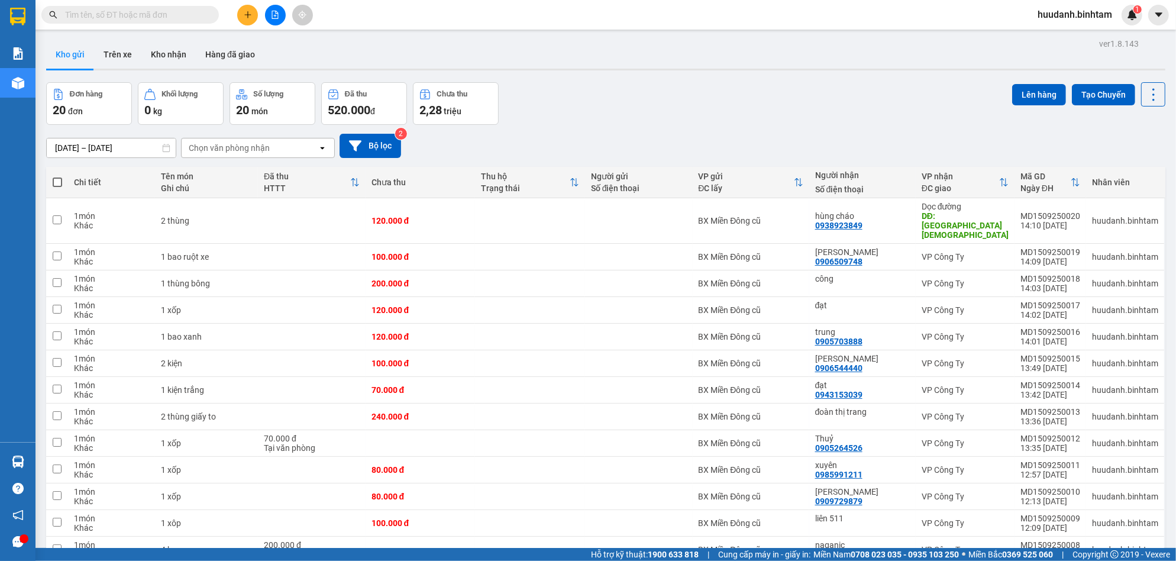
click at [60, 181] on span at bounding box center [57, 181] width 9 height 9
click at [57, 176] on input "checkbox" at bounding box center [57, 176] width 0 height 0
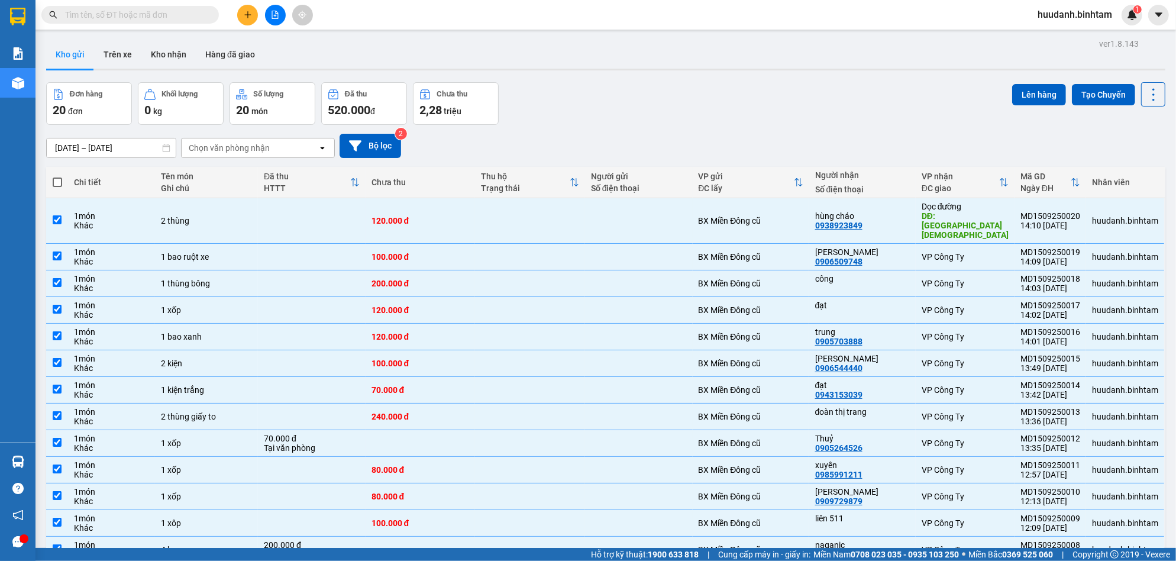
checkbox input "true"
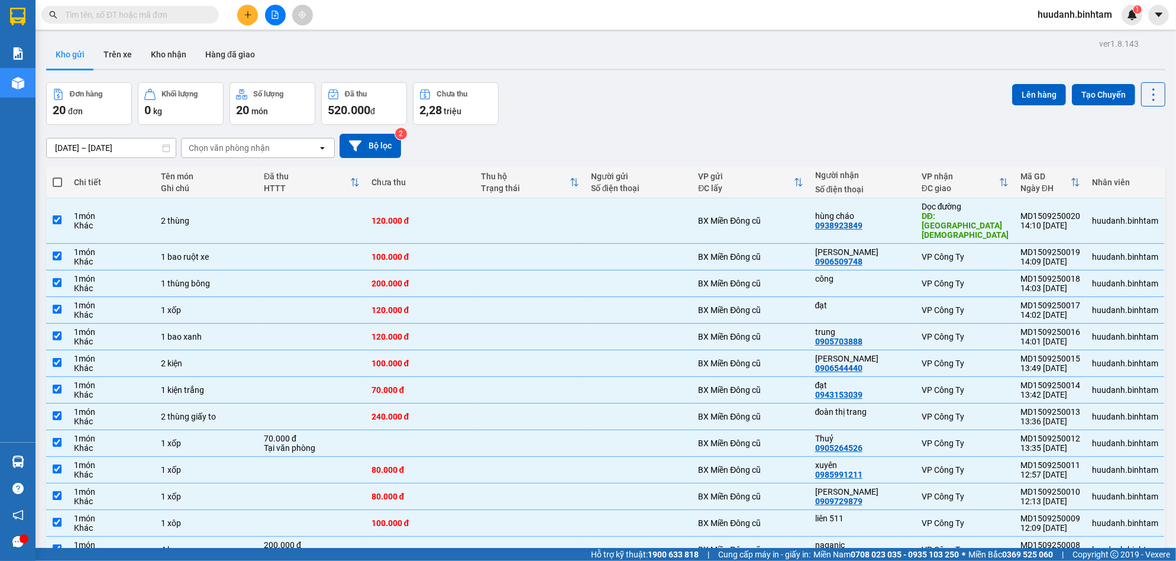
checkbox input "true"
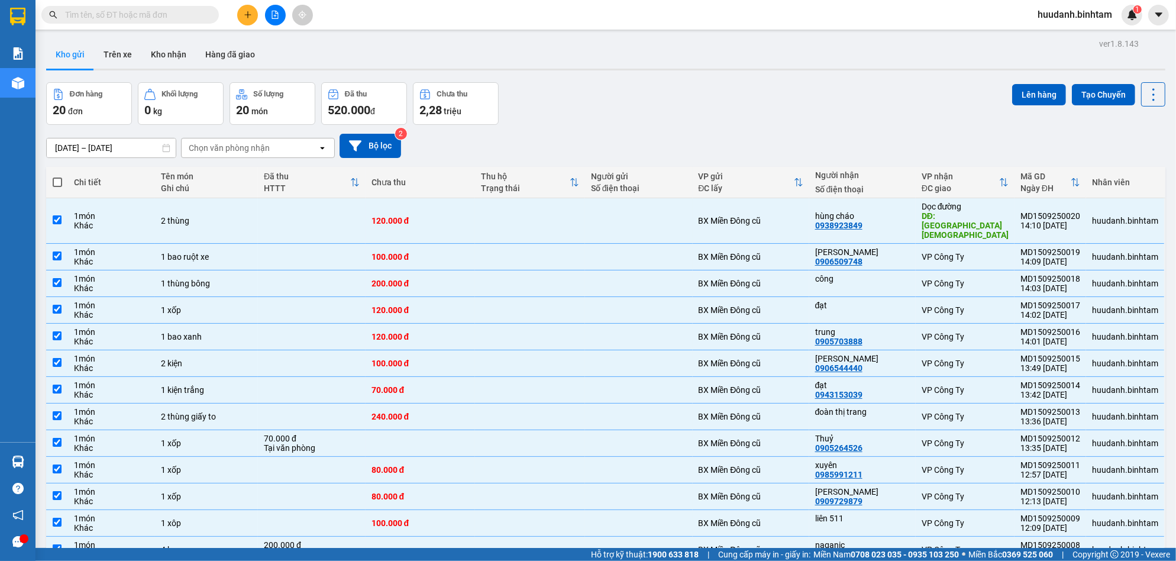
checkbox input "true"
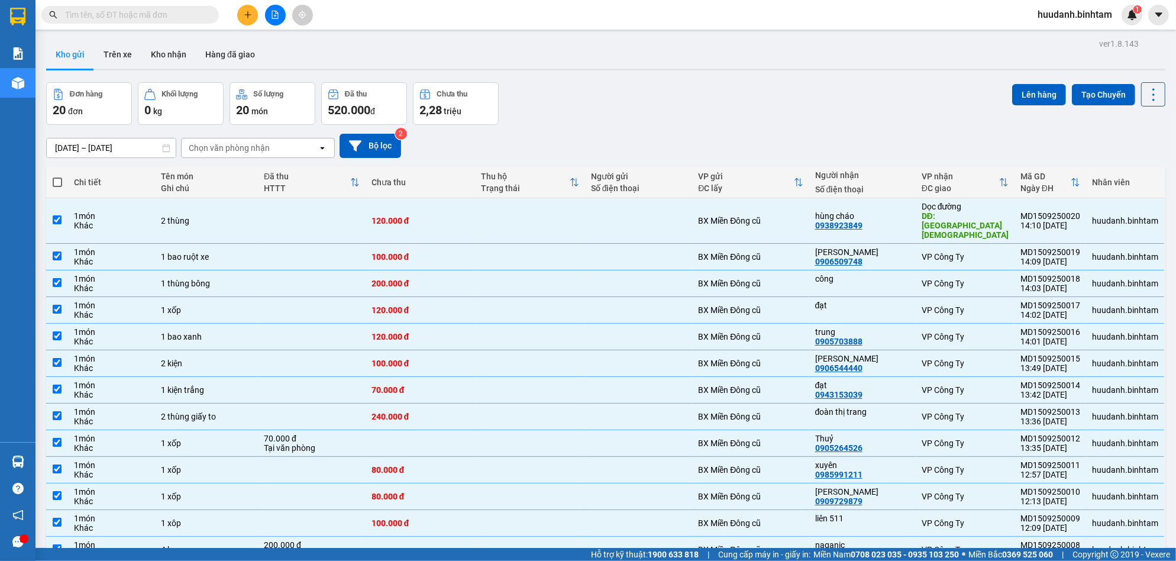
checkbox input "true"
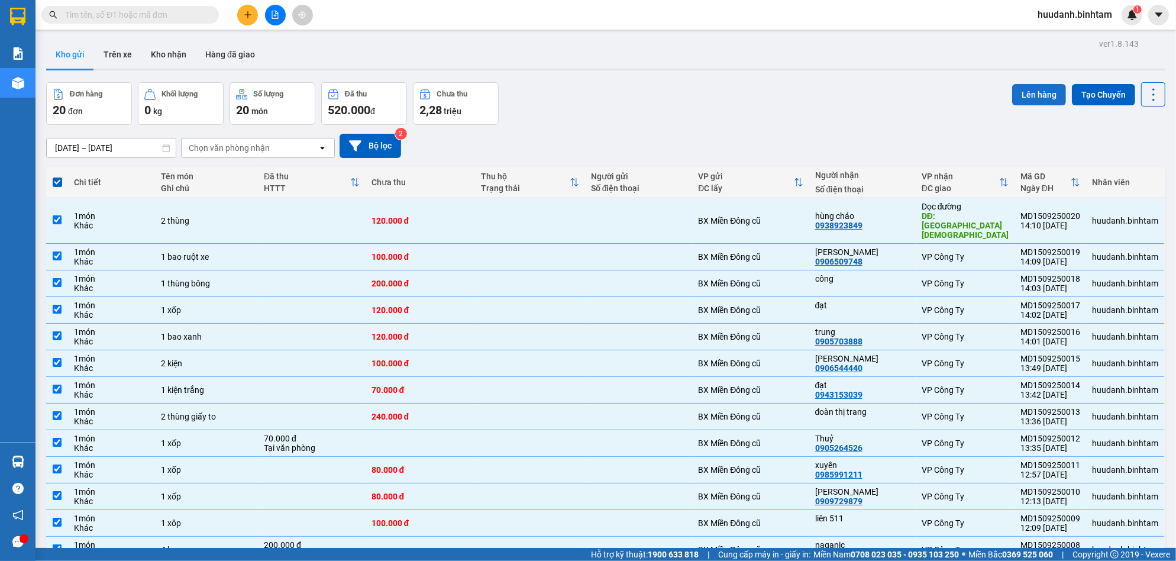
click at [1033, 91] on button "Lên hàng" at bounding box center [1039, 94] width 54 height 21
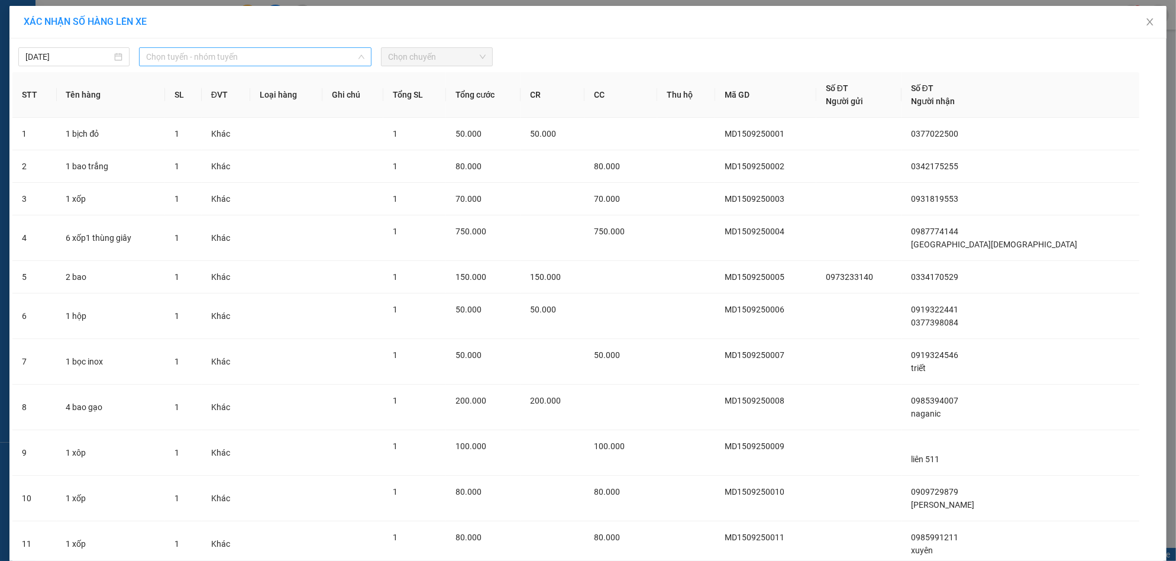
click at [250, 60] on span "Chọn tuyến - nhóm tuyến" at bounding box center [255, 57] width 218 height 18
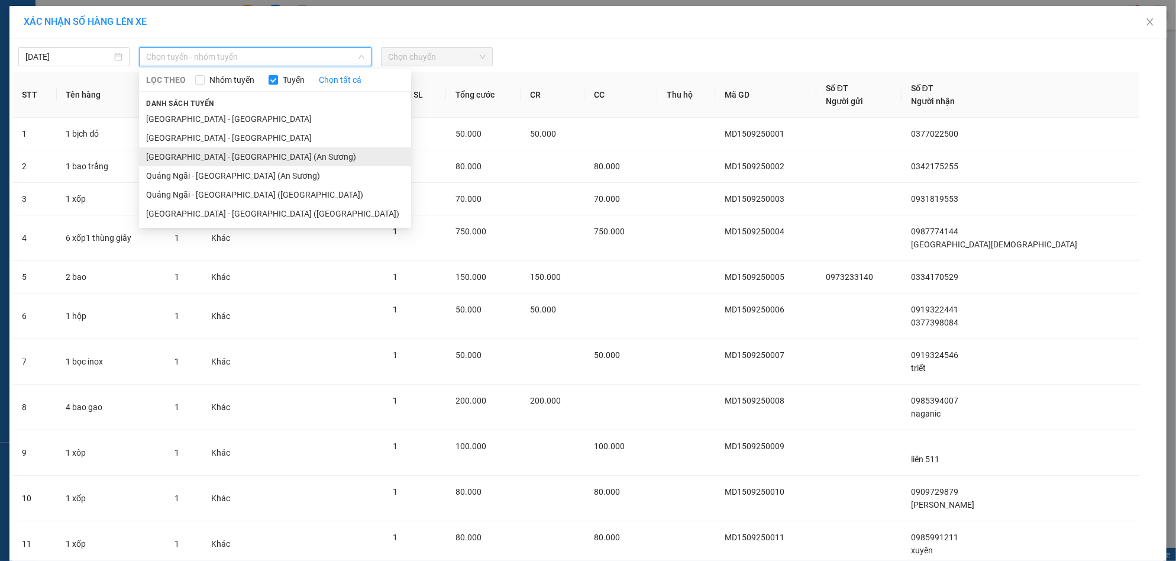
click at [213, 162] on li "[GEOGRAPHIC_DATA] - [GEOGRAPHIC_DATA] (An Sương)" at bounding box center [275, 156] width 272 height 19
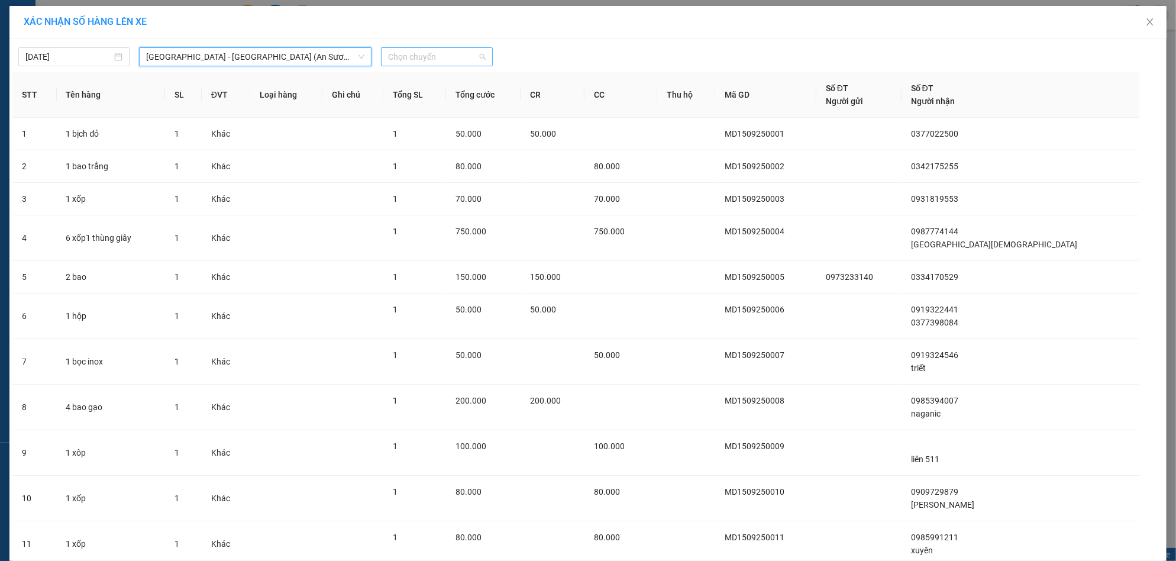
click at [455, 57] on span "Chọn chuyến" at bounding box center [436, 57] width 97 height 18
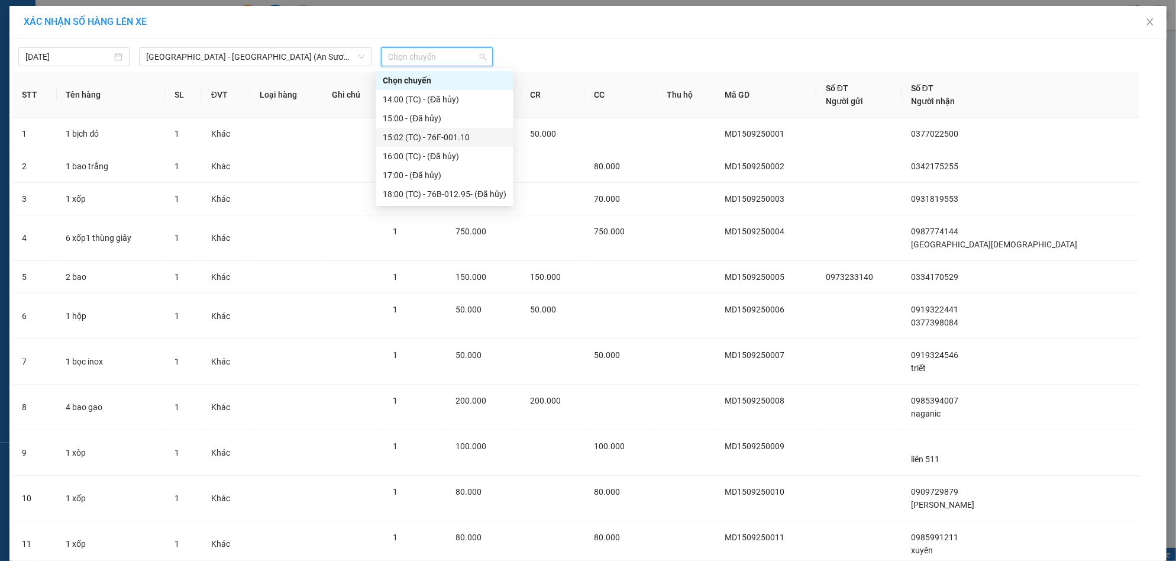
click at [447, 136] on div "15:02 (TC) - 76F-001.10" at bounding box center [445, 137] width 124 height 13
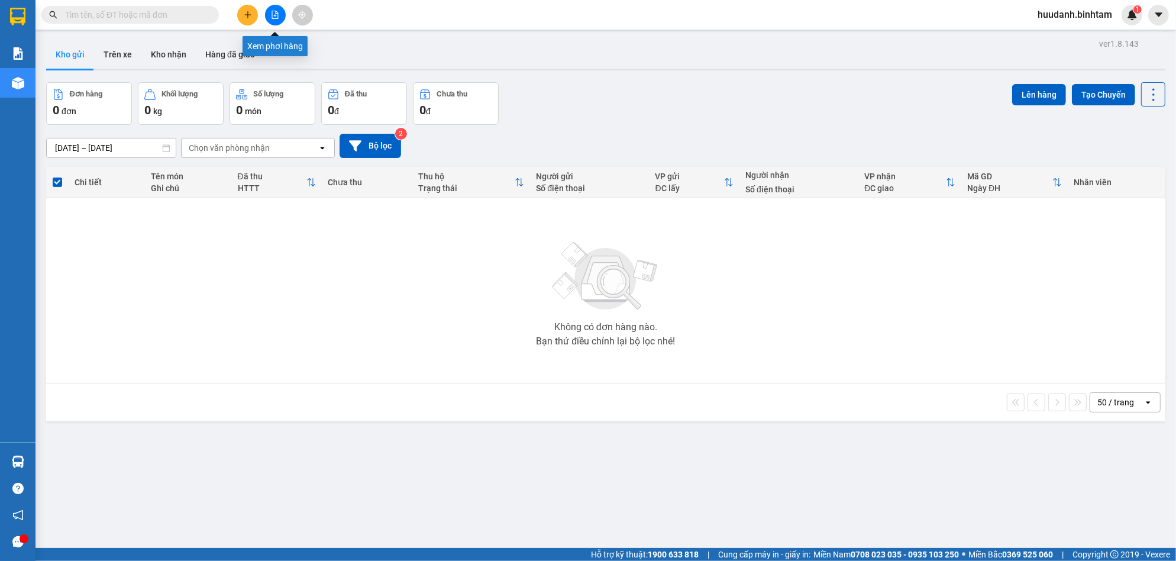
click at [278, 14] on icon "file-add" at bounding box center [275, 15] width 7 height 8
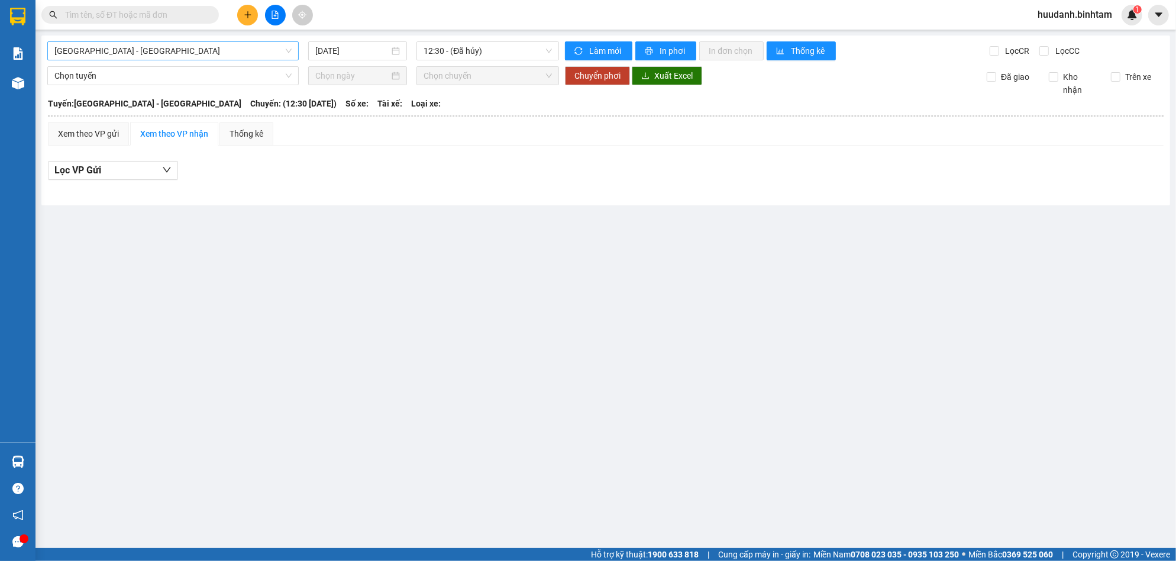
click at [251, 50] on span "[GEOGRAPHIC_DATA] - [GEOGRAPHIC_DATA]" at bounding box center [172, 51] width 237 height 18
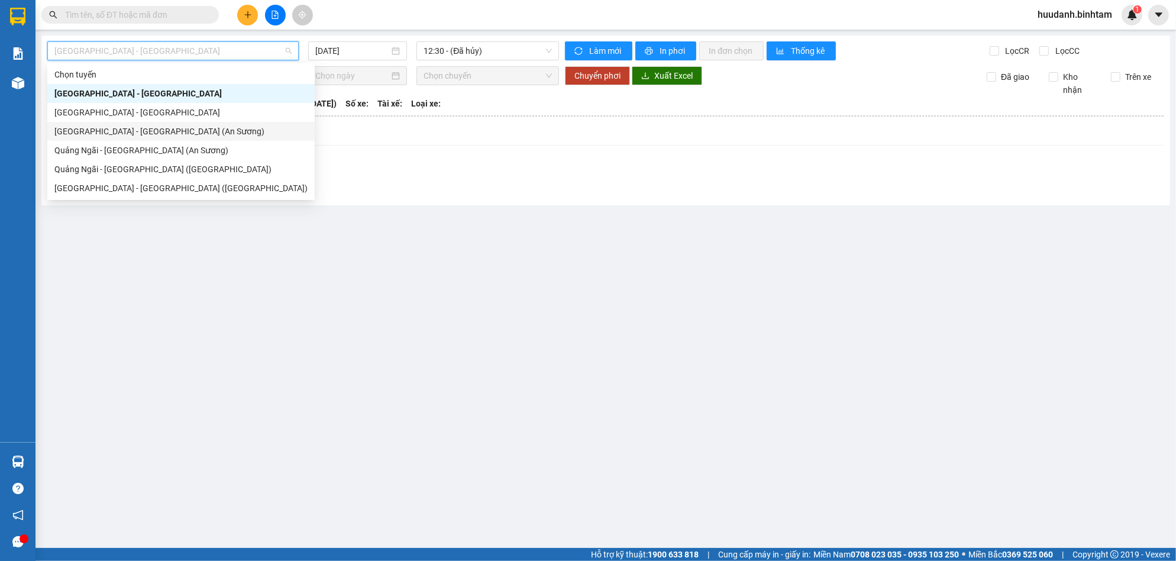
click at [183, 128] on div "[GEOGRAPHIC_DATA] - [GEOGRAPHIC_DATA] (An Sương)" at bounding box center [180, 131] width 253 height 13
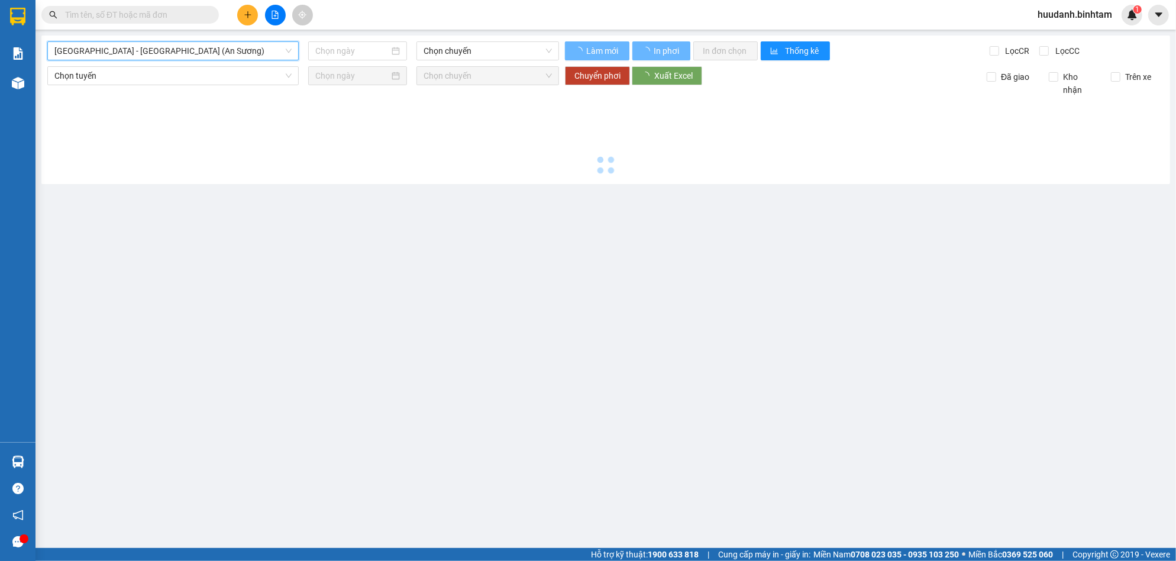
type input "[DATE]"
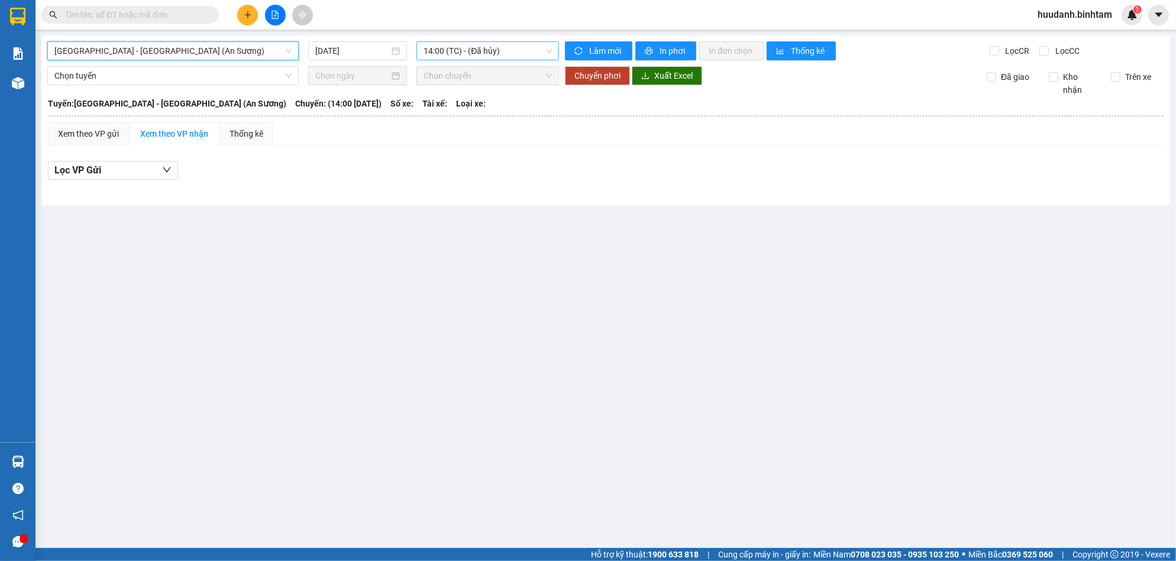
click at [503, 48] on span "14:00 (TC) - (Đã hủy)" at bounding box center [488, 51] width 128 height 18
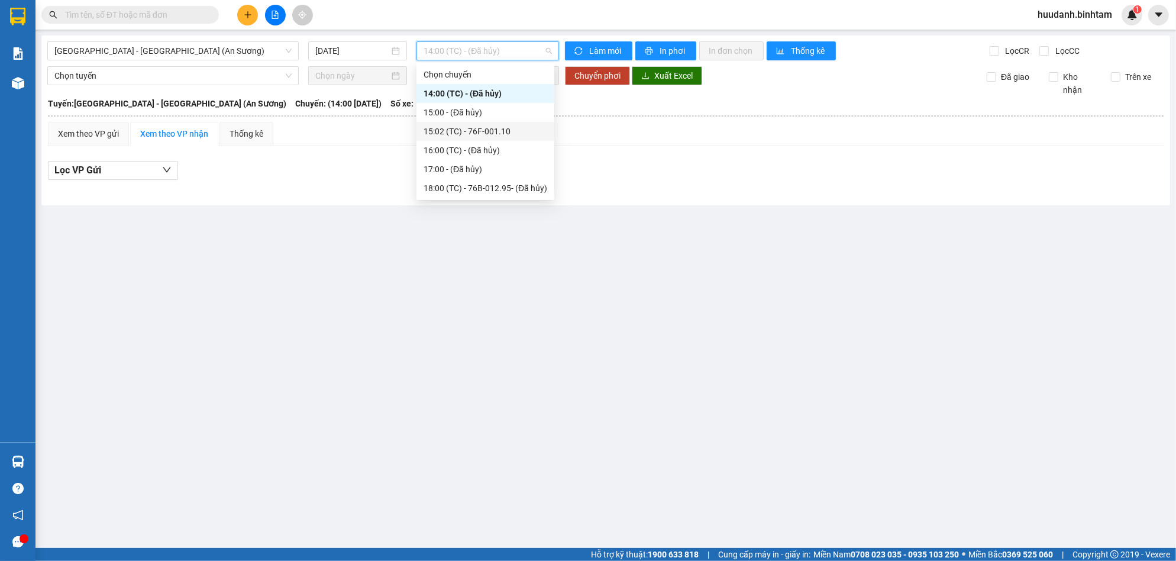
click at [480, 128] on div "15:02 (TC) - 76F-001.10" at bounding box center [486, 131] width 124 height 13
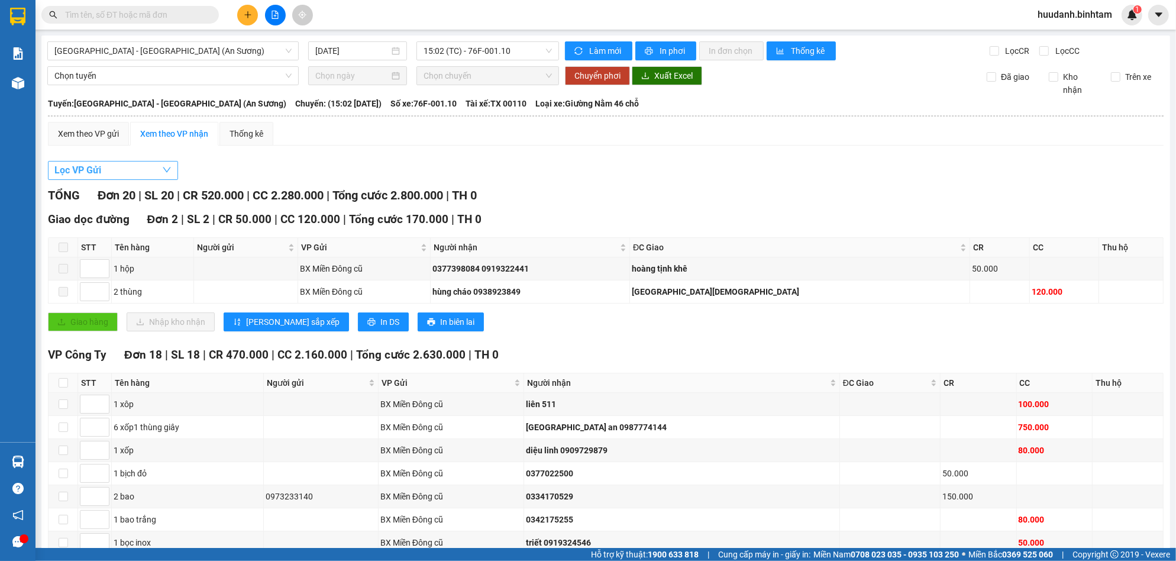
click at [109, 171] on button "Lọc VP Gửi" at bounding box center [113, 170] width 130 height 19
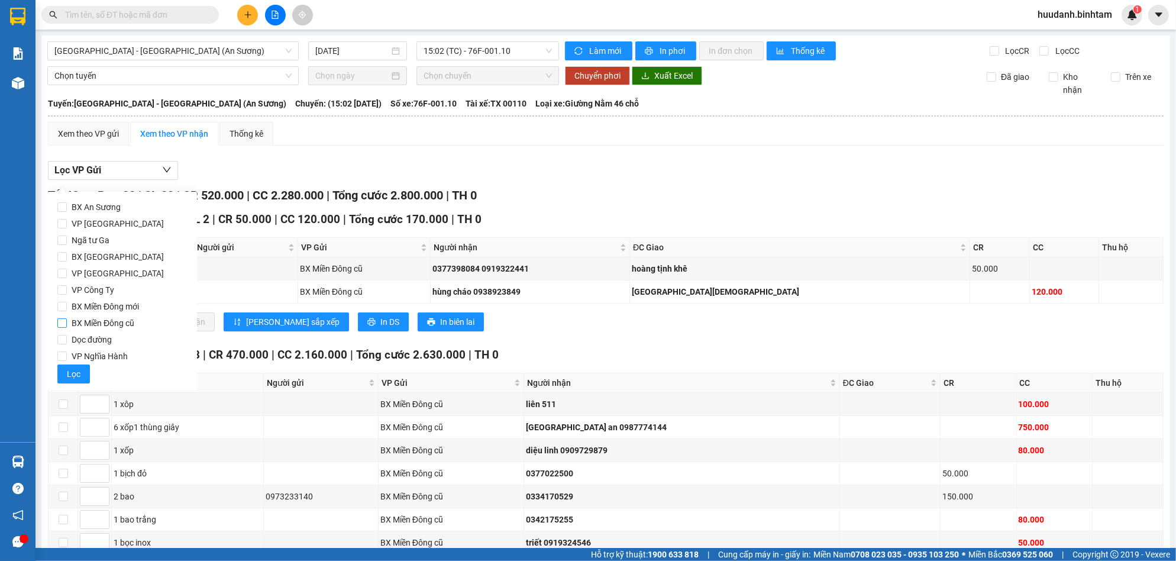
click at [117, 322] on span "BX Miền Đông cũ" at bounding box center [103, 323] width 72 height 17
click at [67, 322] on input "BX Miền Đông cũ" at bounding box center [61, 322] width 9 height 9
click at [78, 369] on span "Lọc" at bounding box center [74, 373] width 14 height 13
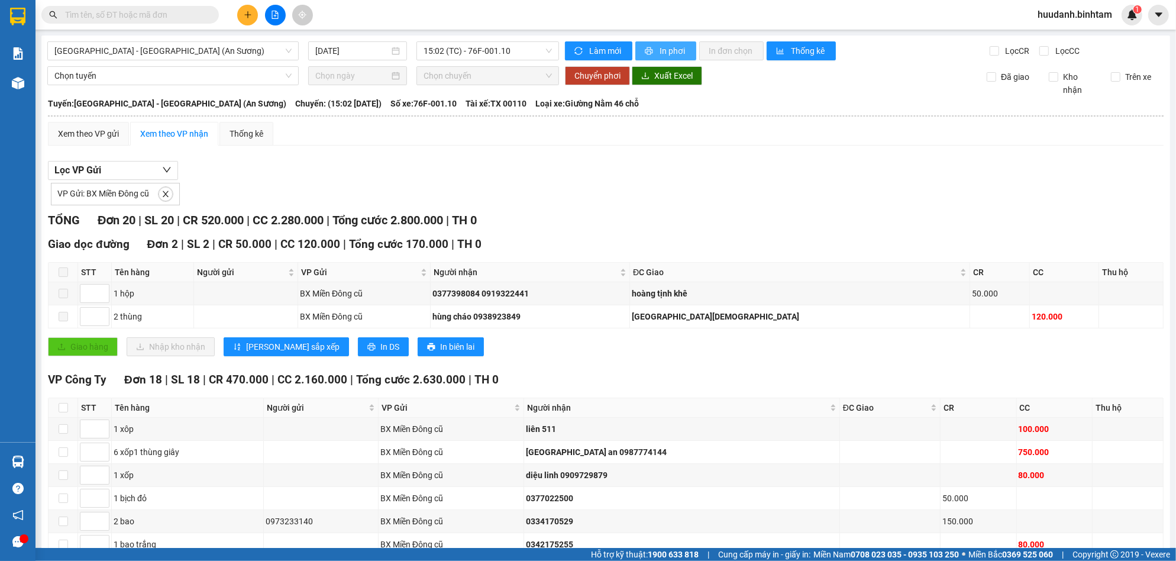
click at [661, 50] on span "In phơi" at bounding box center [673, 50] width 27 height 13
